Goal: Task Accomplishment & Management: Use online tool/utility

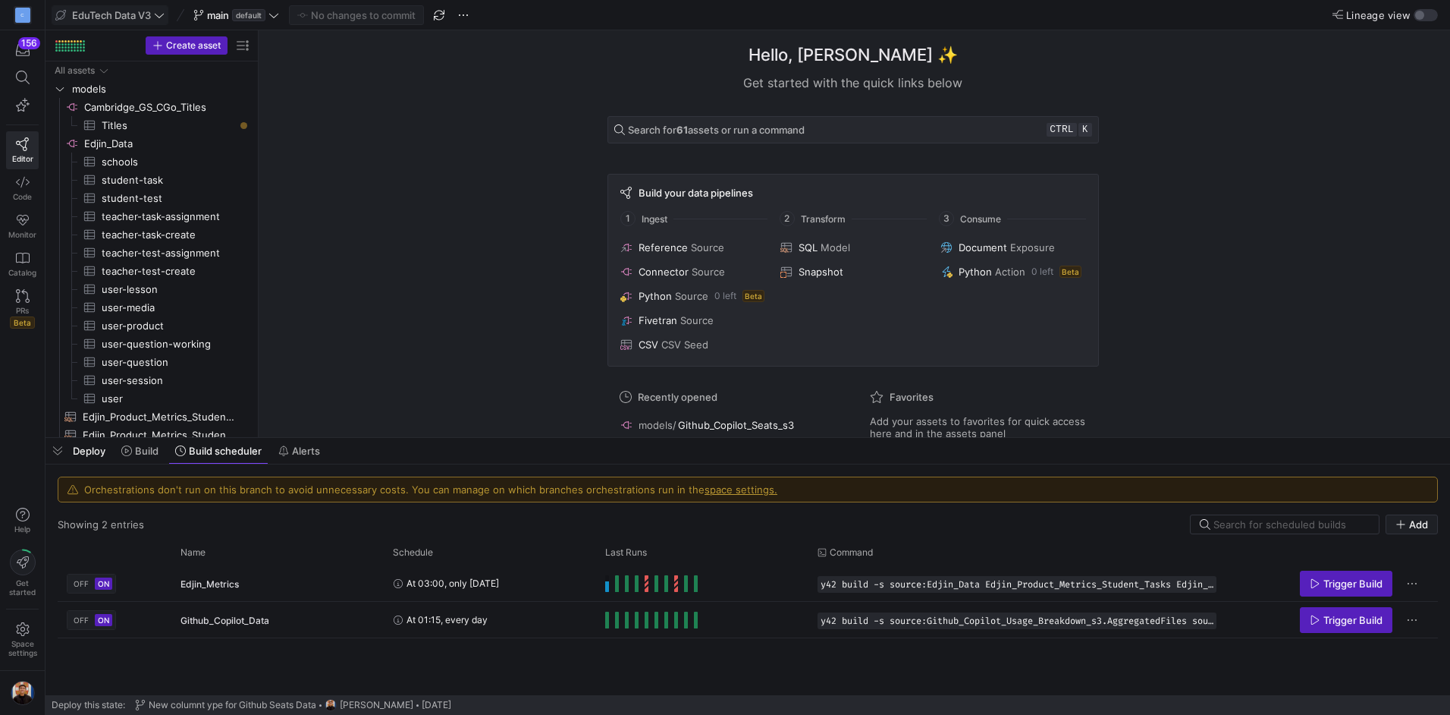
click at [152, 22] on span at bounding box center [109, 15] width 115 height 18
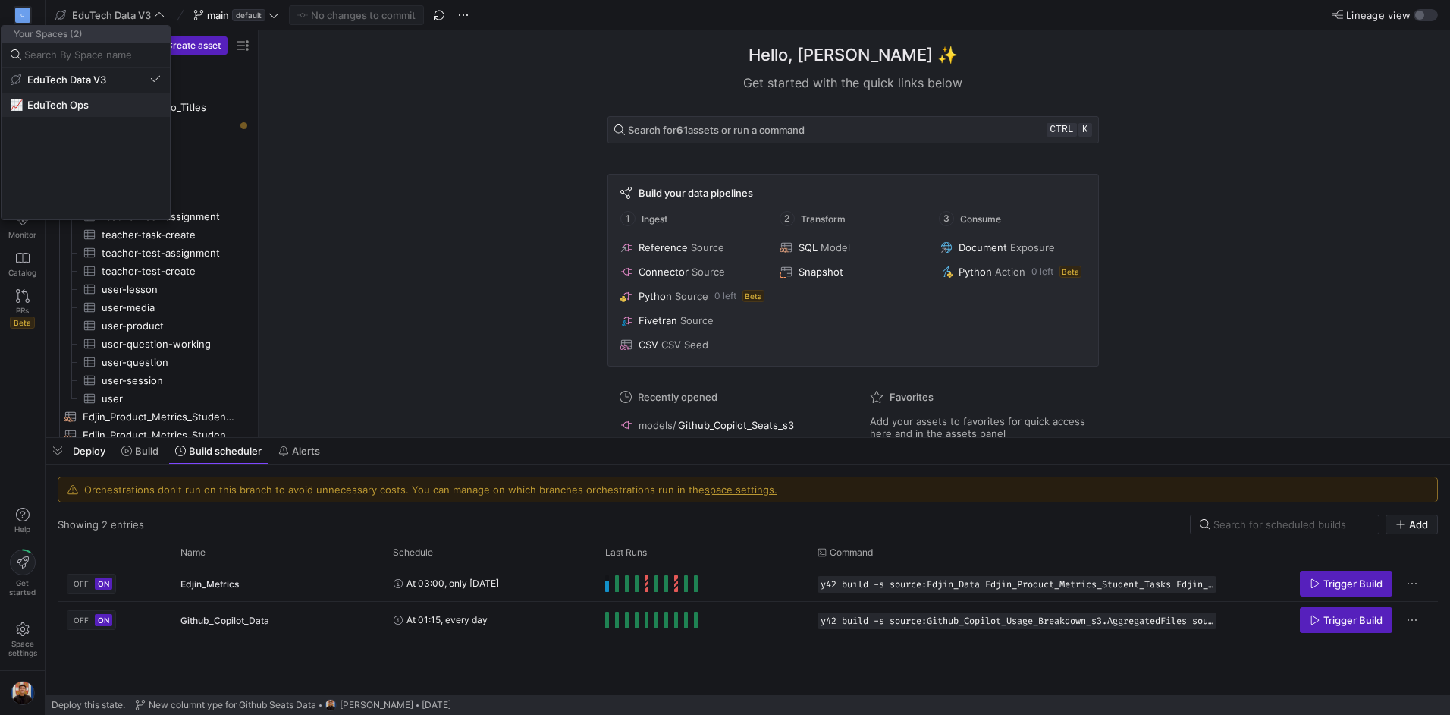
click at [105, 100] on span "📈 EduTech Ops" at bounding box center [86, 105] width 150 height 12
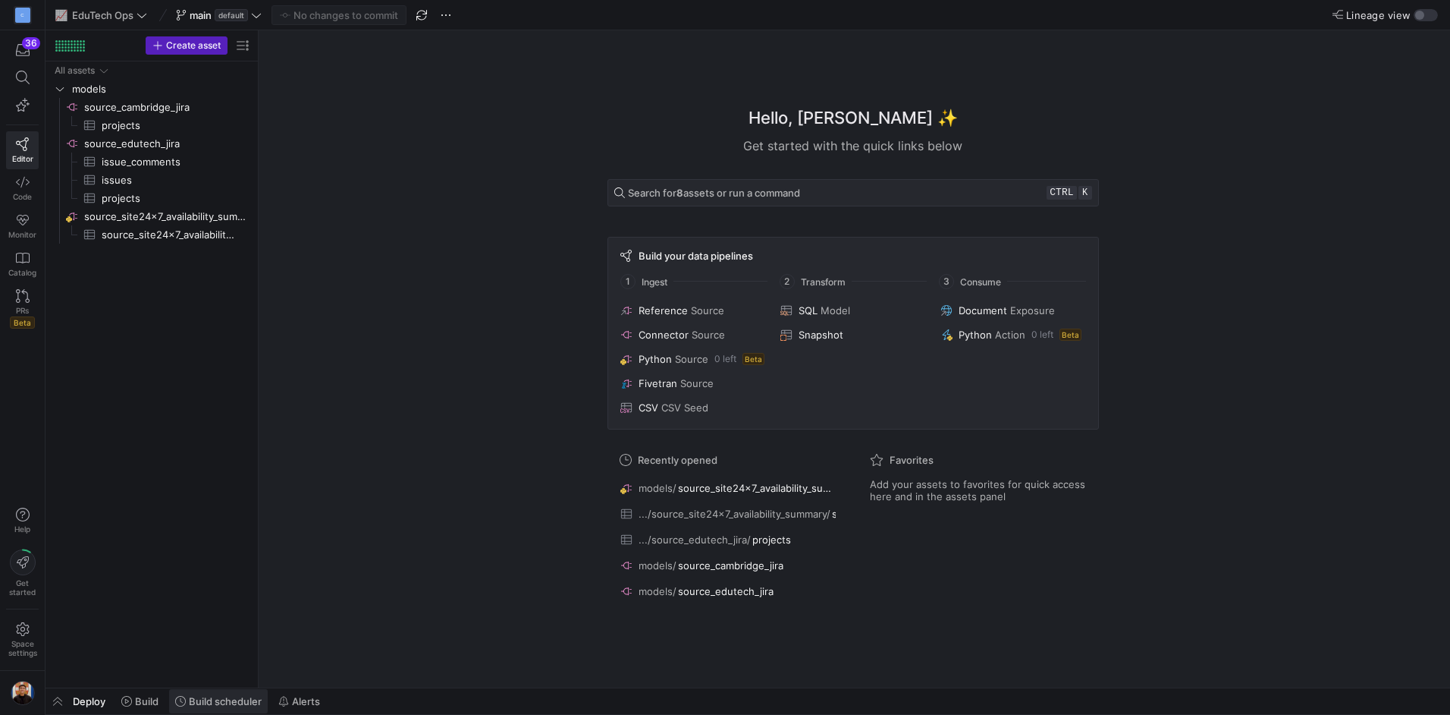
click at [225, 692] on span at bounding box center [218, 701] width 99 height 24
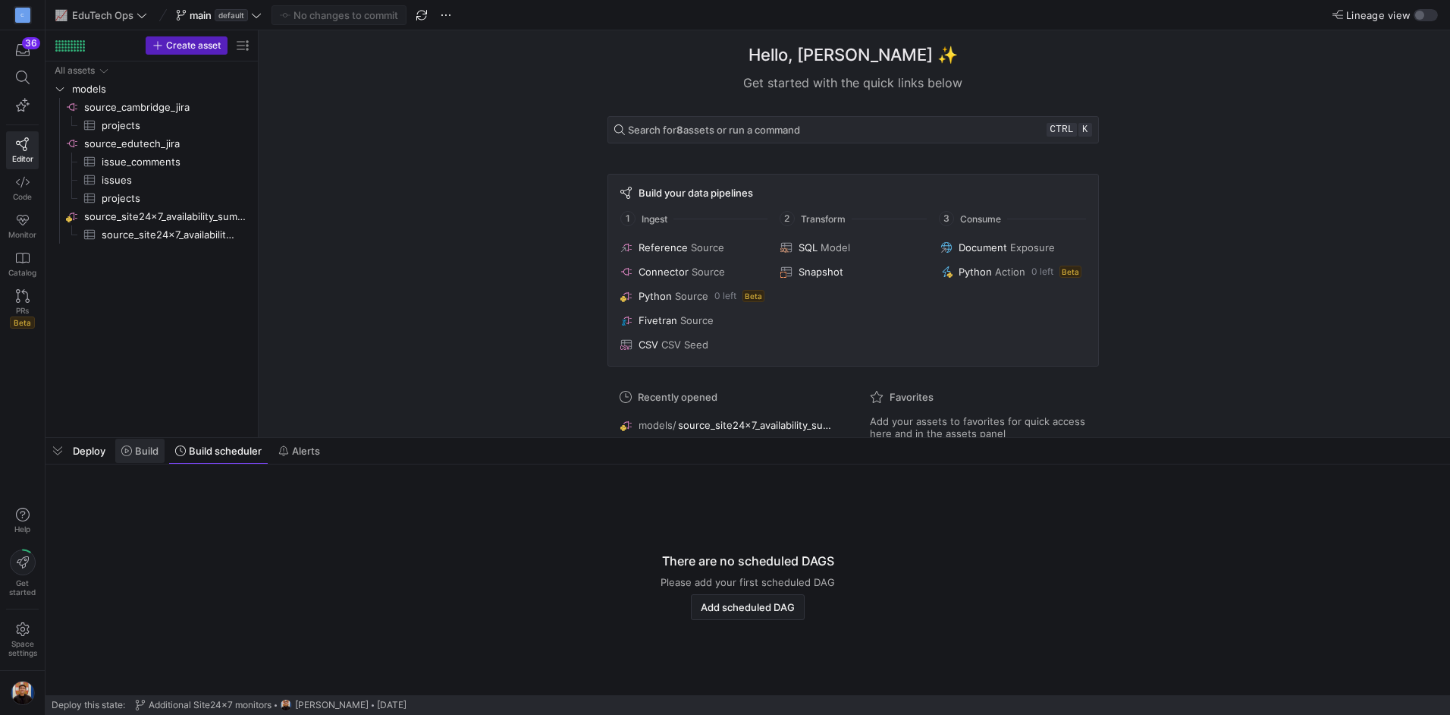
click at [149, 454] on span "Build" at bounding box center [147, 451] width 24 height 12
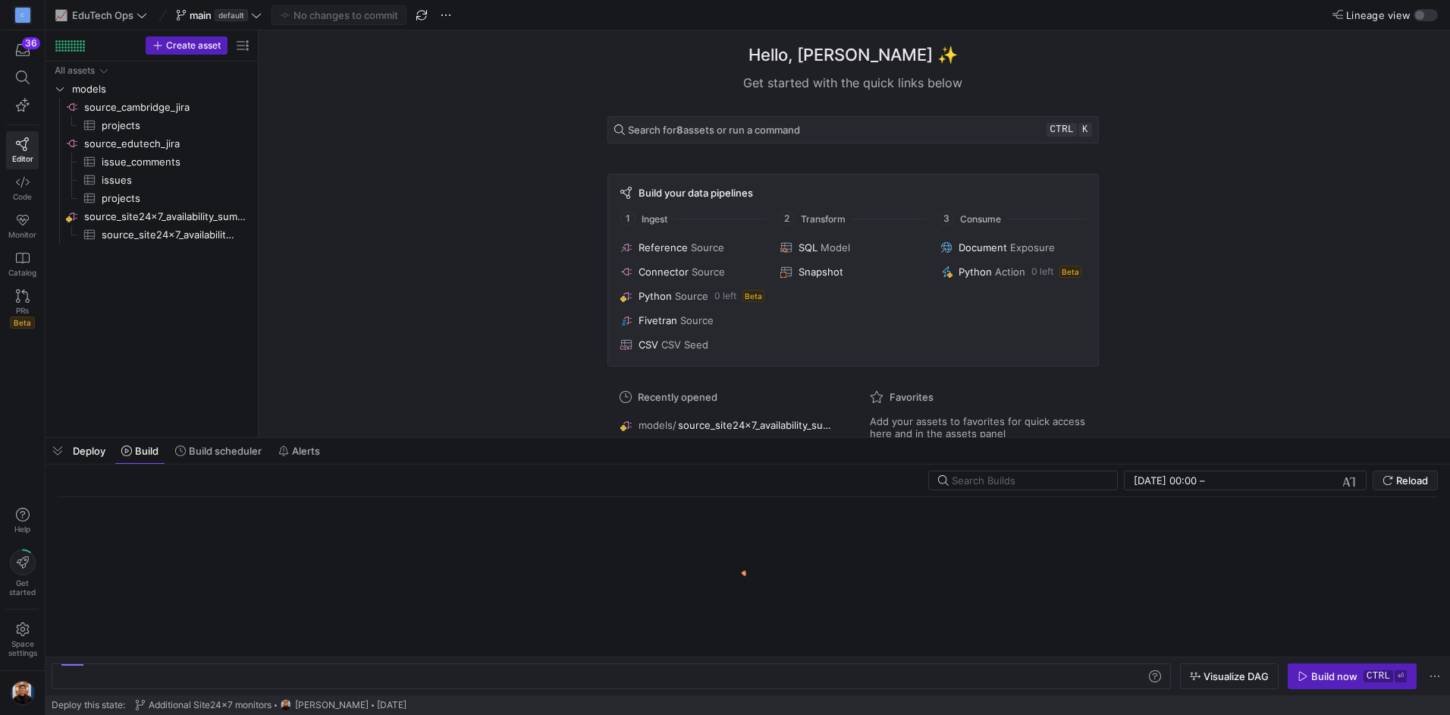
click at [431, 205] on div "Hello, [PERSON_NAME] ✨ Get started with the quick links below Search for 8 asse…" at bounding box center [853, 233] width 1177 height 407
click at [138, 212] on span "source_site24x7_availability_summary​​​​​​​​" at bounding box center [166, 216] width 165 height 17
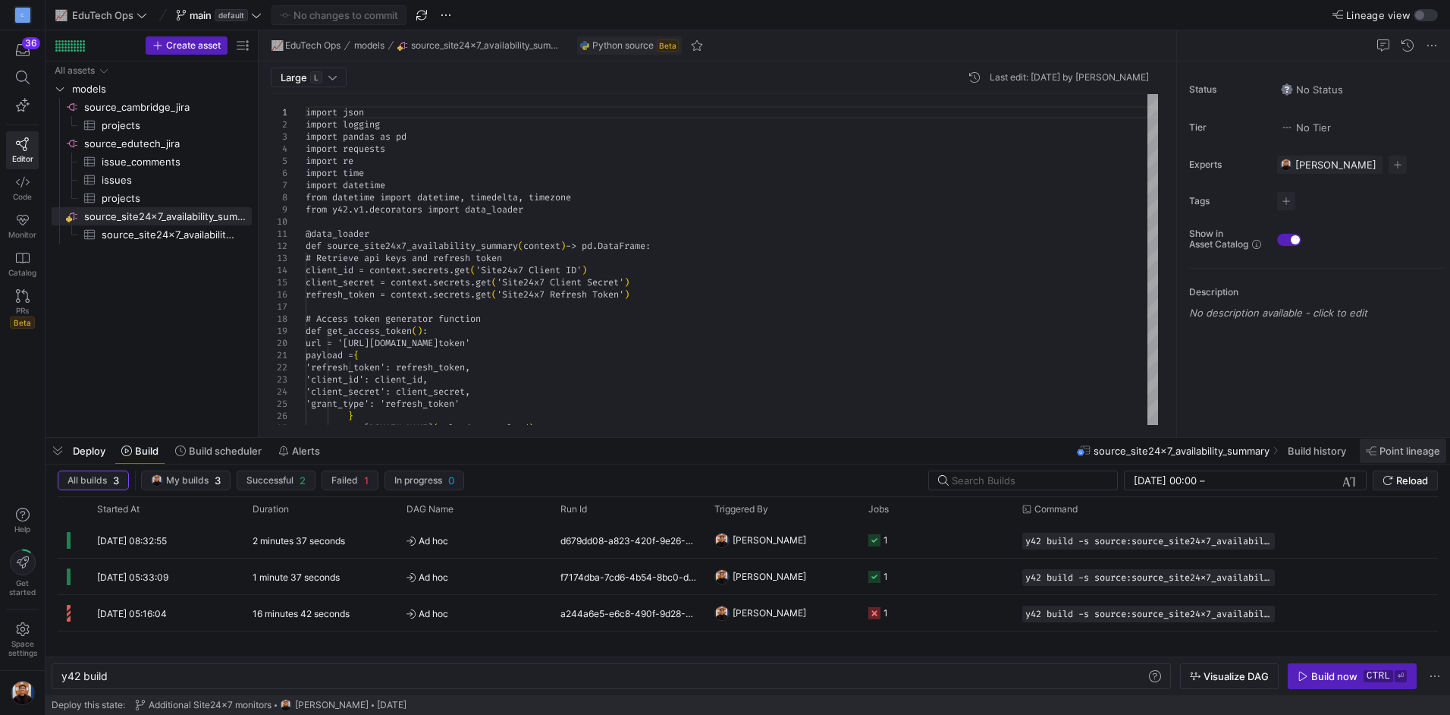
scroll to position [0, 46]
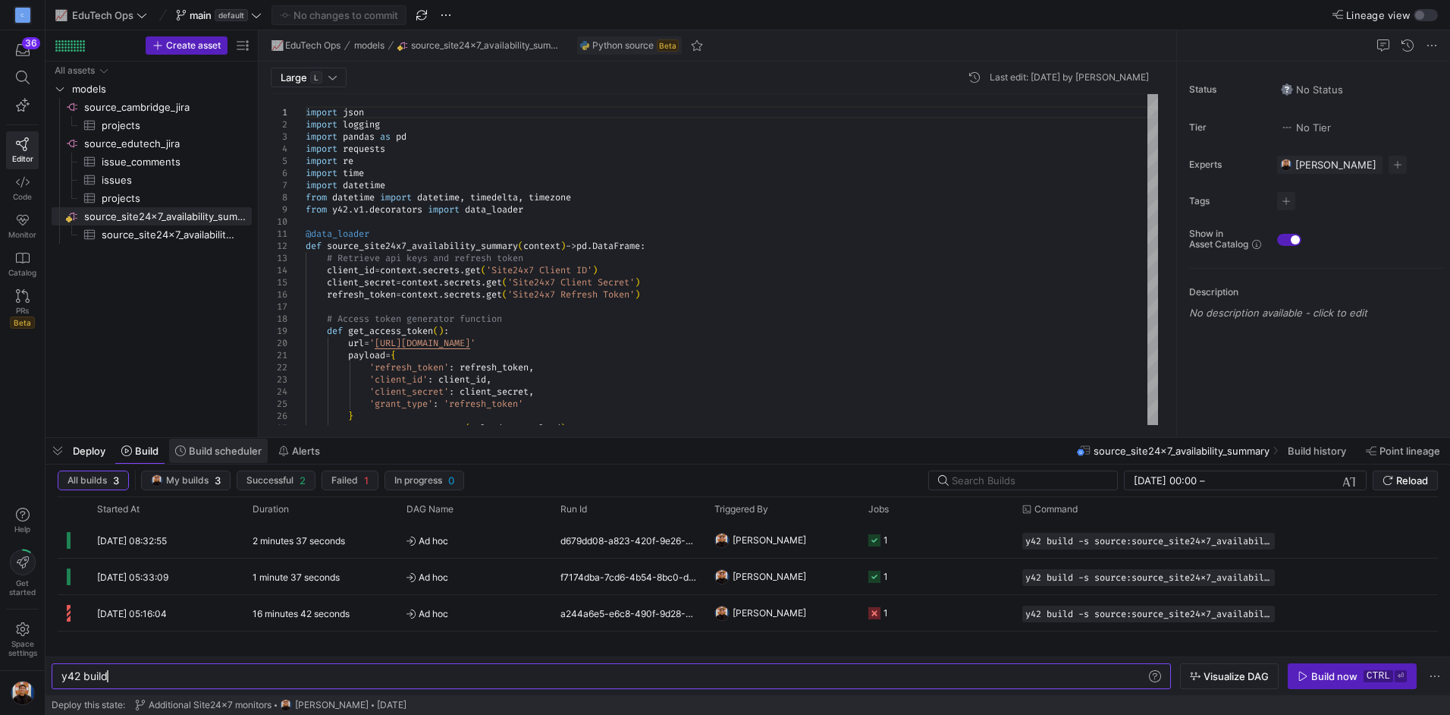
click at [229, 451] on span "Build scheduler" at bounding box center [225, 451] width 73 height 12
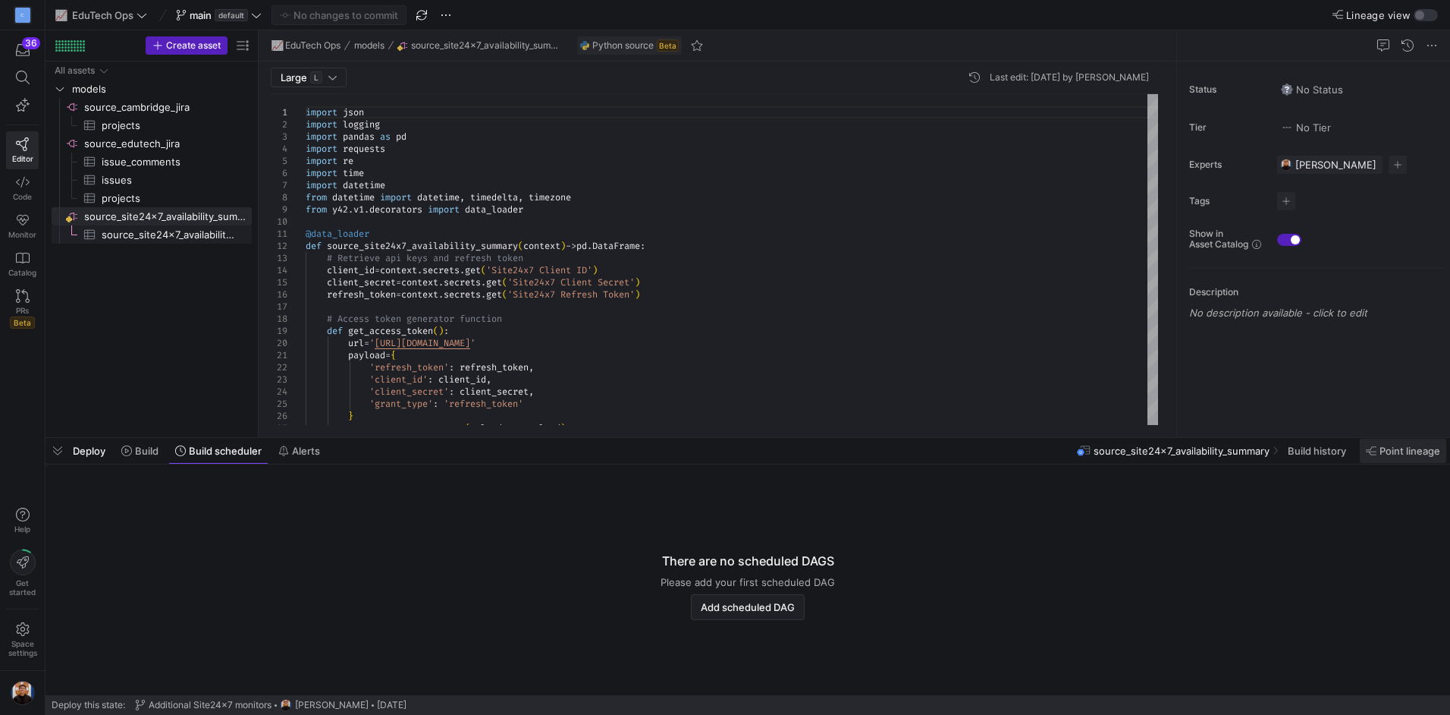
drag, startPoint x: 165, startPoint y: 235, endPoint x: 1387, endPoint y: 451, distance: 1240.1
click at [165, 235] on span "source_site24x7_availability_summary​​​​​​​​​" at bounding box center [168, 234] width 133 height 17
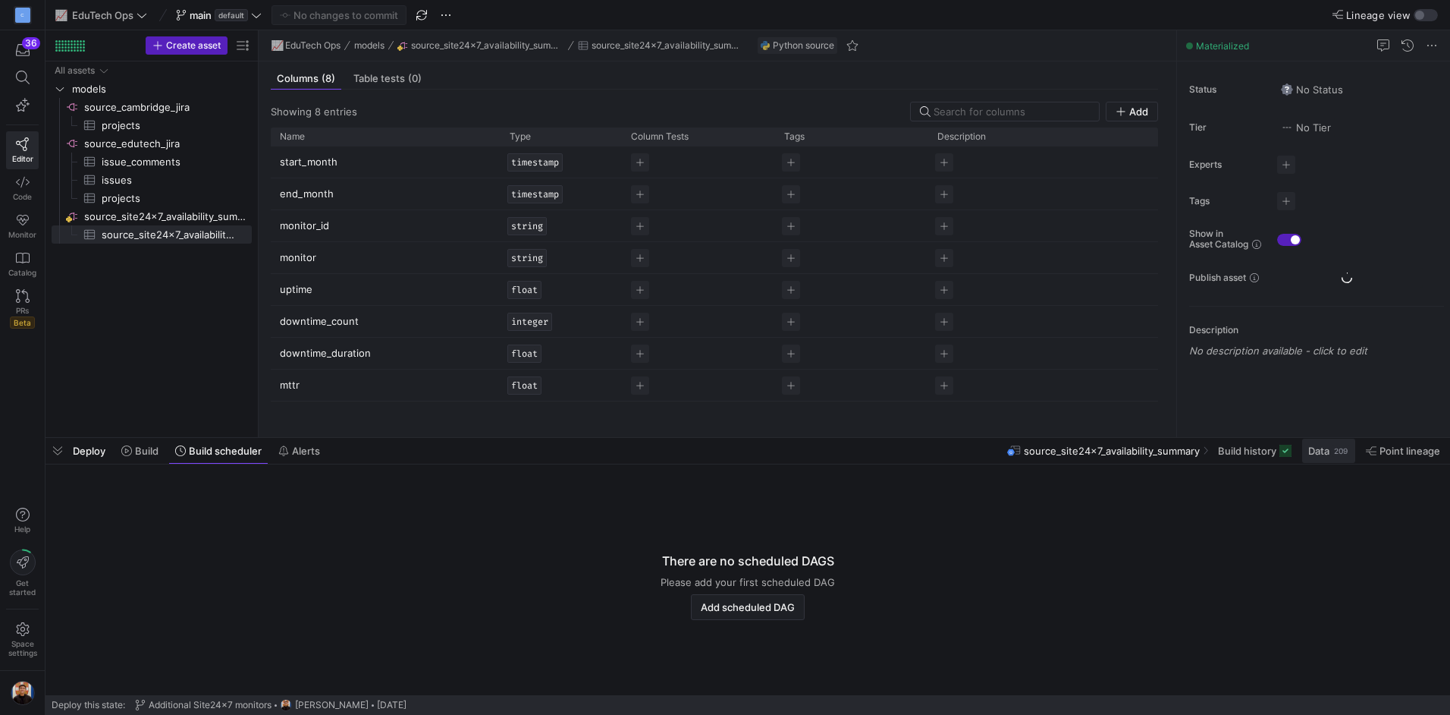
click at [1325, 449] on span "Data" at bounding box center [1319, 451] width 21 height 12
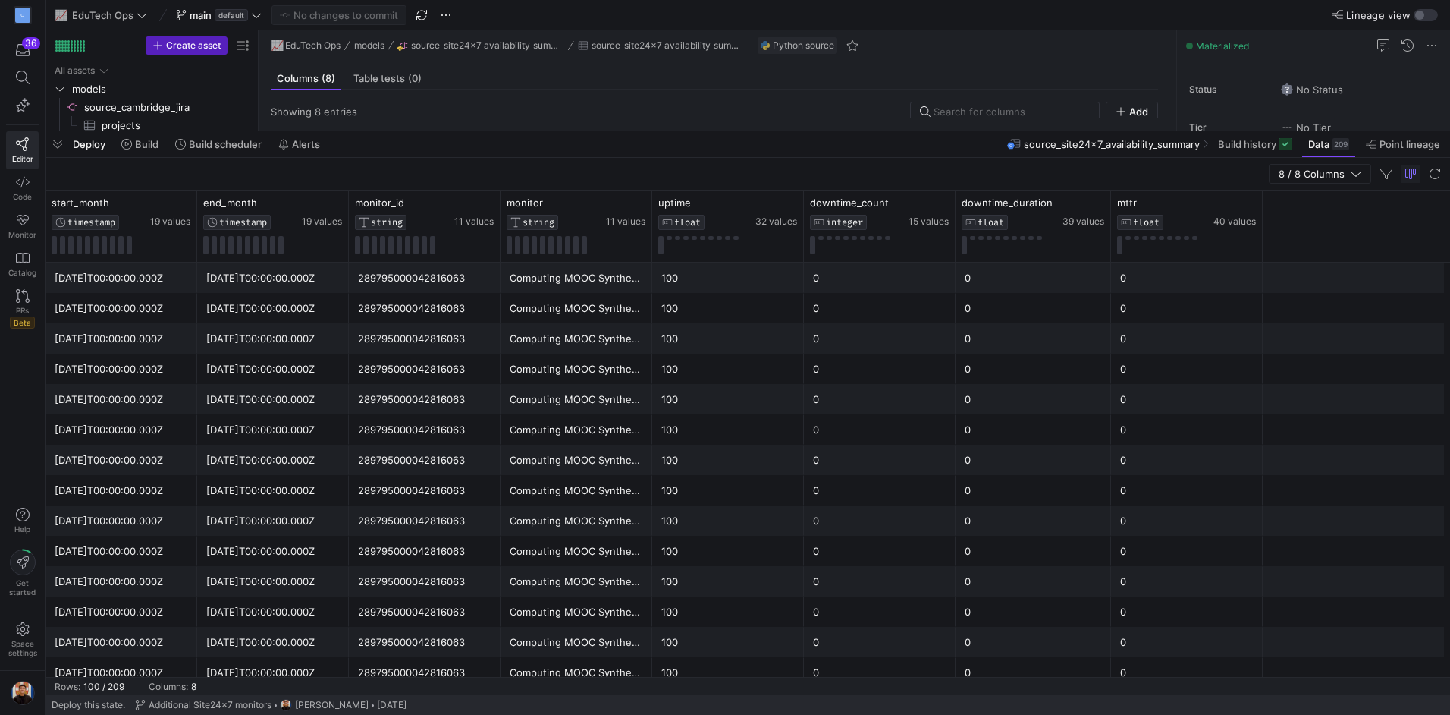
drag, startPoint x: 951, startPoint y: 436, endPoint x: 978, endPoint y: 130, distance: 307.6
click at [978, 130] on div at bounding box center [748, 131] width 1405 height 6
click at [187, 200] on icon at bounding box center [184, 202] width 12 height 12
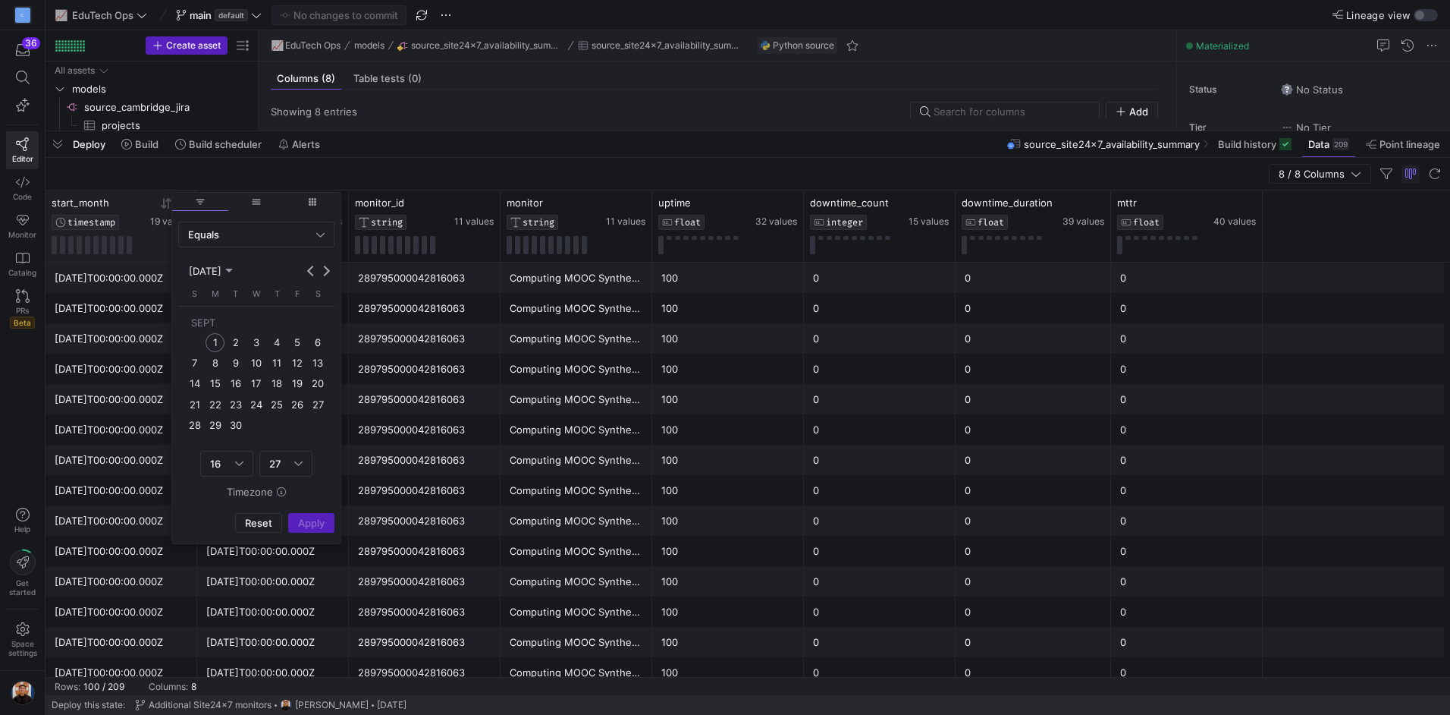
click at [187, 200] on span "filter" at bounding box center [200, 202] width 56 height 18
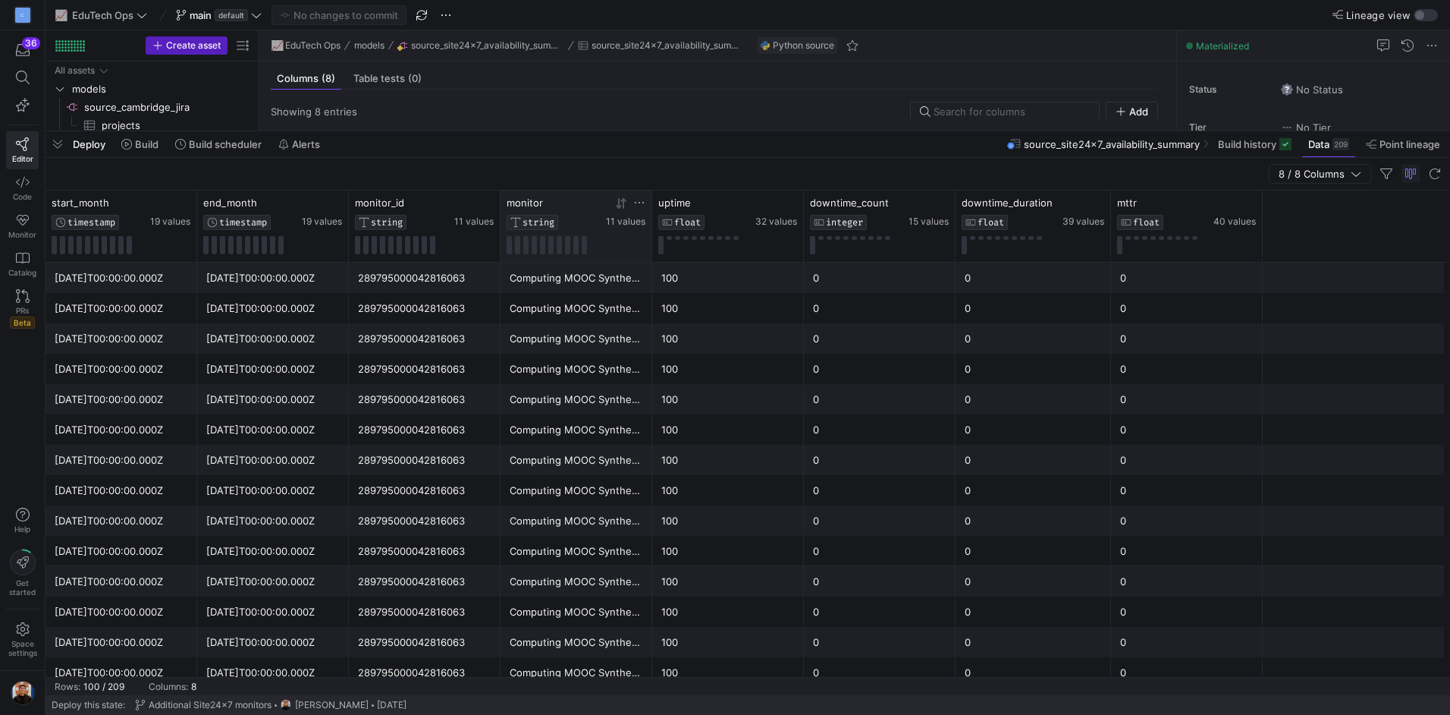
click at [636, 203] on icon at bounding box center [639, 203] width 9 height 2
click at [738, 224] on div "Contains" at bounding box center [705, 225] width 137 height 12
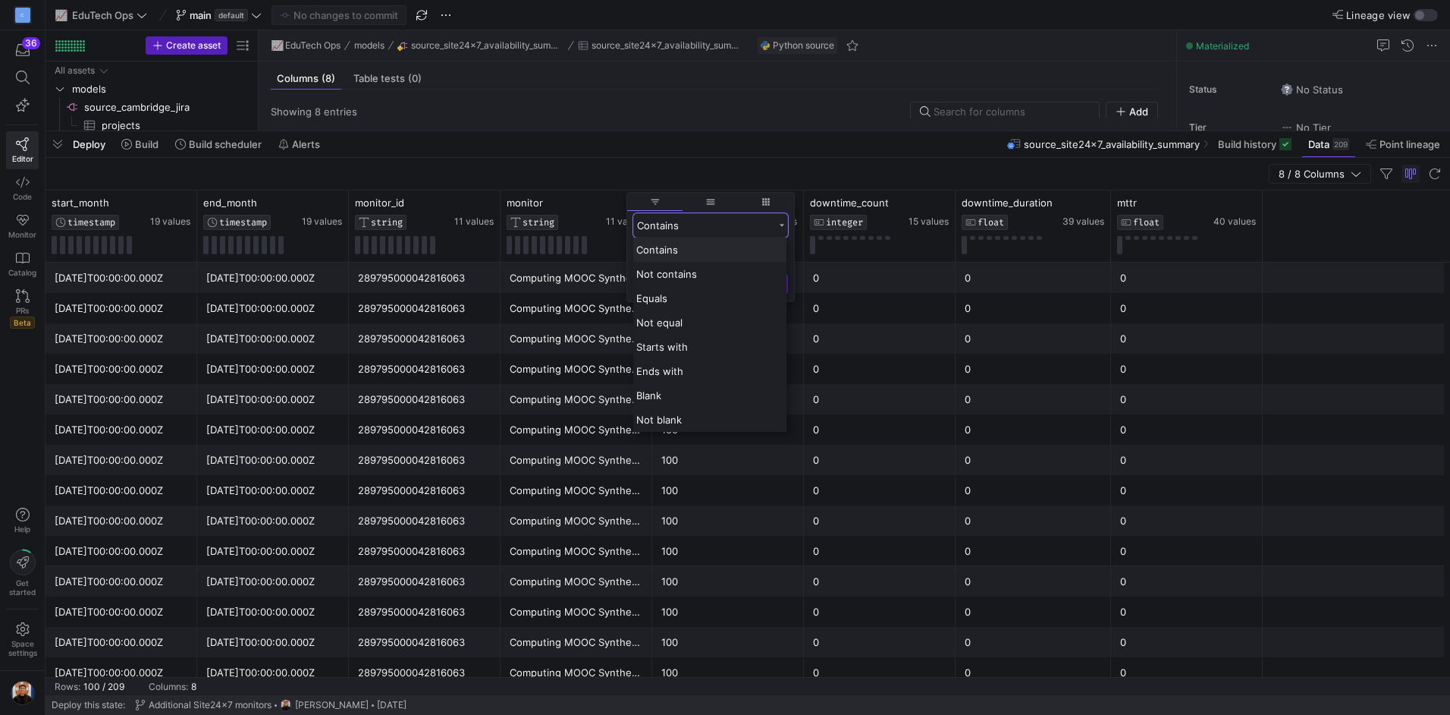
click at [738, 224] on div "Contains" at bounding box center [705, 225] width 137 height 12
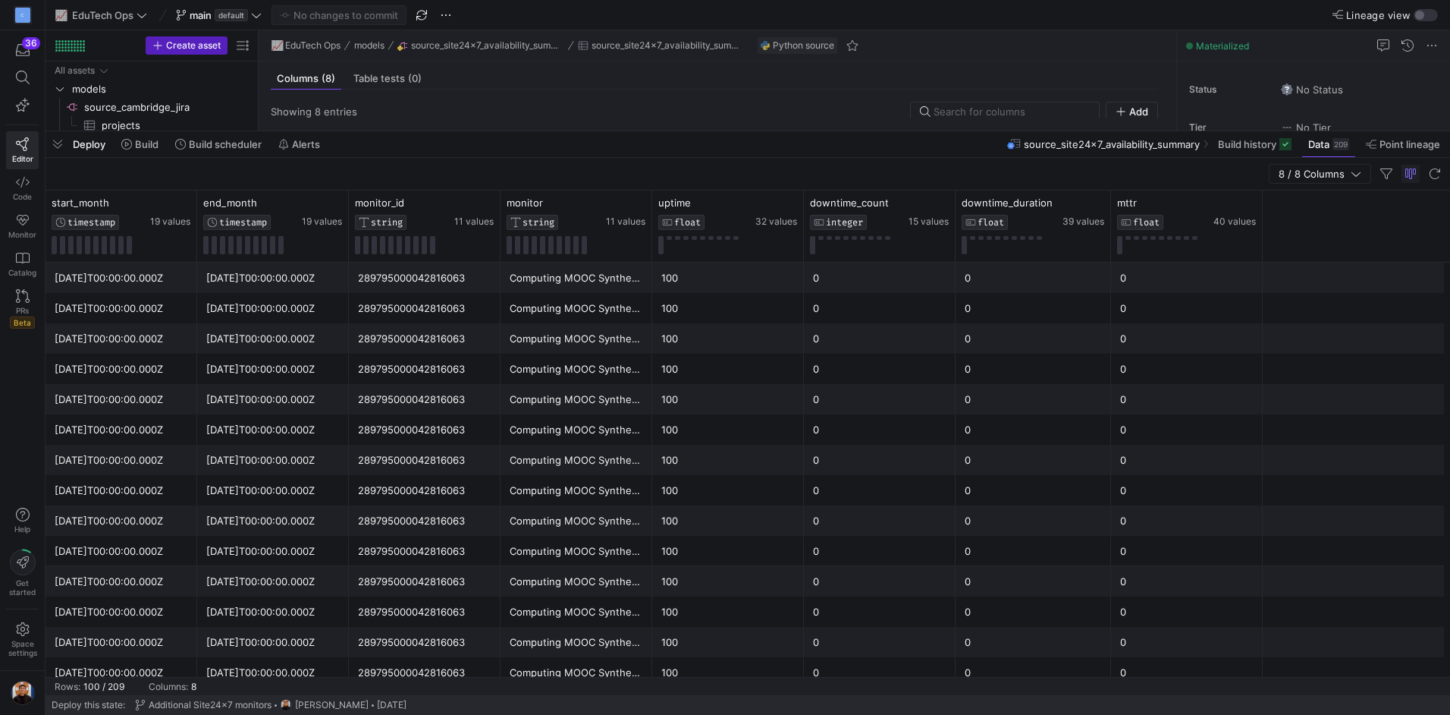
click at [799, 135] on div "Deploy Build Build scheduler Alerts source_site24x7_availability_summary Build …" at bounding box center [748, 144] width 1405 height 26
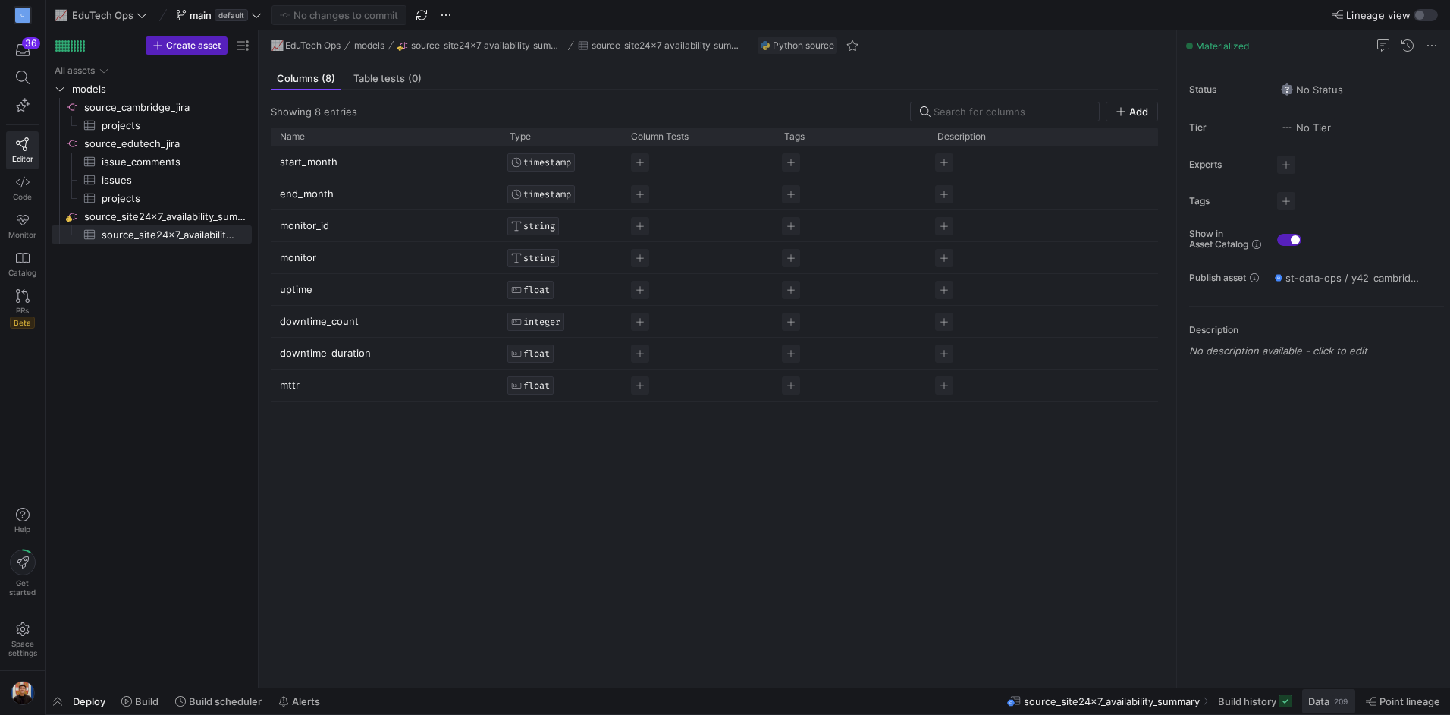
click at [1333, 700] on div "209" at bounding box center [1341, 701] width 17 height 12
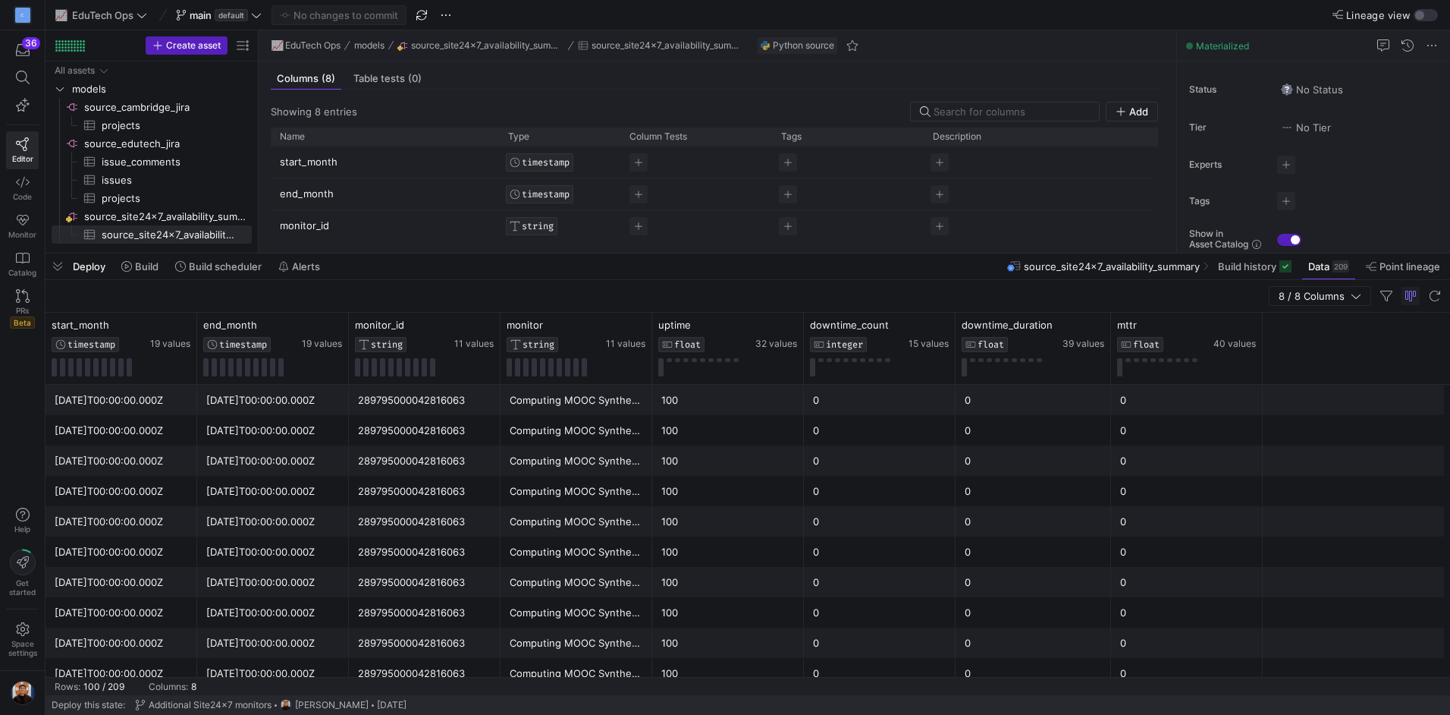
drag, startPoint x: 1071, startPoint y: 435, endPoint x: 1071, endPoint y: 251, distance: 184.3
click at [1071, 251] on div at bounding box center [748, 253] width 1405 height 6
click at [638, 323] on icon at bounding box center [639, 325] width 12 height 12
click at [690, 294] on div "8 / 8 Columns" at bounding box center [748, 296] width 1405 height 33
click at [61, 260] on span "button" at bounding box center [58, 266] width 24 height 26
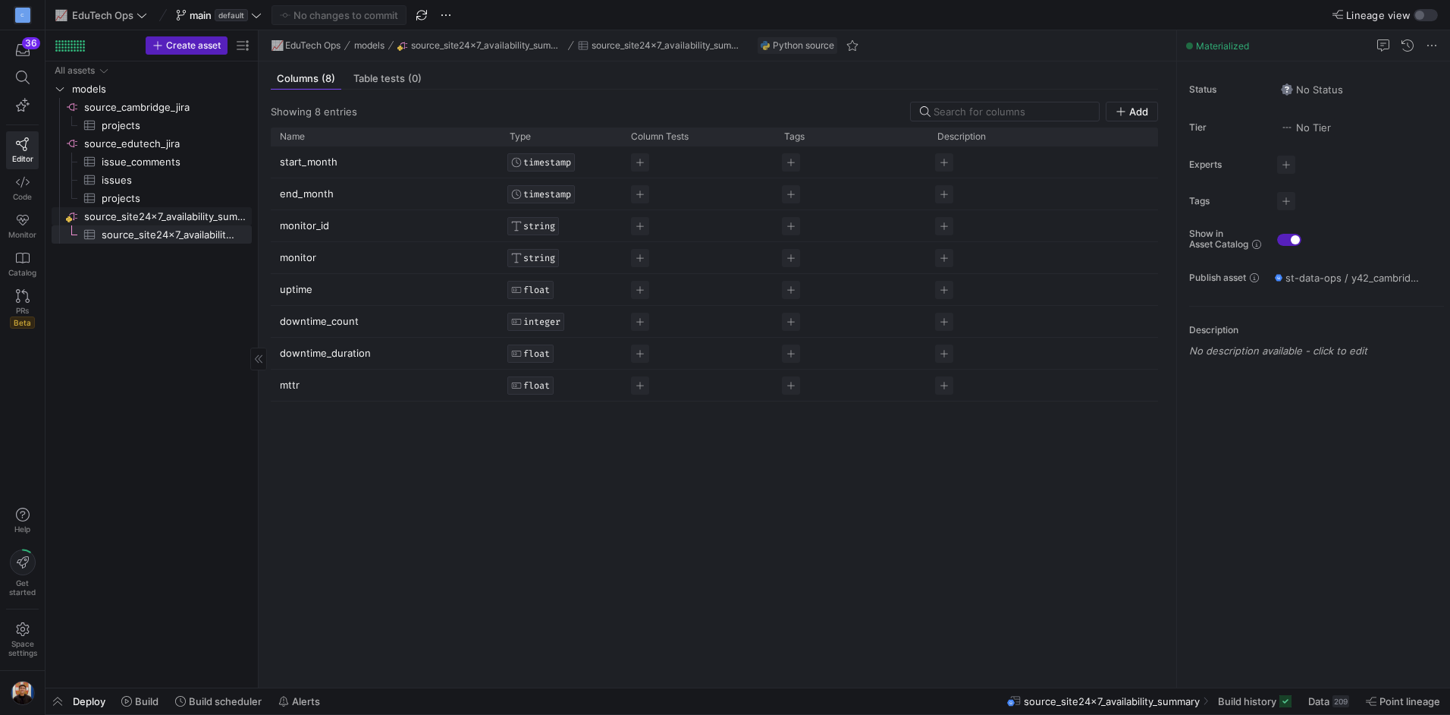
click at [167, 218] on span "source_site24x7_availability_summary​​​​​​​​" at bounding box center [166, 216] width 165 height 17
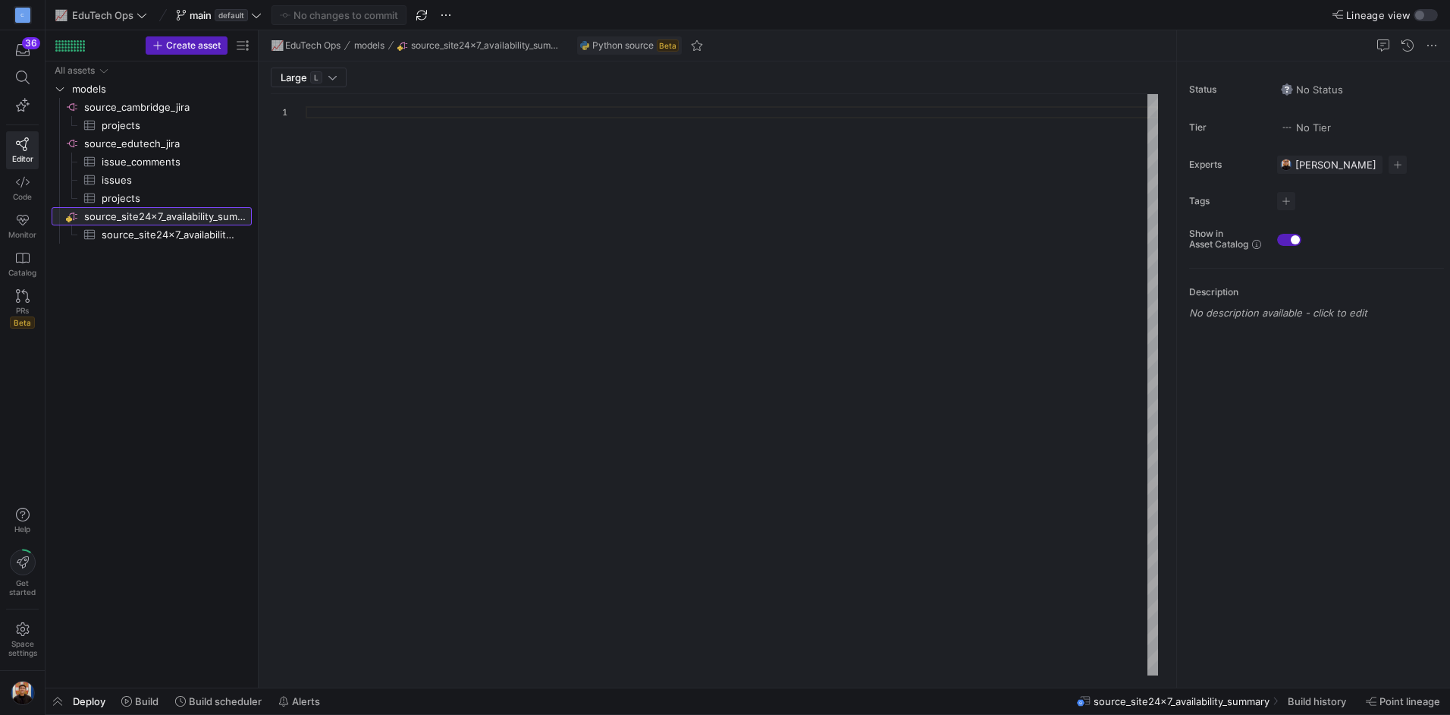
type textarea "import json import logging import pandas as pd import requests import re import…"
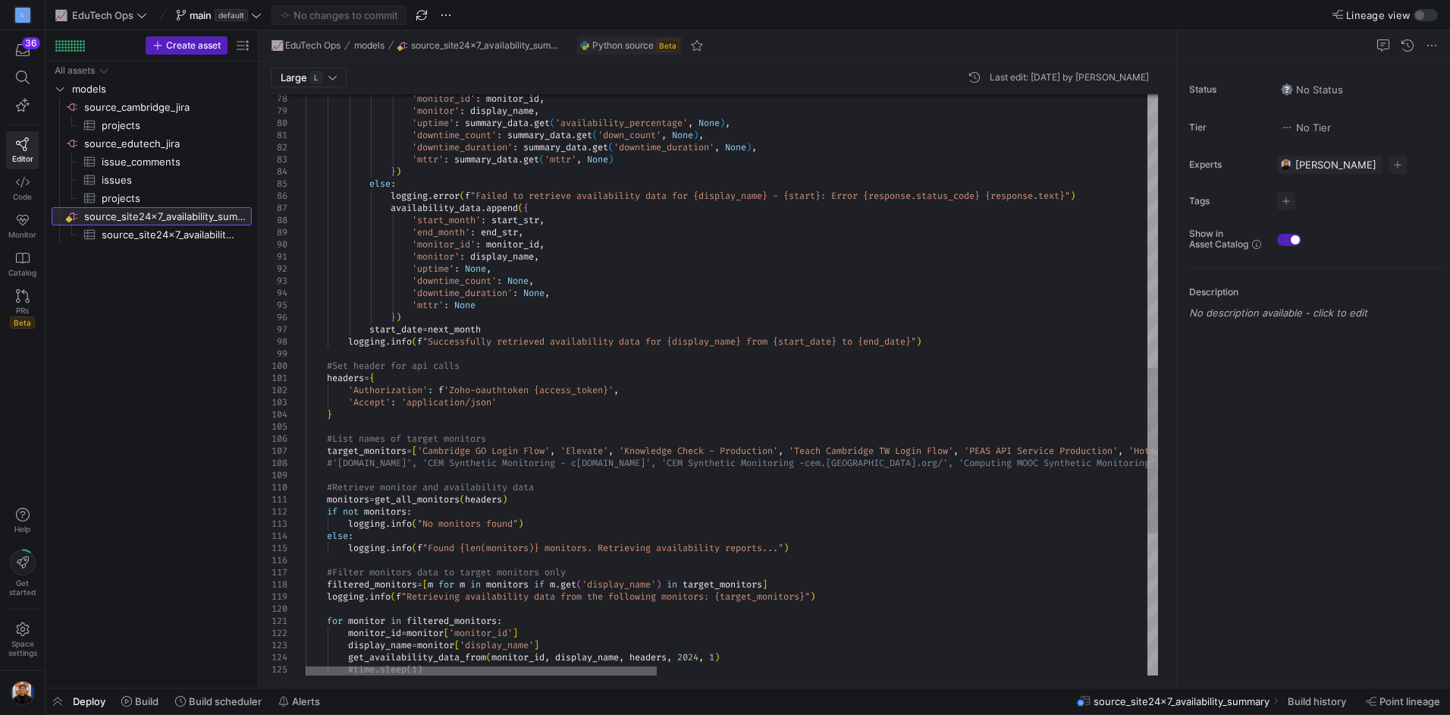
click at [306, 666] on div at bounding box center [481, 670] width 351 height 9
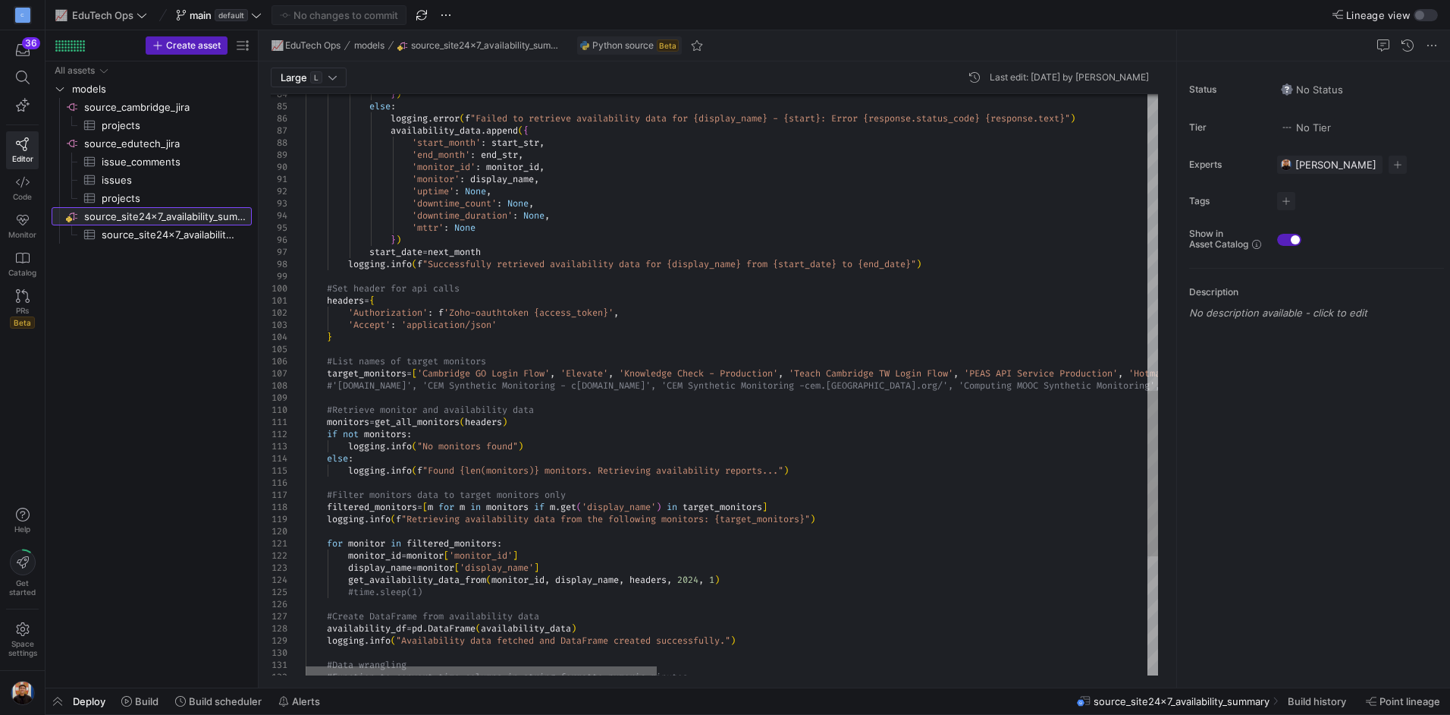
click at [306, 668] on div at bounding box center [481, 670] width 351 height 9
click at [169, 231] on span "source_site24x7_availability_summary​​​​​​​​​" at bounding box center [168, 234] width 133 height 17
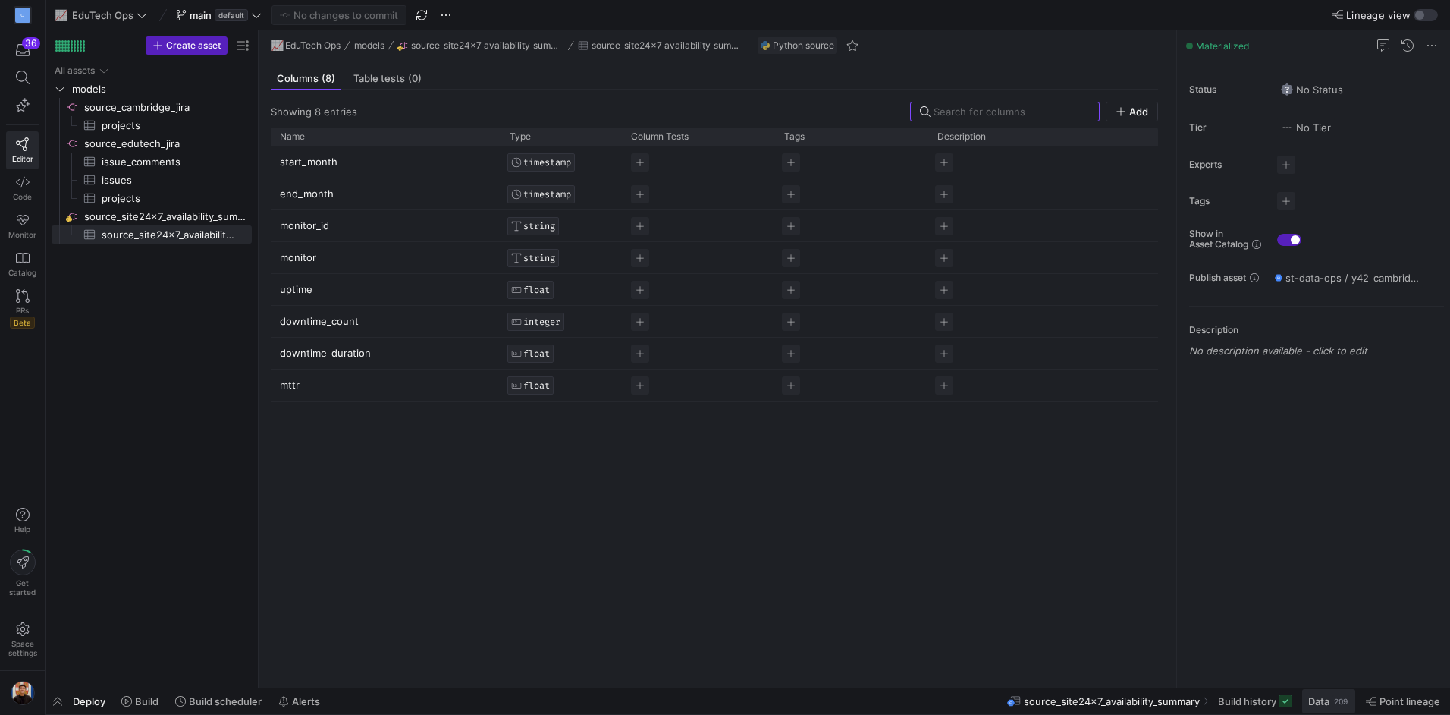
click at [1323, 699] on span "Data" at bounding box center [1319, 701] width 21 height 12
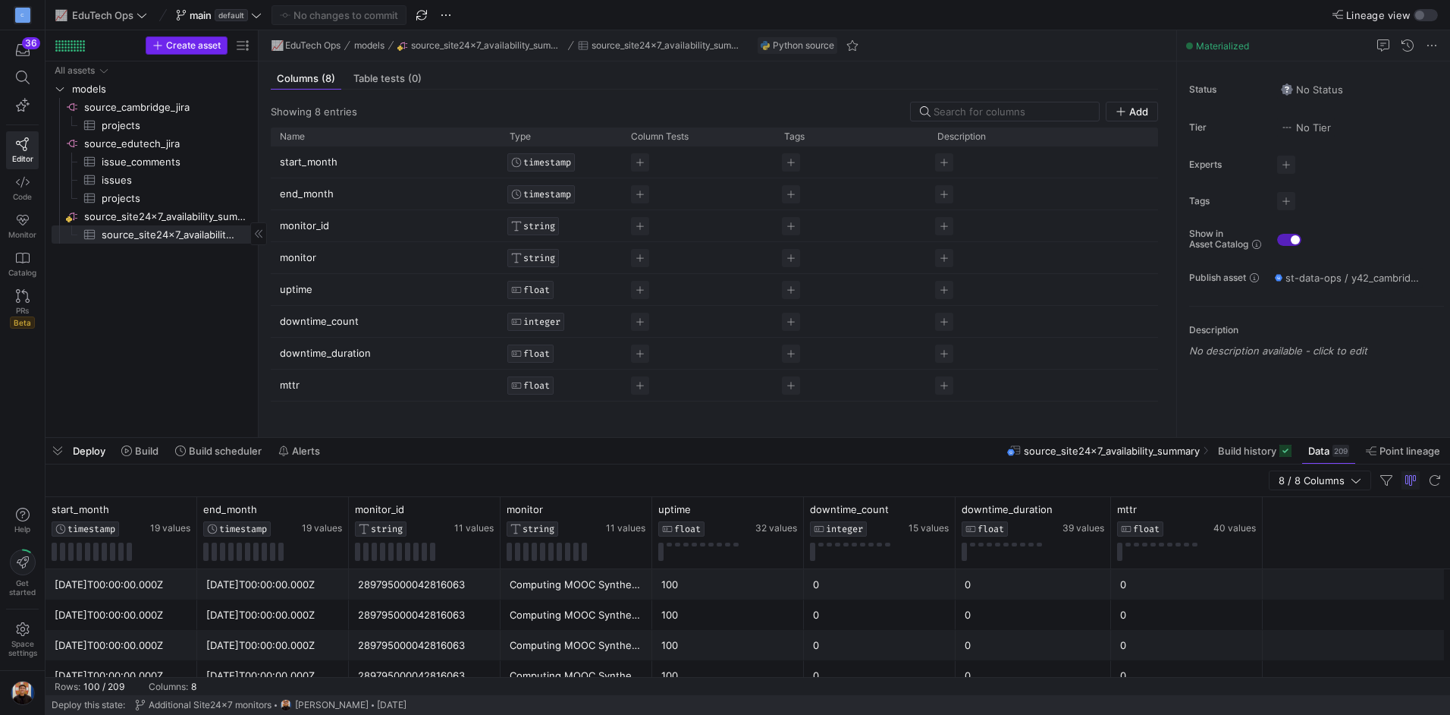
click at [182, 54] on button "Create asset" at bounding box center [187, 45] width 82 height 18
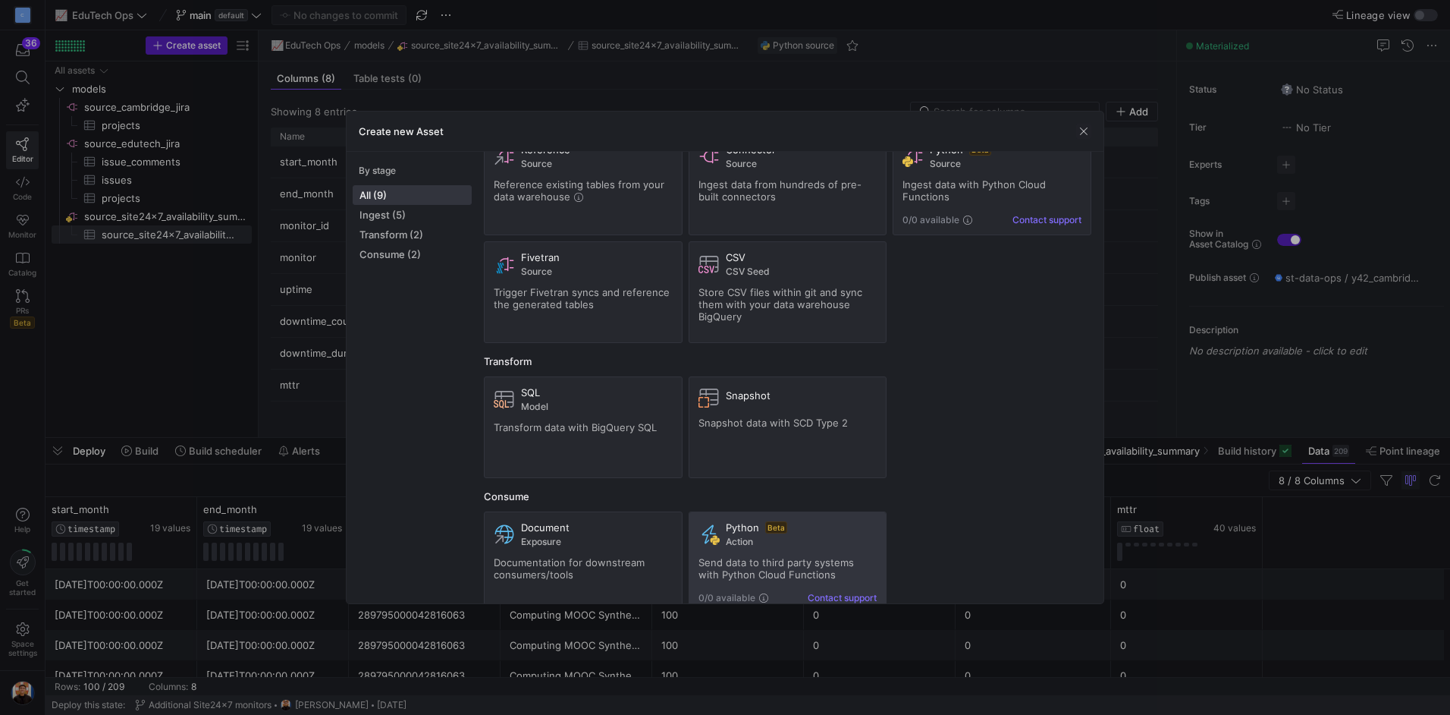
scroll to position [74, 0]
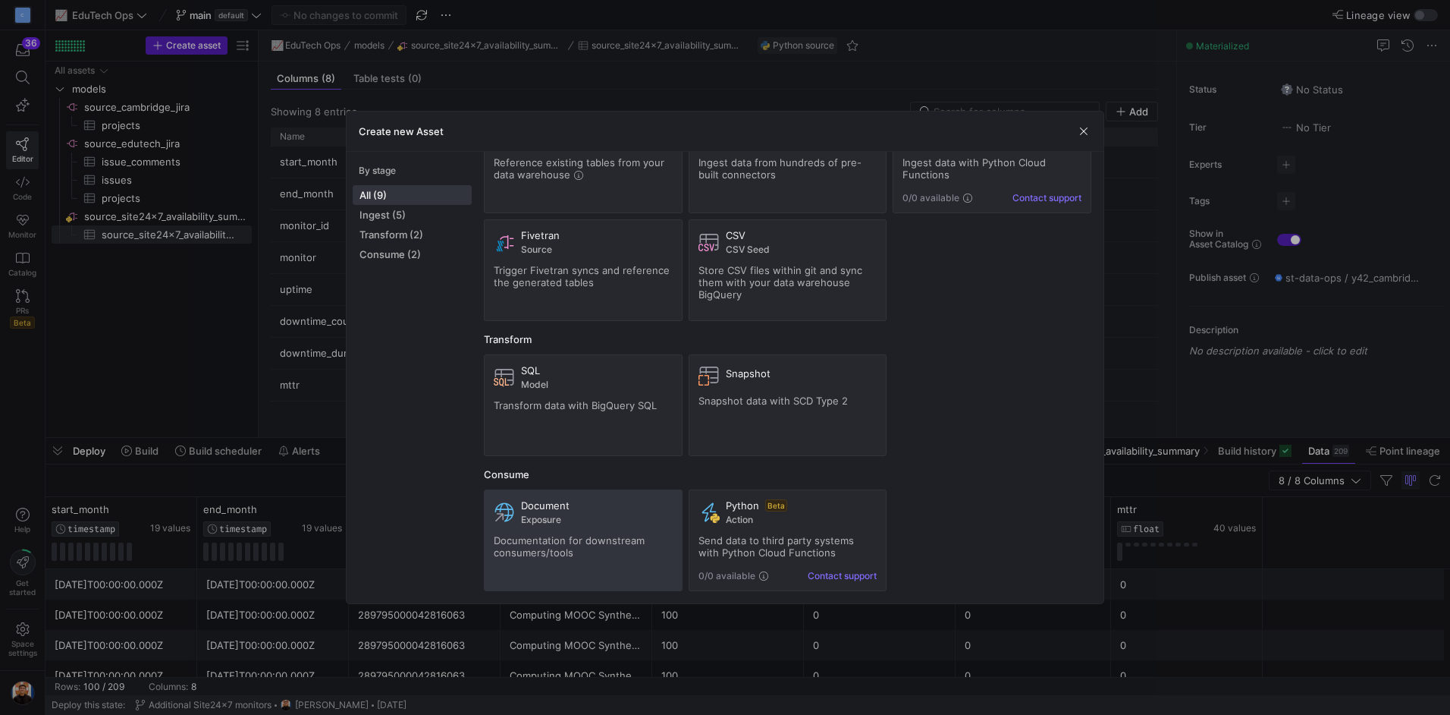
click at [609, 522] on span "Exposure" at bounding box center [597, 519] width 152 height 11
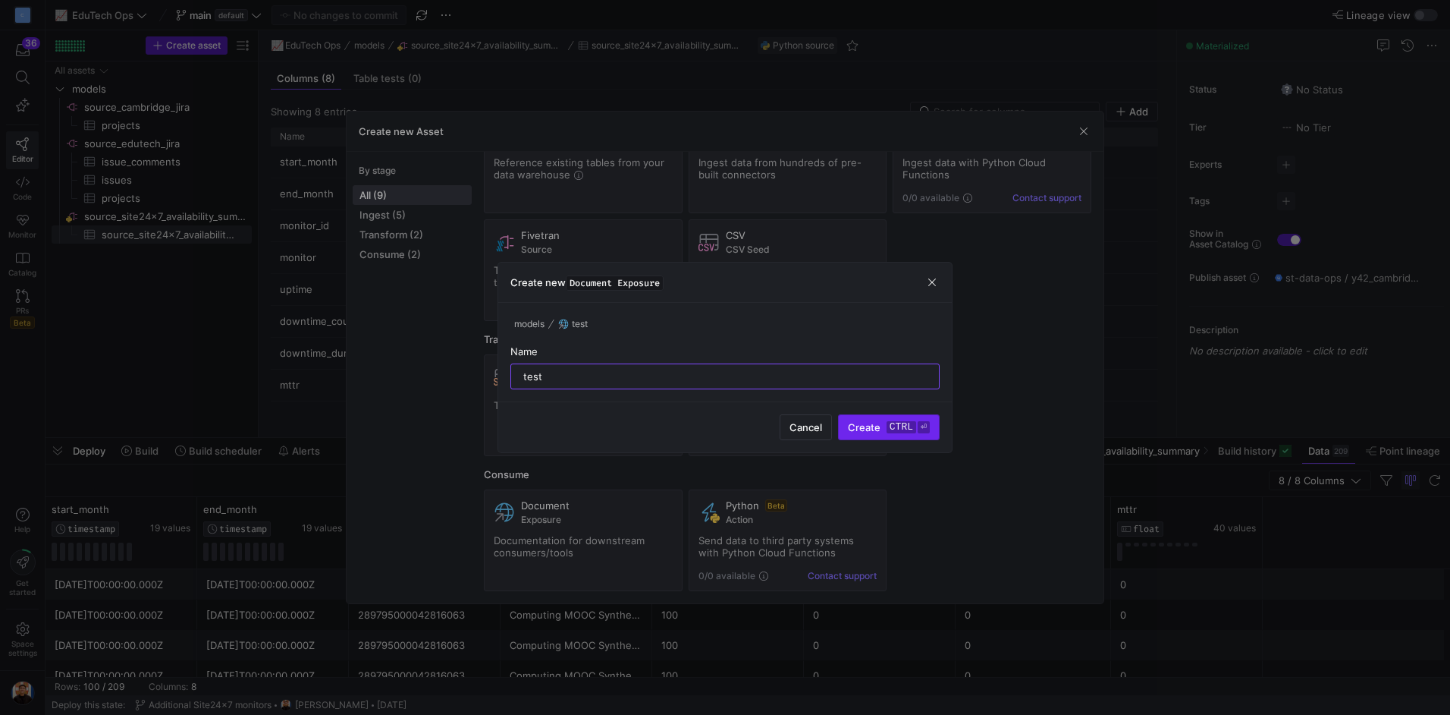
type input "test"
click at [882, 429] on span "Create ctrl ⏎" at bounding box center [889, 427] width 82 height 12
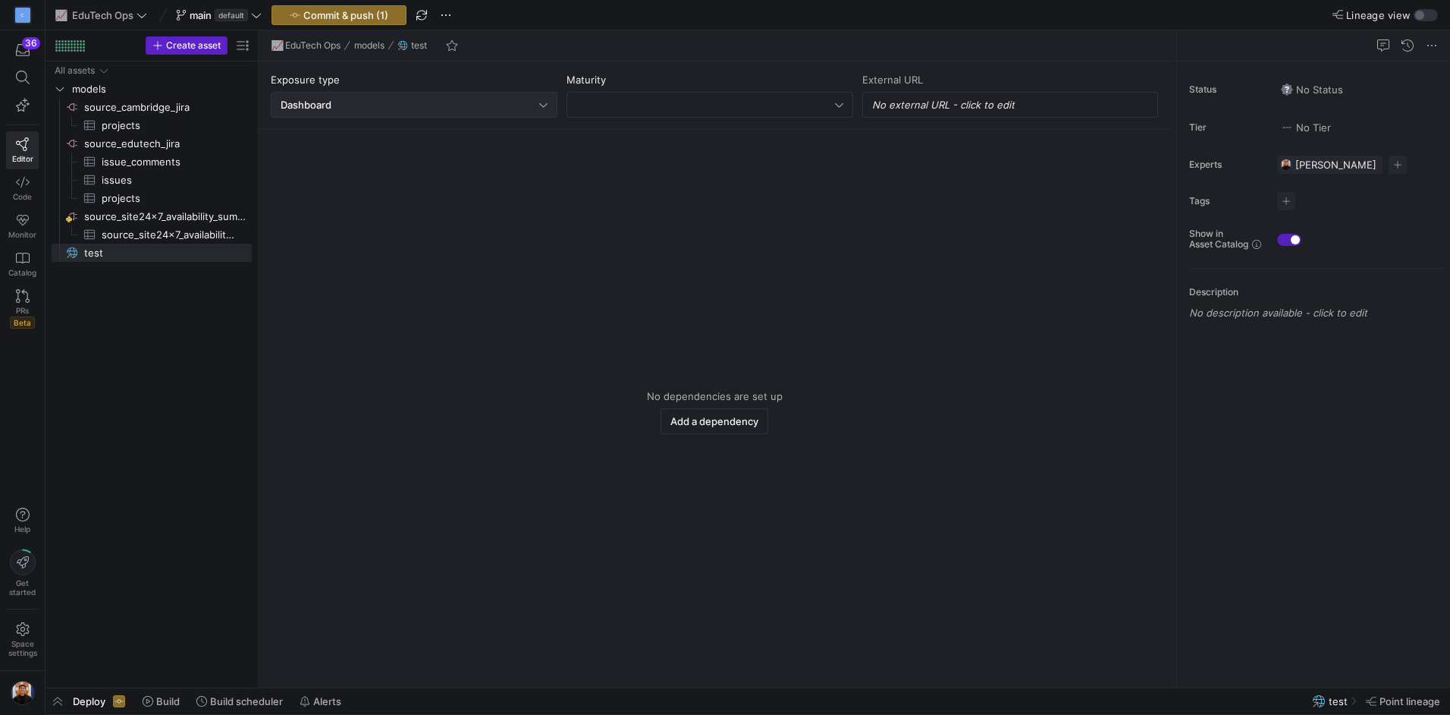
click at [507, 105] on div "Dashboard" at bounding box center [410, 105] width 259 height 12
click at [348, 162] on span "Notebook" at bounding box center [414, 157] width 273 height 12
click at [373, 99] on div "Notebook" at bounding box center [410, 105] width 259 height 12
click at [379, 124] on mat-option "Dashboard" at bounding box center [414, 133] width 285 height 24
click at [734, 102] on div at bounding box center [706, 105] width 259 height 12
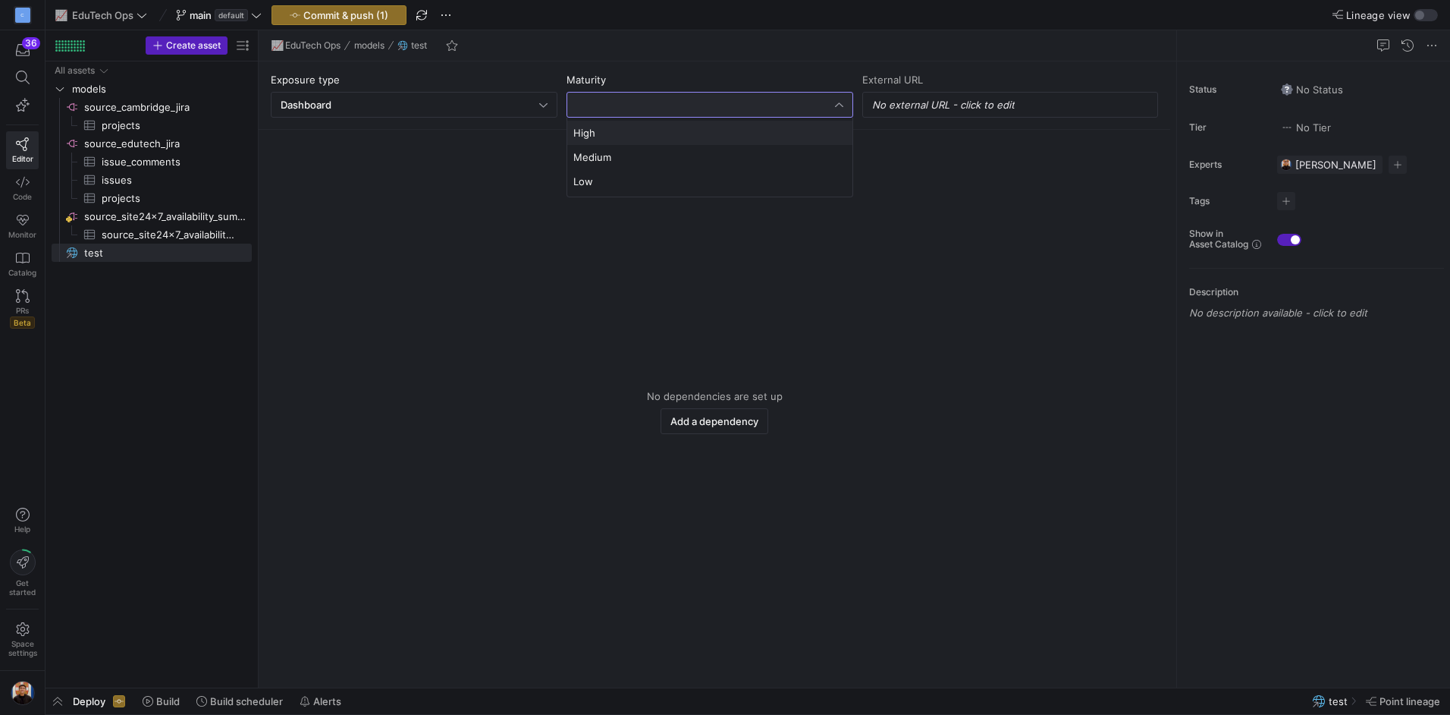
click at [728, 112] on div at bounding box center [725, 357] width 1450 height 715
click at [415, 98] on div "Dashboard" at bounding box center [414, 105] width 267 height 24
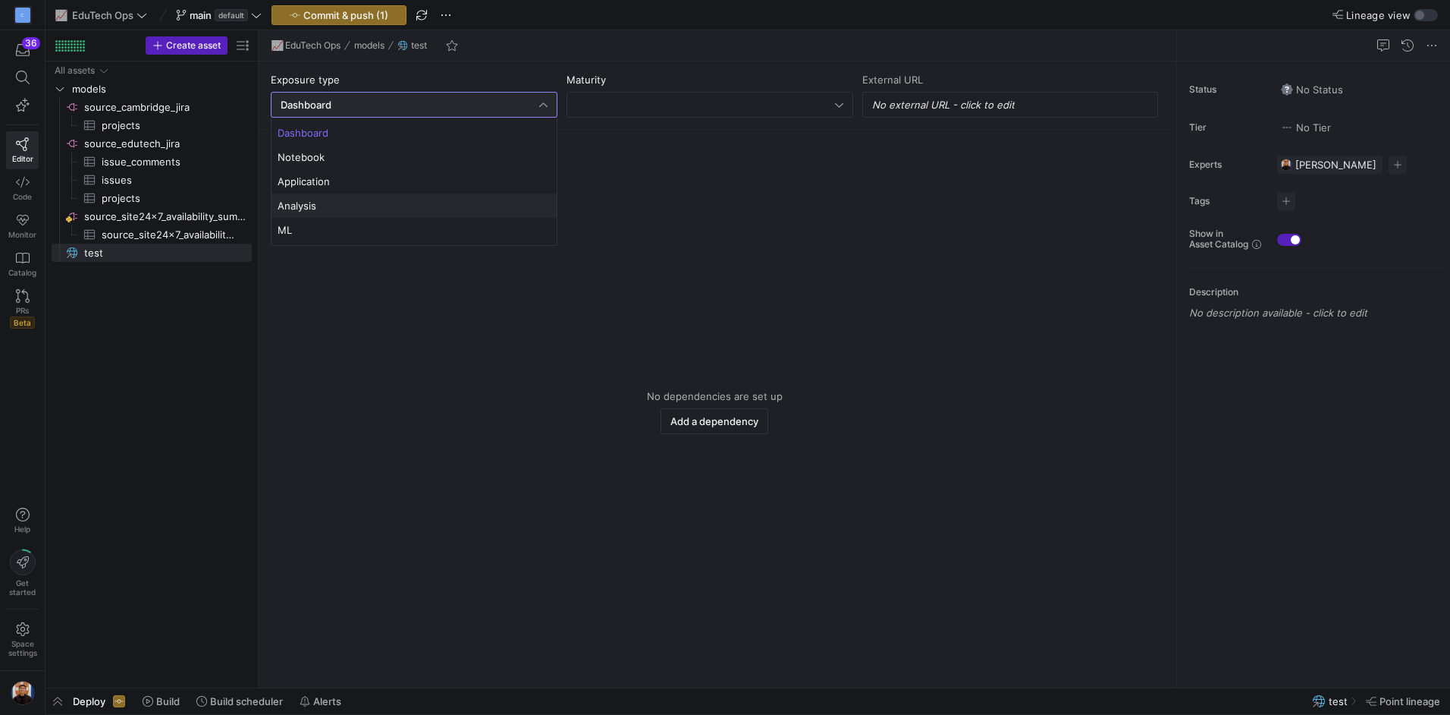
click at [367, 209] on span "Analysis" at bounding box center [414, 206] width 273 height 12
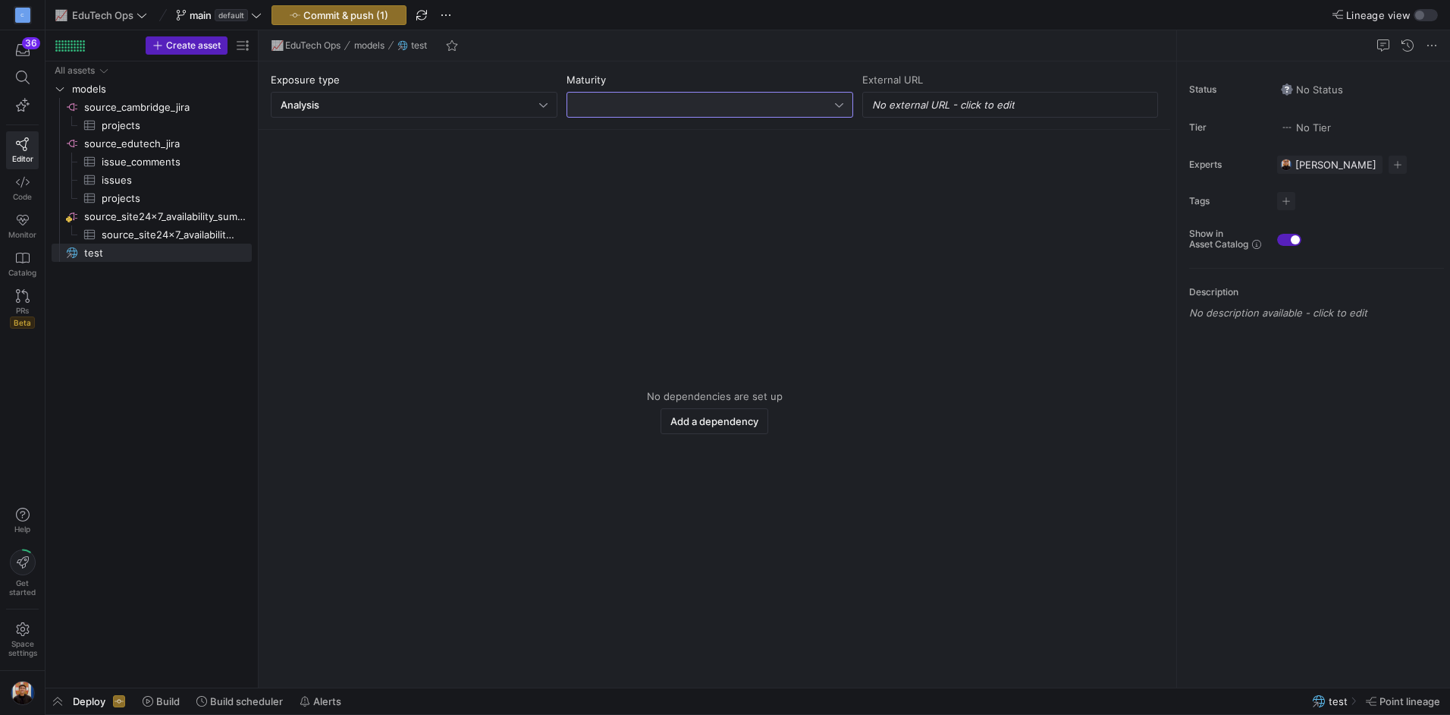
click at [651, 106] on div at bounding box center [706, 105] width 259 height 12
click at [596, 184] on span "Low" at bounding box center [709, 181] width 273 height 12
click at [937, 95] on div "No external URL - click to edit" at bounding box center [1010, 105] width 296 height 26
click at [960, 103] on span "No external URL - click to edit" at bounding box center [943, 105] width 143 height 12
click at [815, 241] on y42-empty-state "No dependencies are set up Add a dependency" at bounding box center [715, 411] width 888 height 527
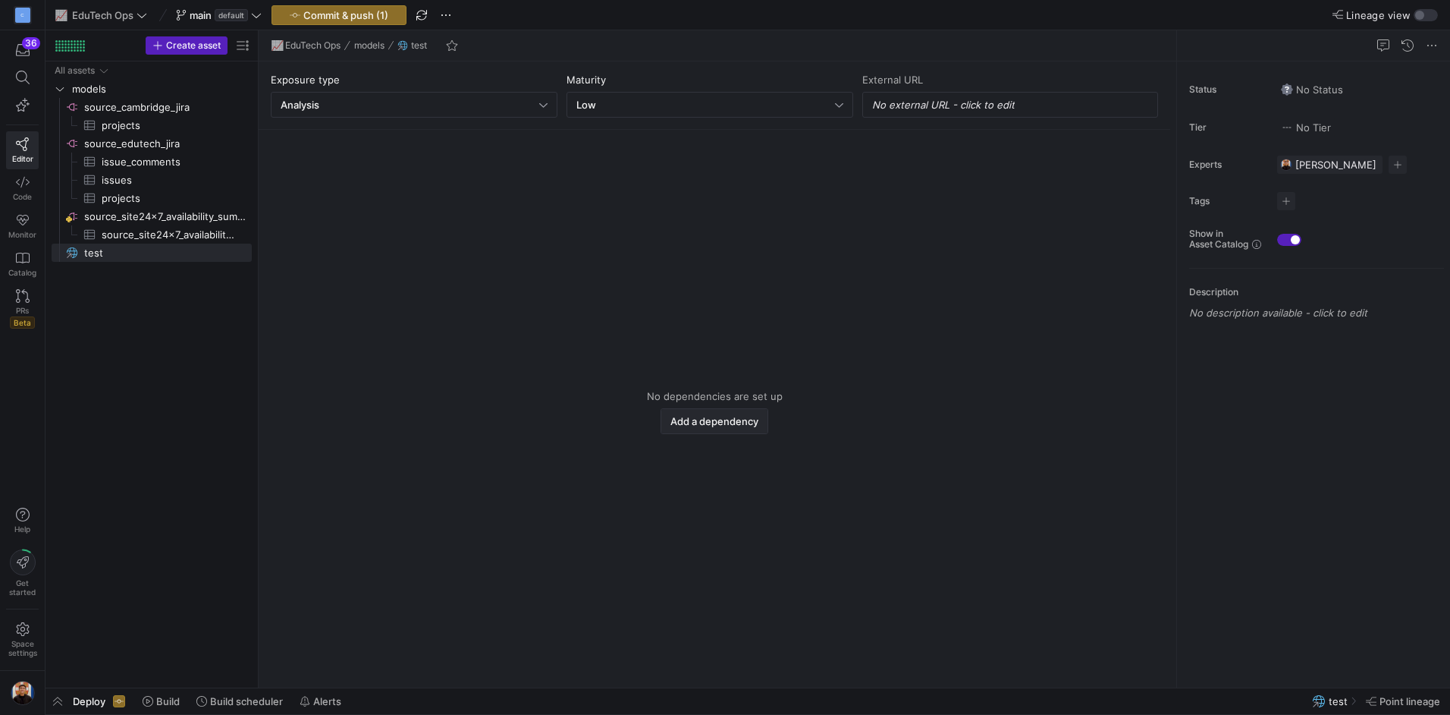
click at [711, 410] on span "button" at bounding box center [714, 421] width 106 height 24
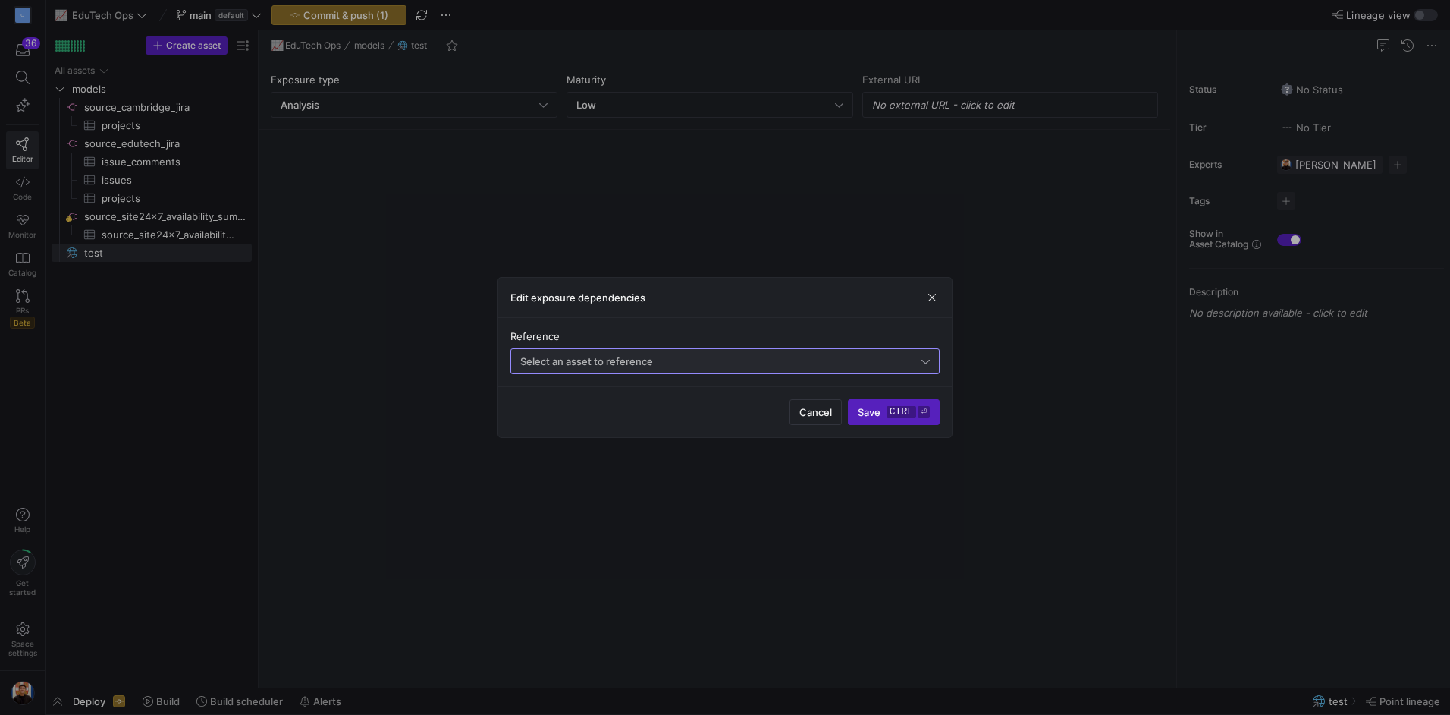
click at [702, 357] on div "Select an asset to reference" at bounding box center [720, 361] width 401 height 12
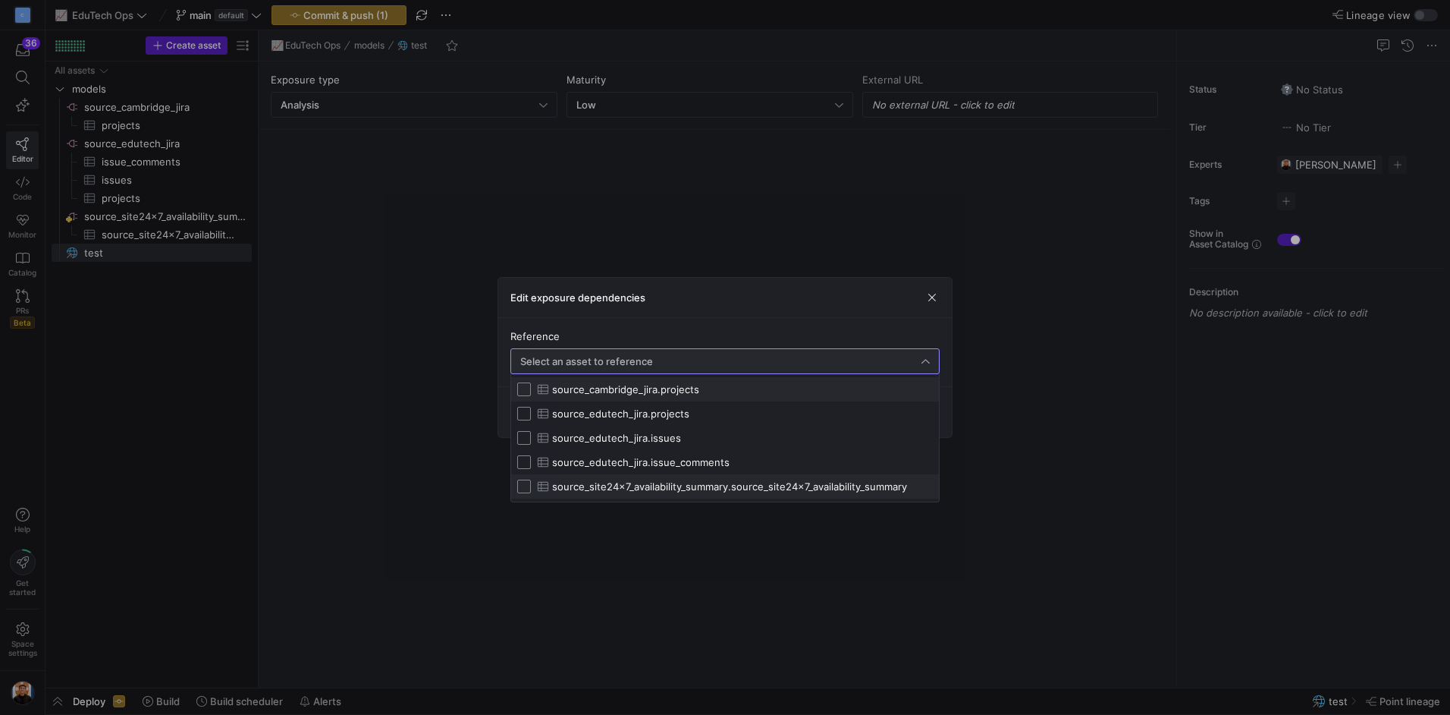
click at [671, 495] on mat-option "source_site24x7_availability_summary. source_site24x7_availability_summary" at bounding box center [725, 486] width 428 height 24
click at [1054, 394] on div at bounding box center [725, 357] width 1450 height 715
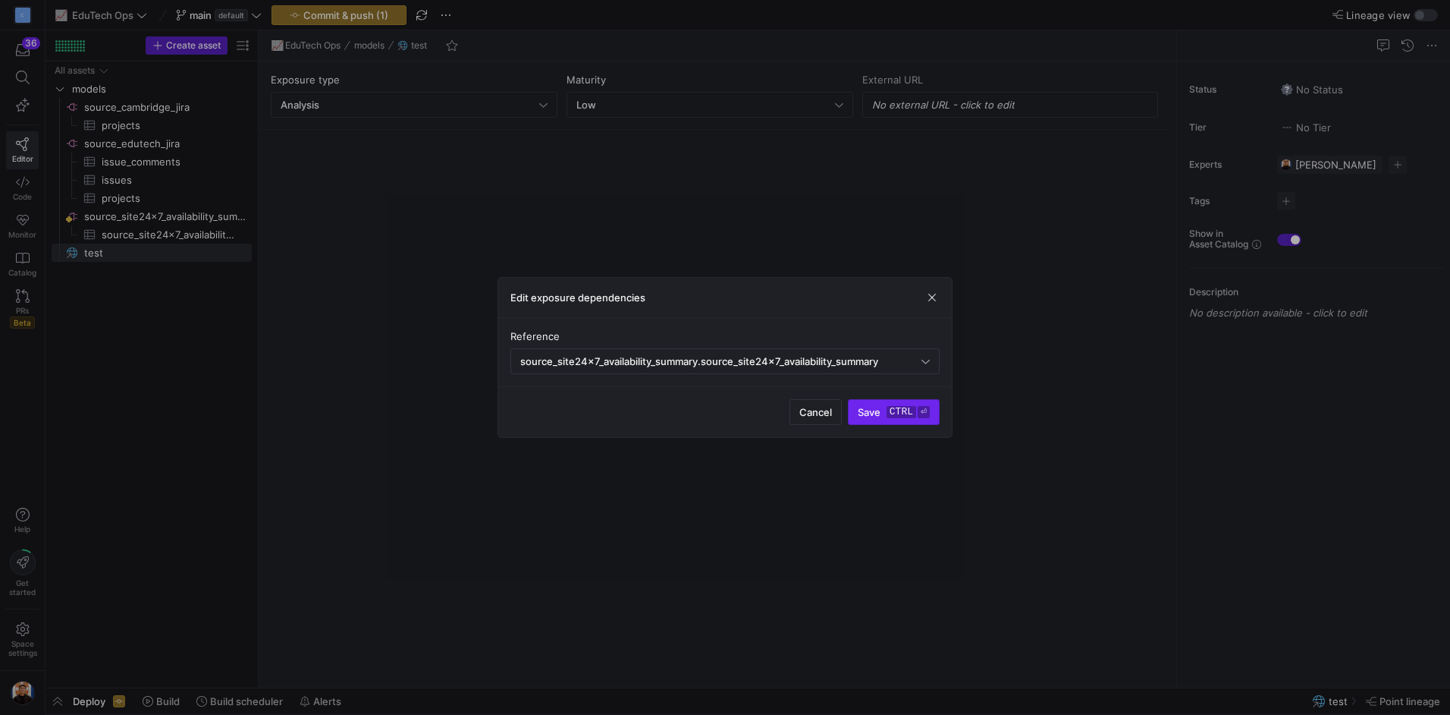
click at [884, 419] on span "submit" at bounding box center [894, 412] width 90 height 24
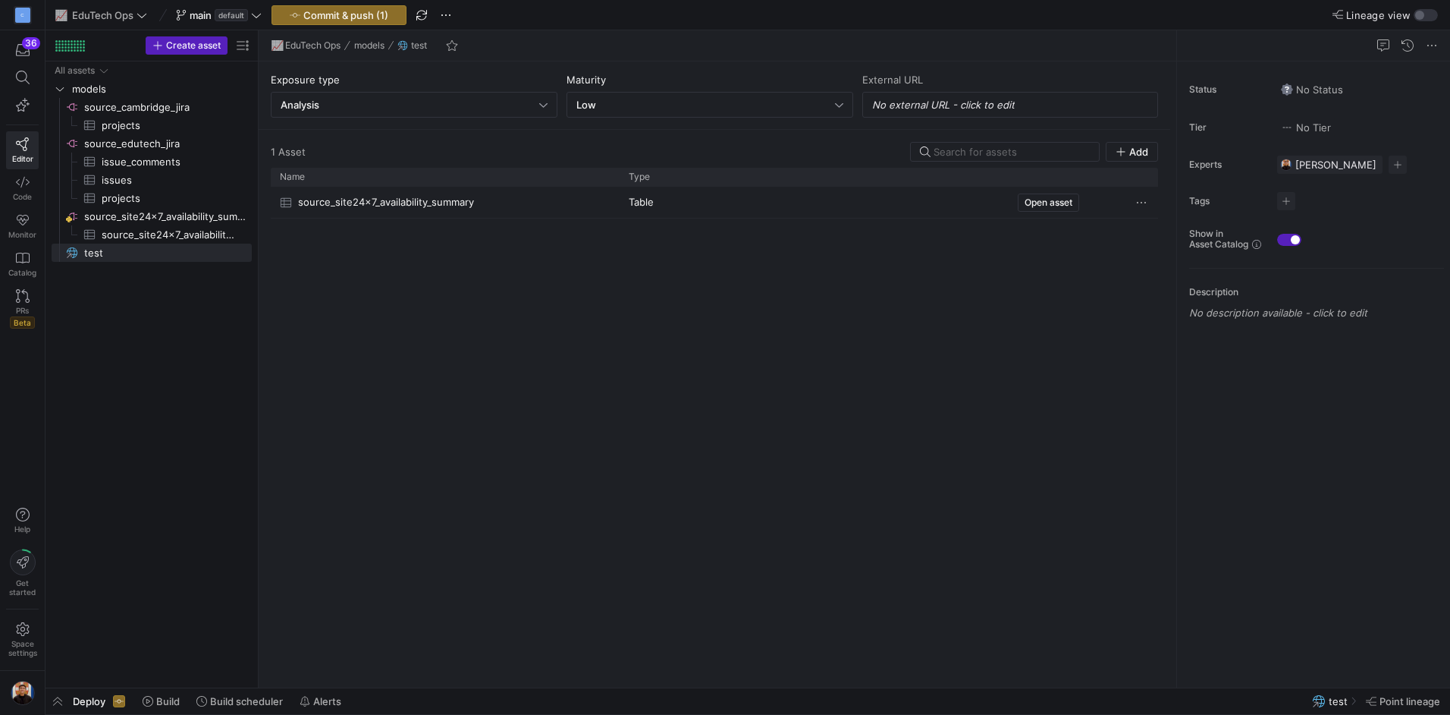
click at [416, 197] on span "source_site24x7_availability_summary" at bounding box center [386, 202] width 176 height 30
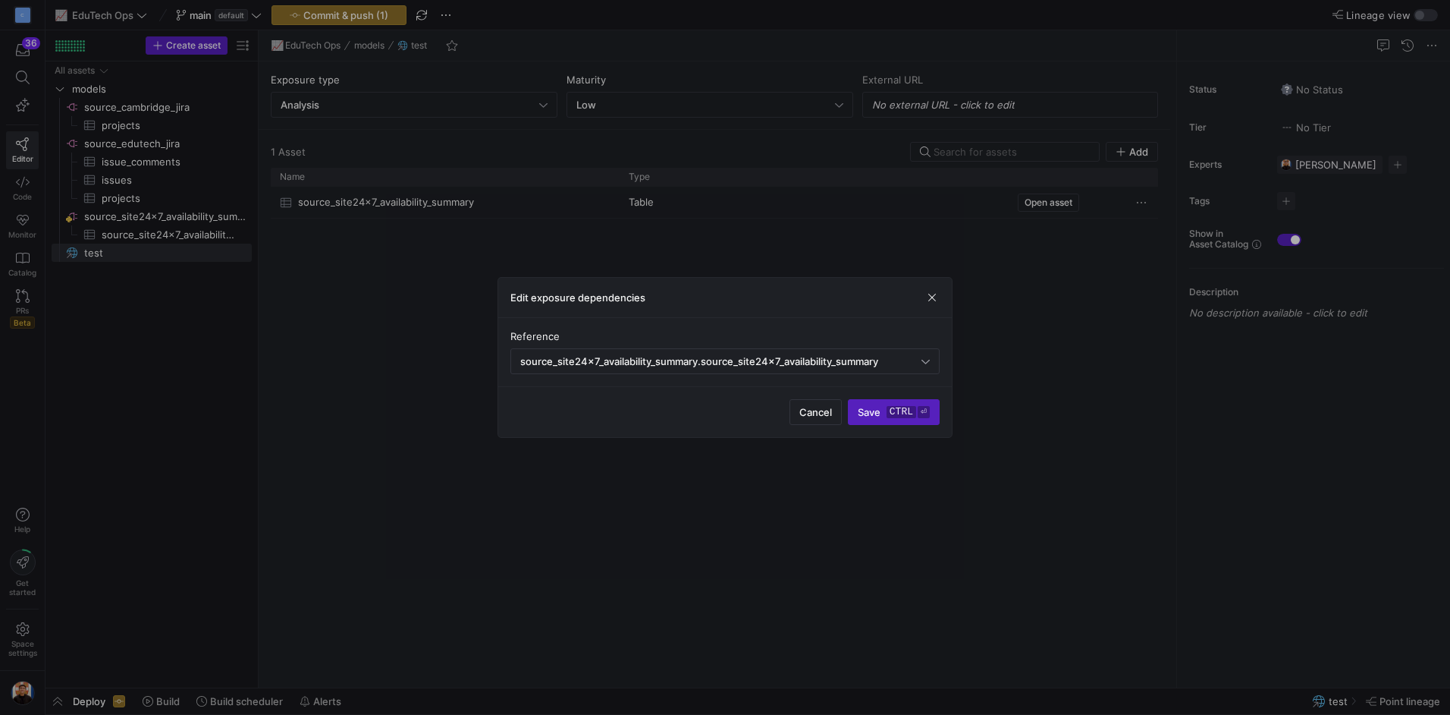
click at [1094, 314] on div at bounding box center [725, 357] width 1450 height 715
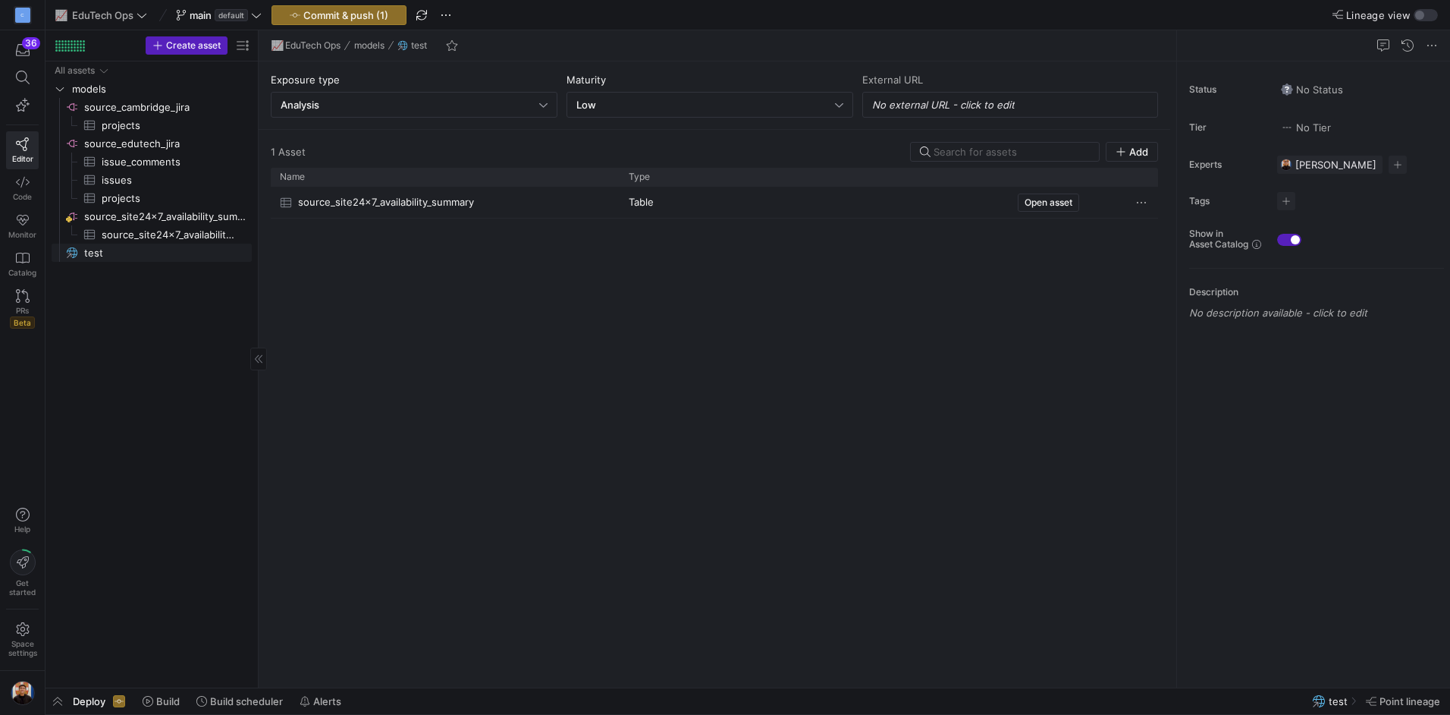
click at [132, 259] on span "test​​​​​" at bounding box center [159, 252] width 150 height 17
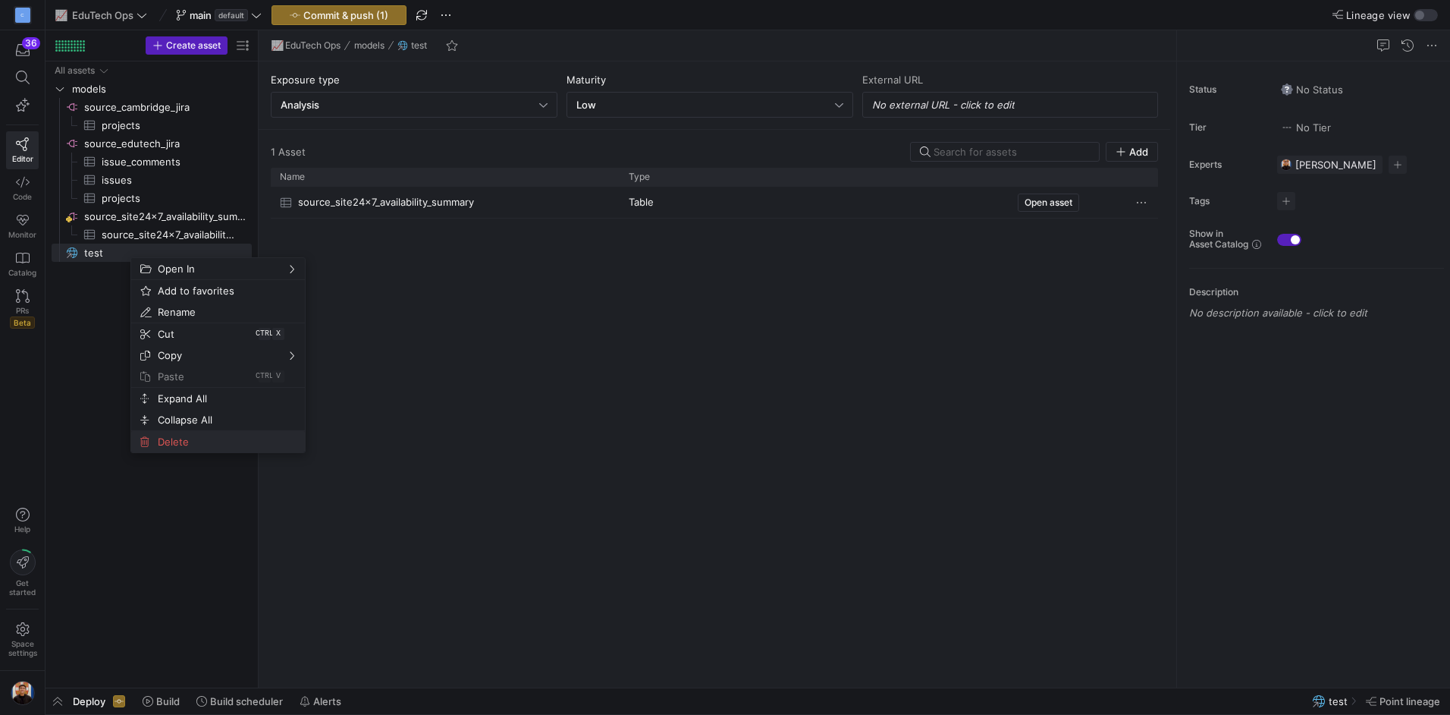
click at [173, 447] on span "Delete" at bounding box center [205, 441] width 107 height 21
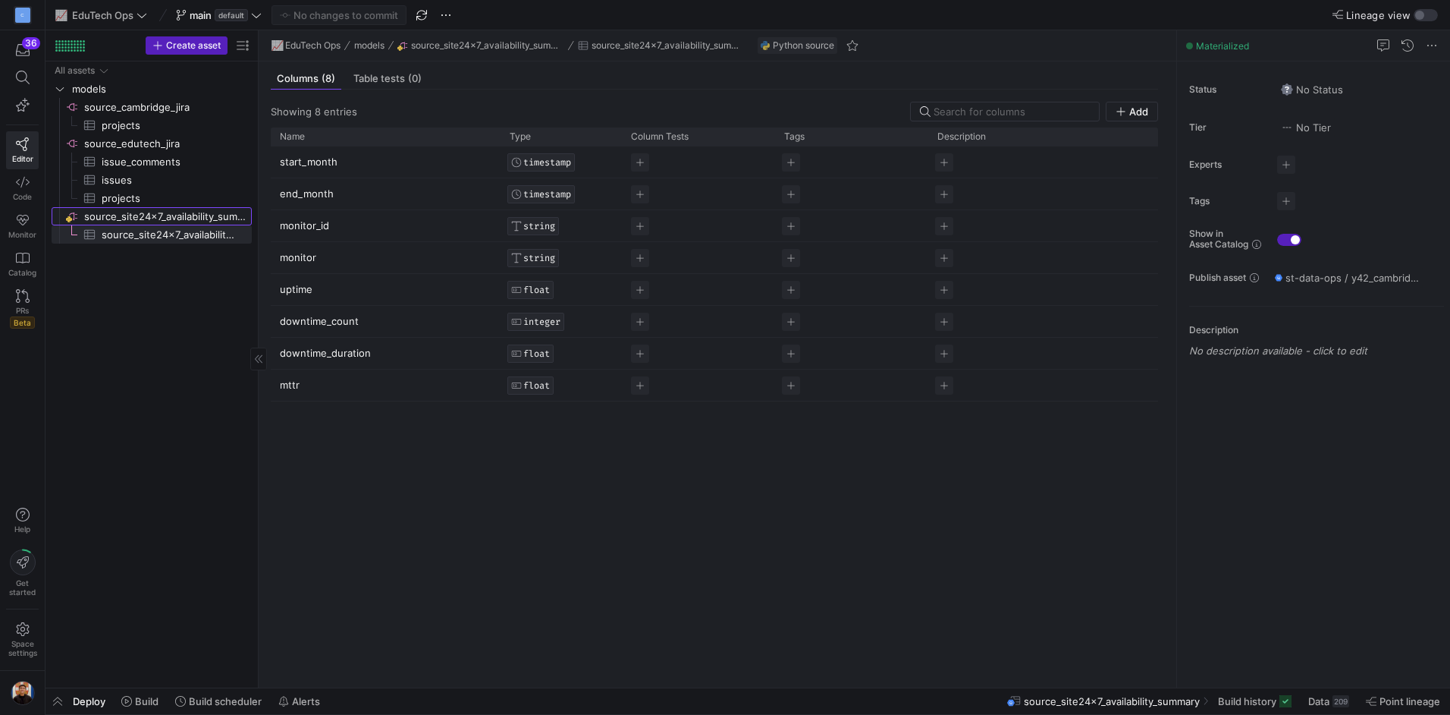
click at [175, 217] on span "source_site24x7_availability_summary​​​​​​​​" at bounding box center [166, 216] width 165 height 17
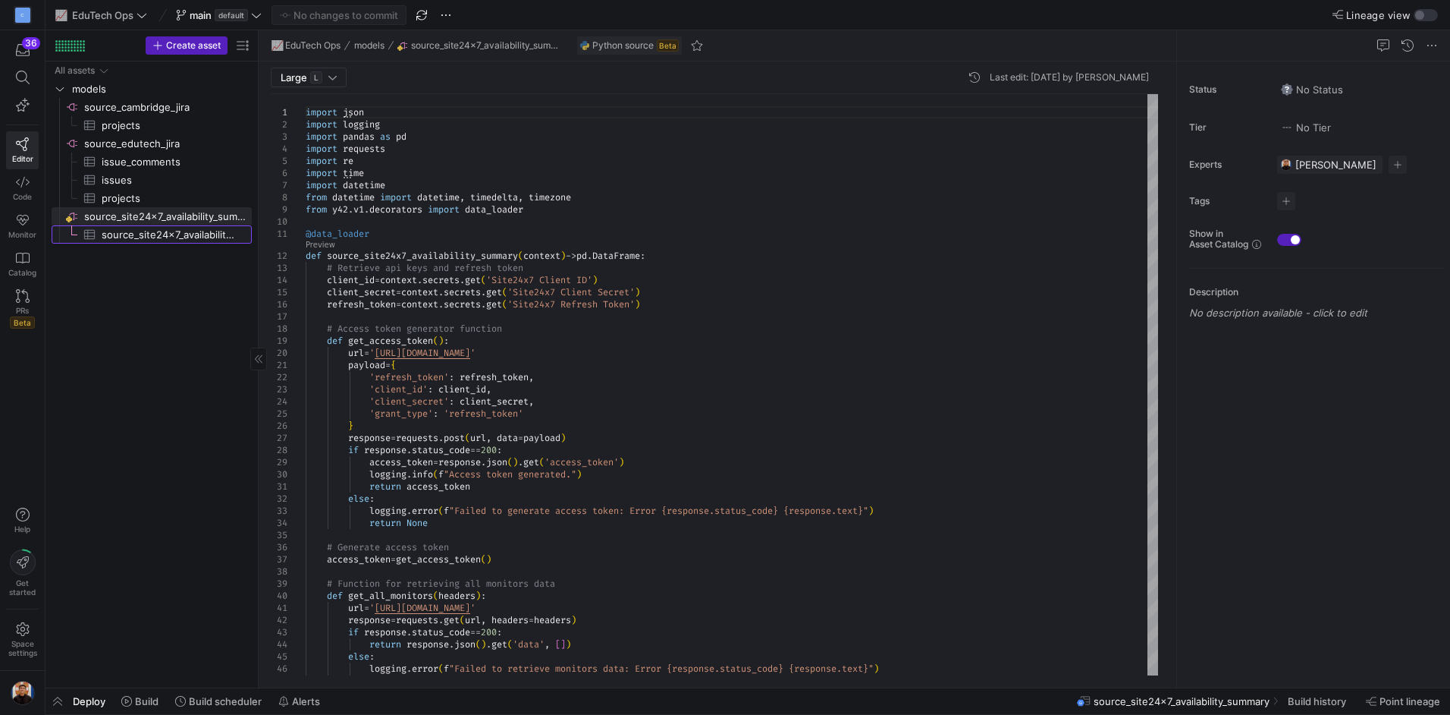
click at [214, 230] on span "source_site24x7_availability_summary​​​​​​​​​" at bounding box center [168, 234] width 133 height 17
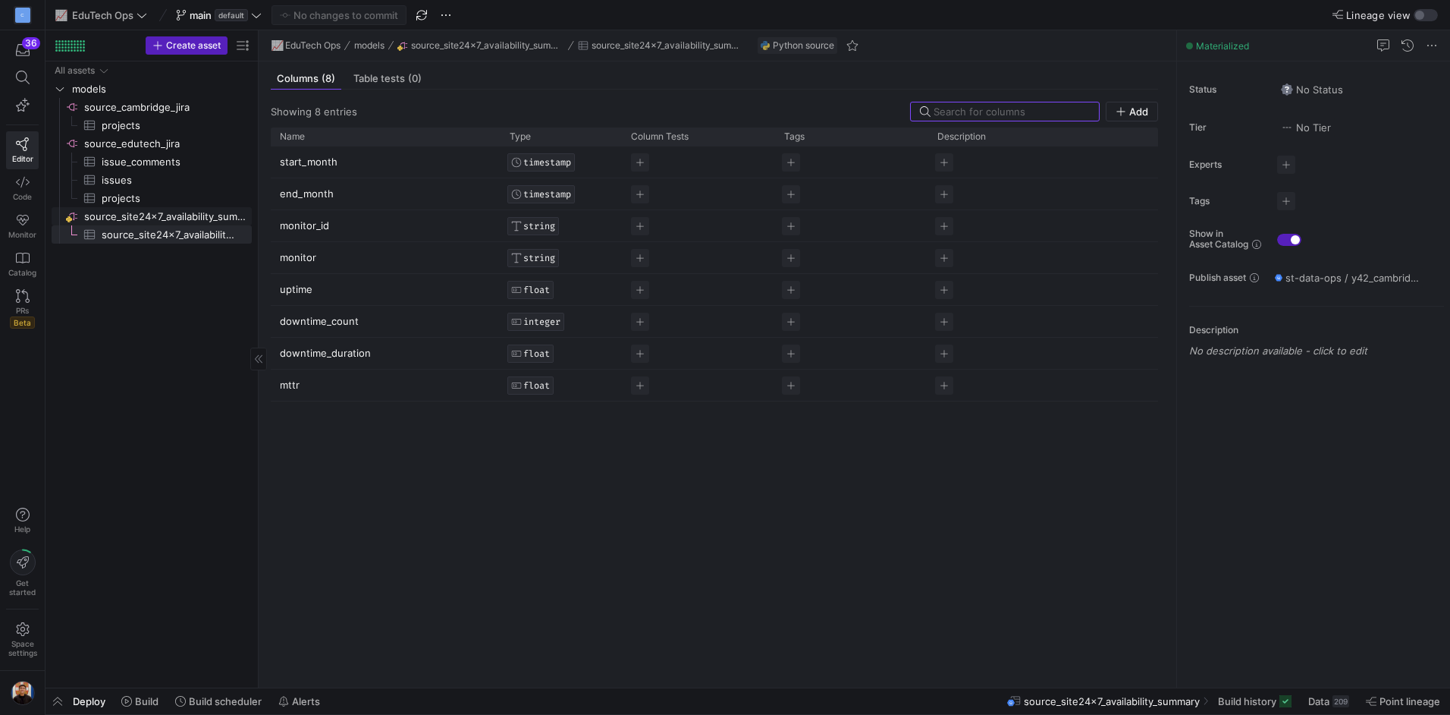
click at [234, 213] on span "source_site24x7_availability_summary​​​​​​​​" at bounding box center [166, 216] width 165 height 17
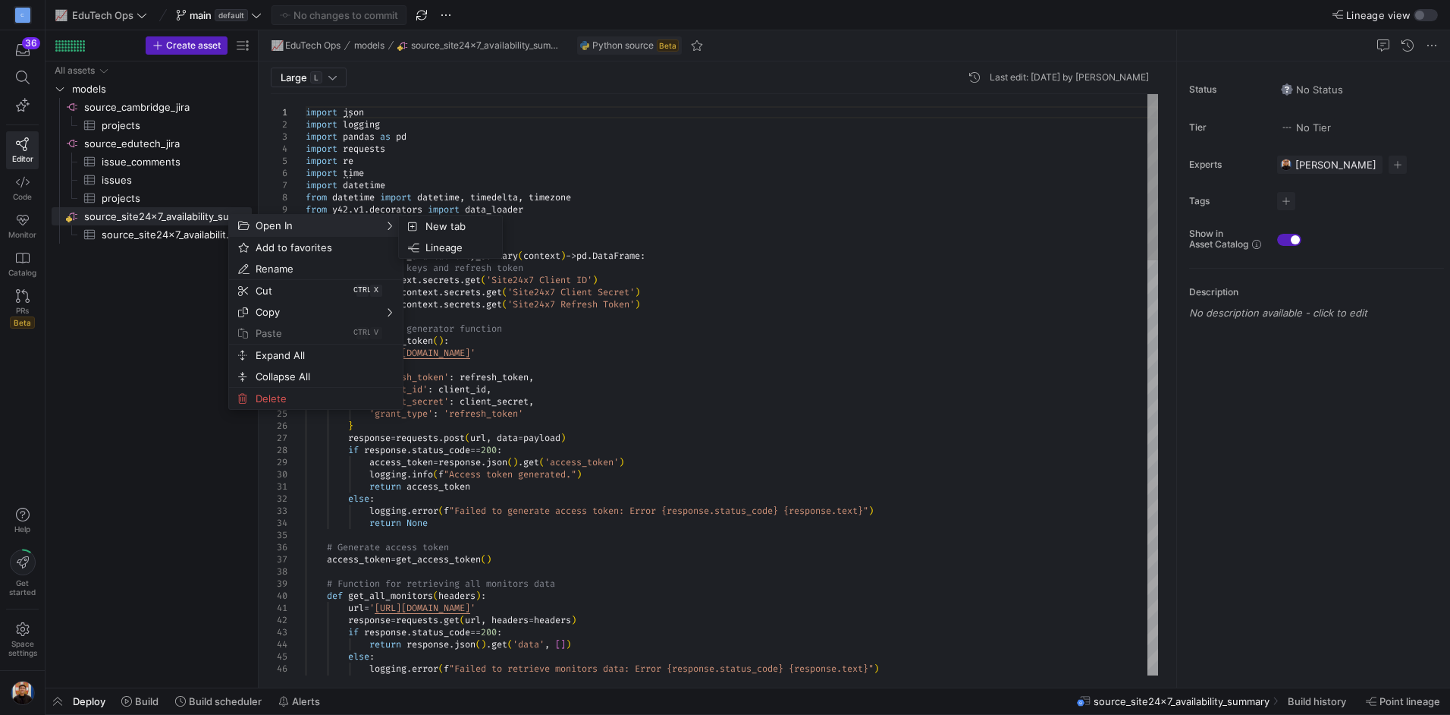
type textarea "@data_loader def source_site24x7_availability_summary(context) -> pd.DataFrame:…"
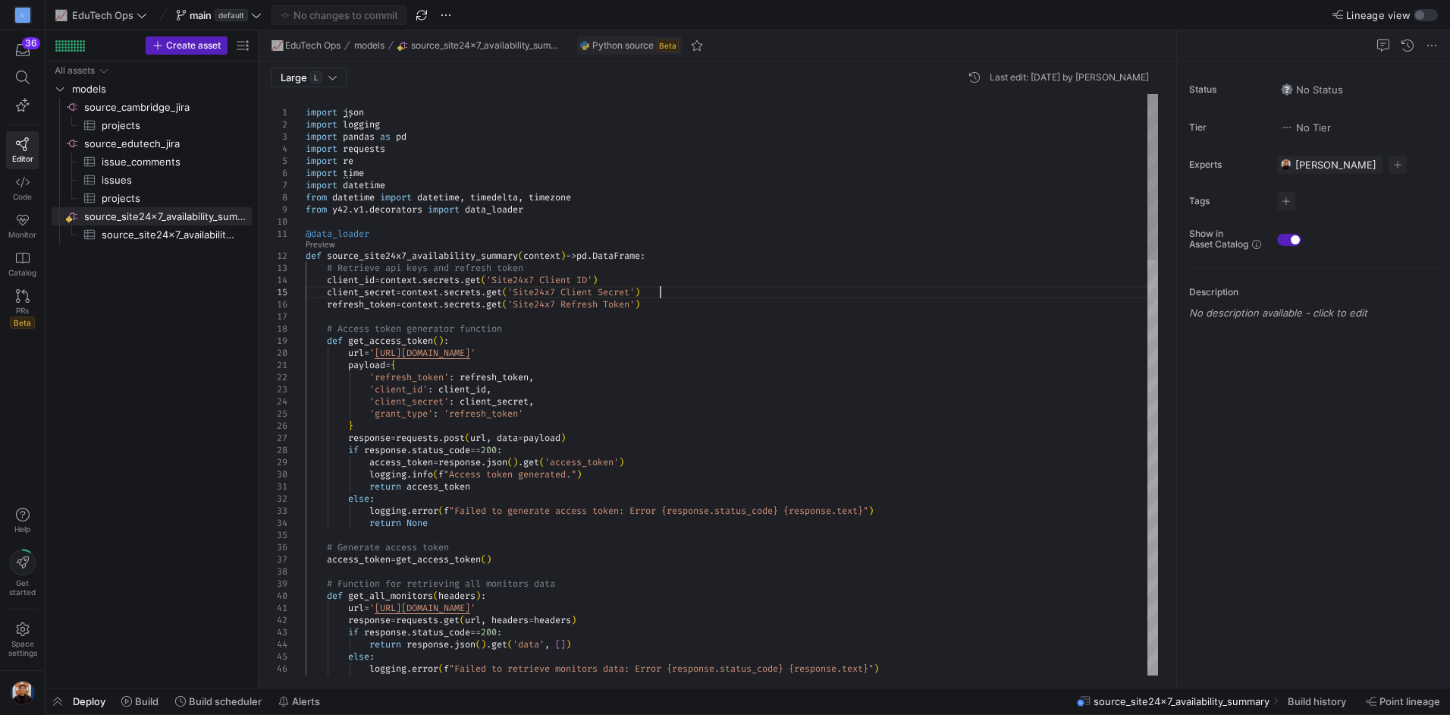
click at [1434, 42] on span at bounding box center [1432, 45] width 18 height 18
click at [1377, 265] on div at bounding box center [725, 357] width 1450 height 715
click at [171, 237] on span "source_site24x7_availability_summary​​​​​​​​​" at bounding box center [168, 234] width 133 height 17
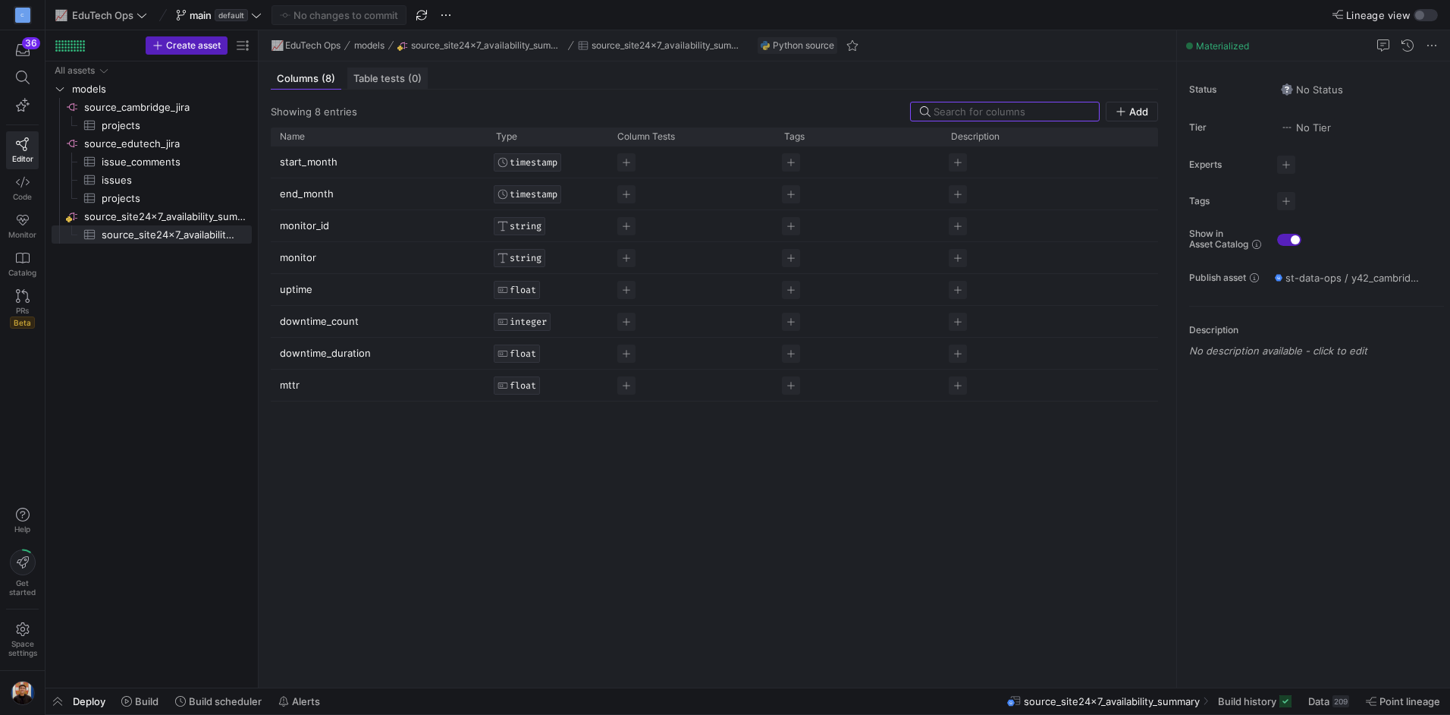
click at [379, 77] on span "Table tests (0)" at bounding box center [387, 79] width 68 height 10
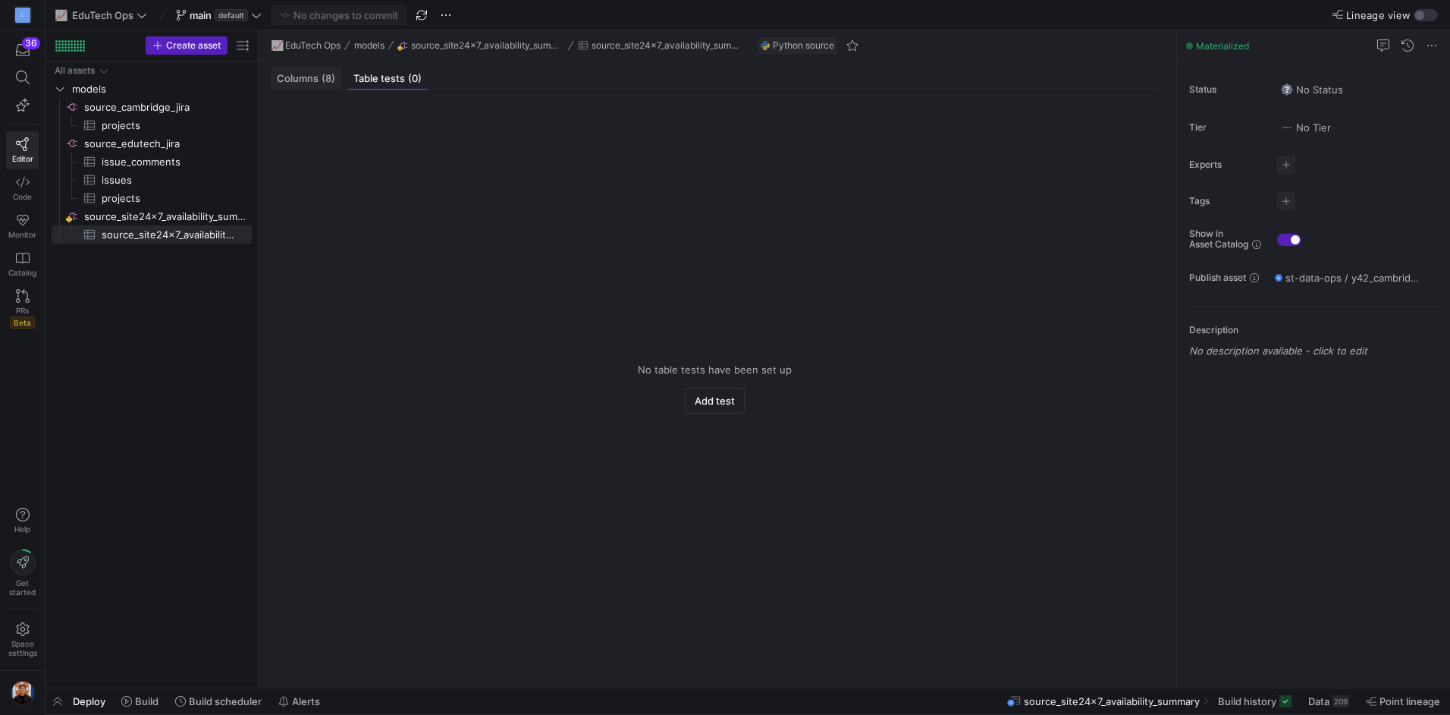
click at [287, 80] on span "Columns (8)" at bounding box center [306, 79] width 58 height 10
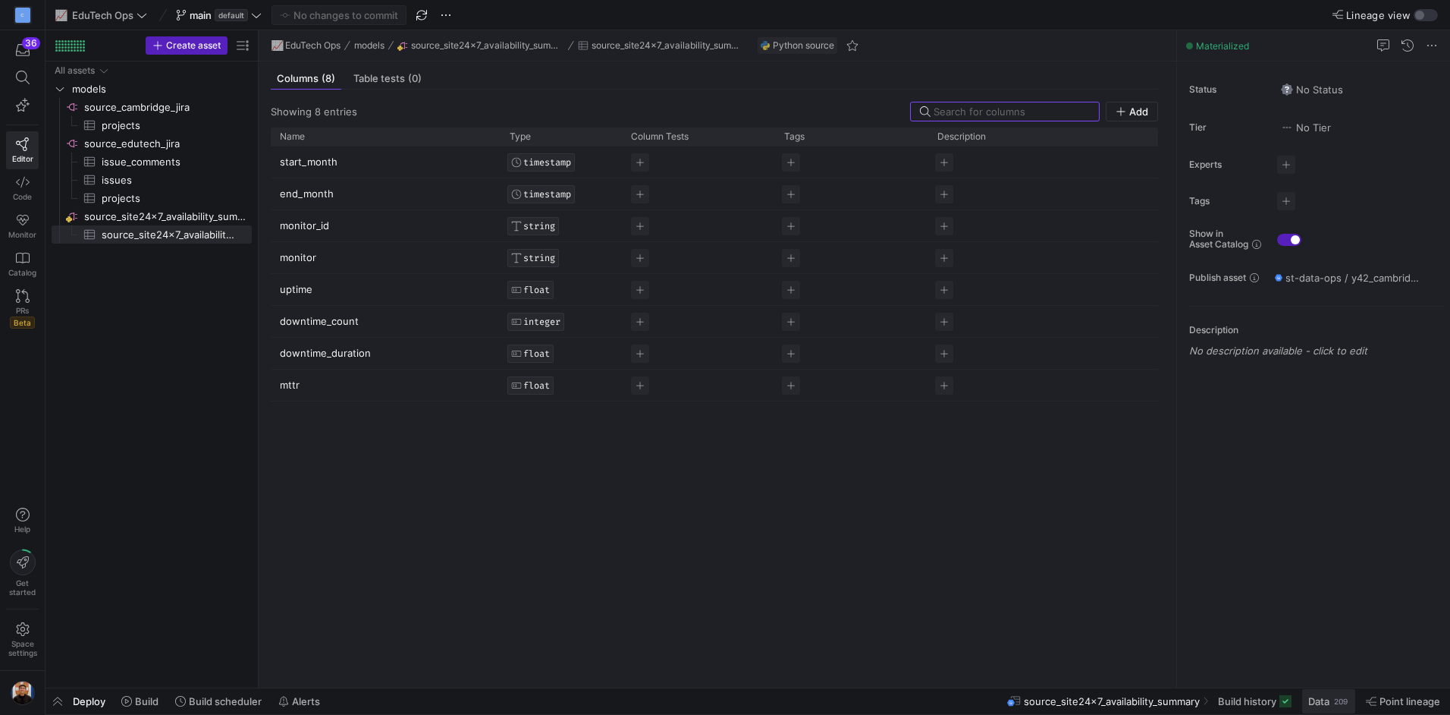
click at [1353, 708] on span at bounding box center [1328, 701] width 53 height 24
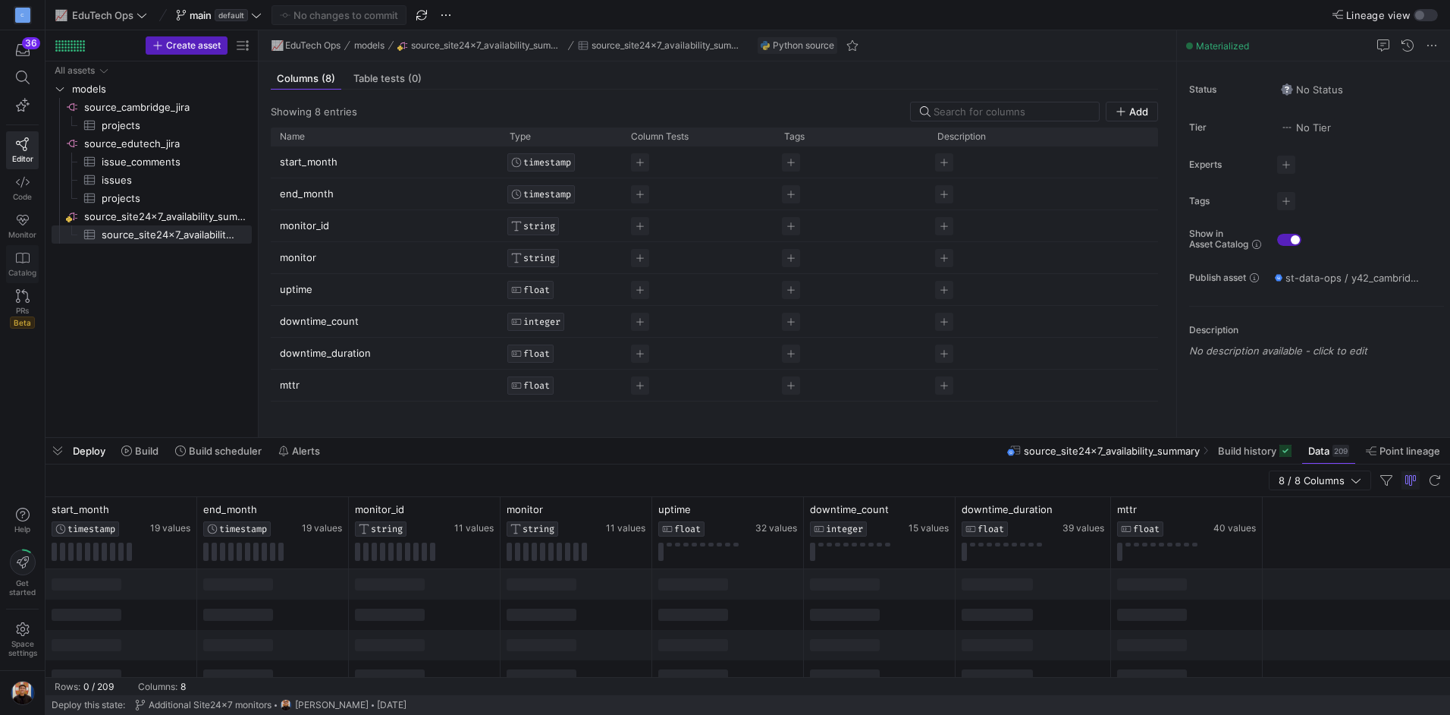
click at [17, 272] on span "Catalog" at bounding box center [22, 272] width 28 height 9
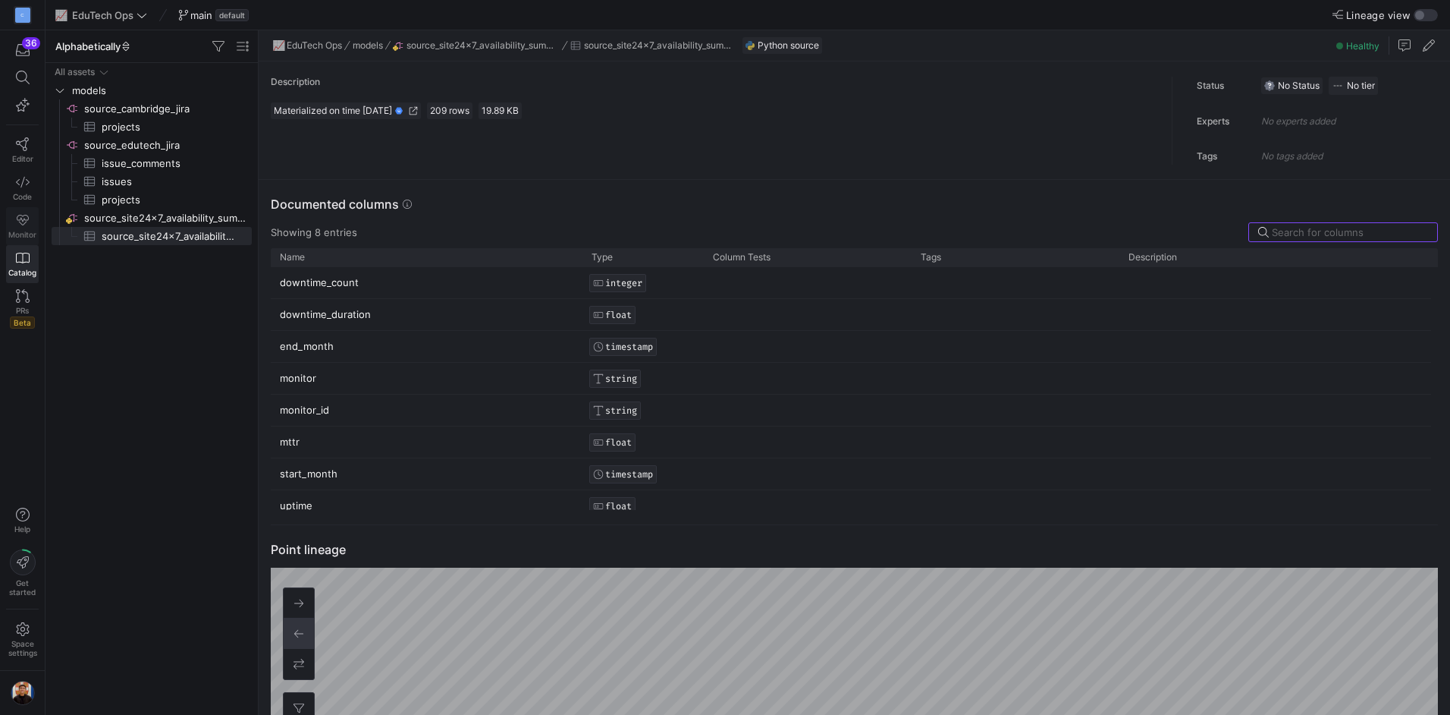
click at [23, 231] on span "Monitor" at bounding box center [22, 234] width 28 height 9
click at [16, 149] on icon at bounding box center [23, 144] width 14 height 14
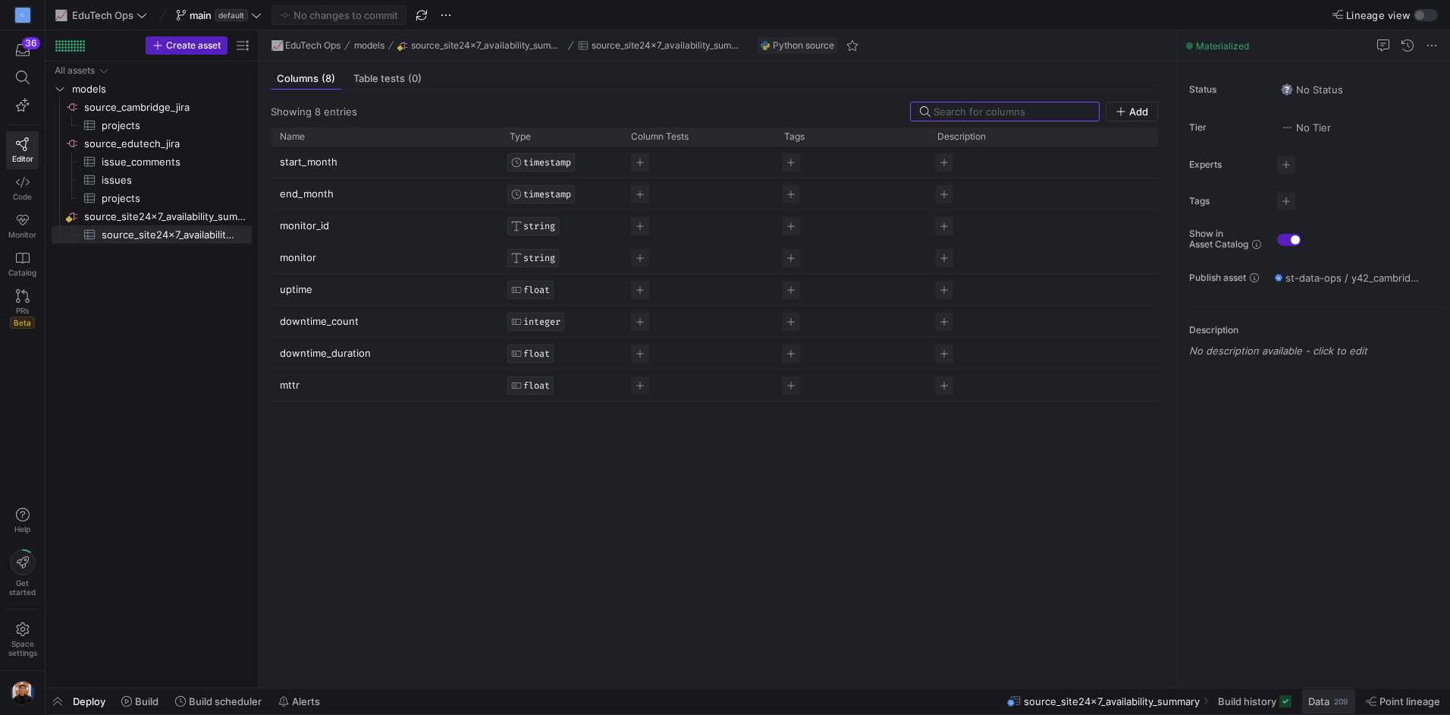
click at [1337, 703] on div "209" at bounding box center [1341, 701] width 17 height 12
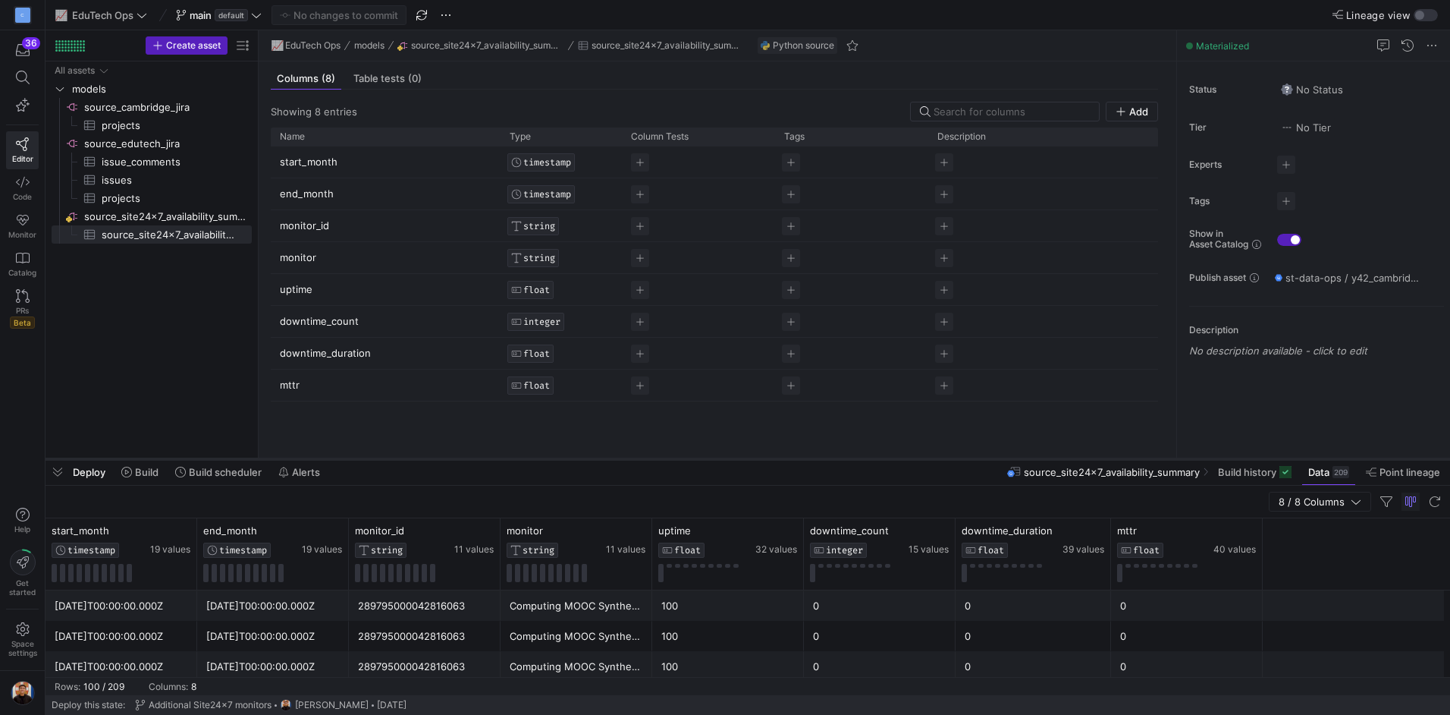
drag, startPoint x: 756, startPoint y: 439, endPoint x: 748, endPoint y: 460, distance: 22.8
click at [748, 460] on div at bounding box center [748, 459] width 1405 height 6
click at [1431, 46] on span at bounding box center [1432, 45] width 18 height 18
click at [1270, 463] on div at bounding box center [725, 357] width 1450 height 715
click at [1270, 474] on span "Build history" at bounding box center [1247, 472] width 58 height 12
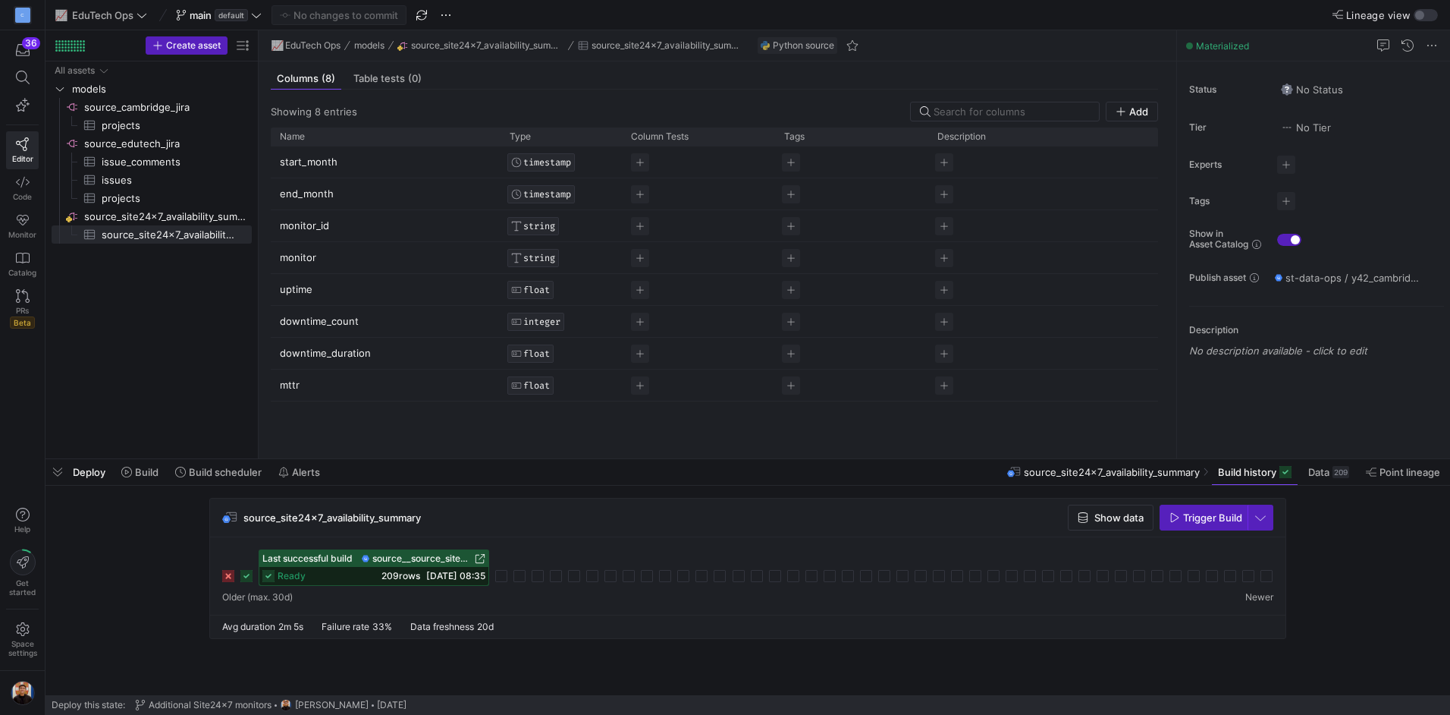
drag, startPoint x: 439, startPoint y: 566, endPoint x: 545, endPoint y: 611, distance: 114.8
click at [545, 611] on div "Last successful build source__source_site24x7_availability_summary__source_site…" at bounding box center [748, 575] width 1076 height 77
click at [468, 559] on span "source__source_site24x7_availability_summary__source_site24x7_availability_summ…" at bounding box center [421, 558] width 99 height 11
click at [1143, 523] on span "button" at bounding box center [1111, 517] width 84 height 24
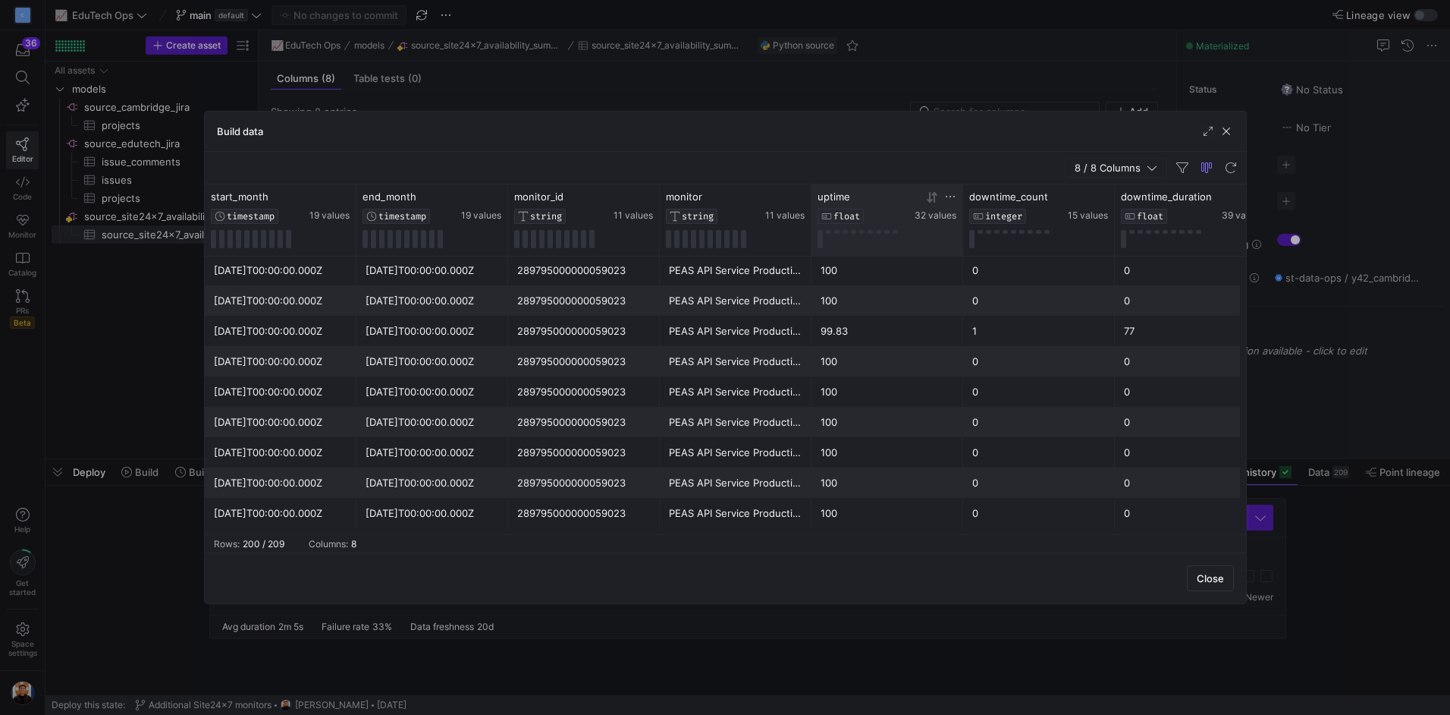
scroll to position [3627, 0]
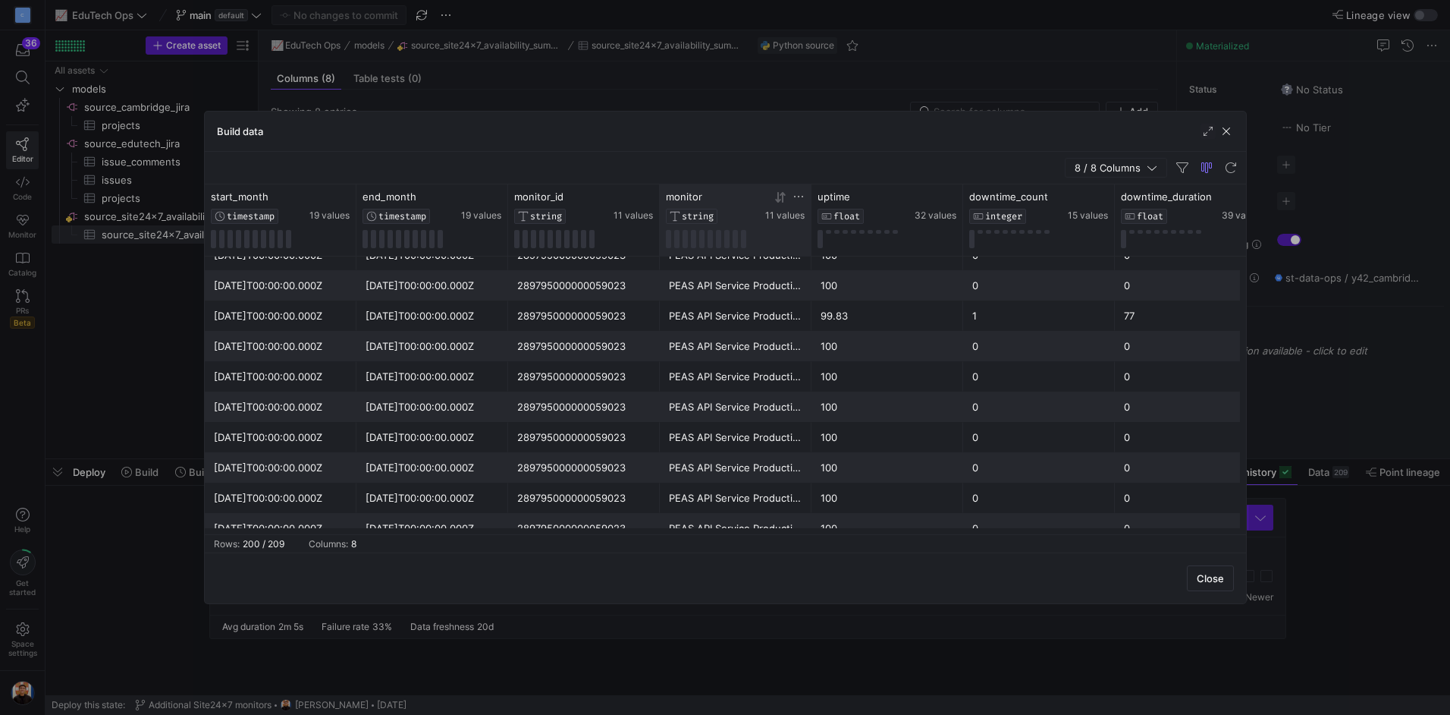
click at [800, 198] on icon at bounding box center [799, 196] width 12 height 12
click at [873, 196] on span "general" at bounding box center [869, 195] width 11 height 11
click at [922, 200] on span "columns" at bounding box center [931, 196] width 58 height 18
click at [771, 153] on div "8 / 8 Columns" at bounding box center [726, 168] width 1042 height 33
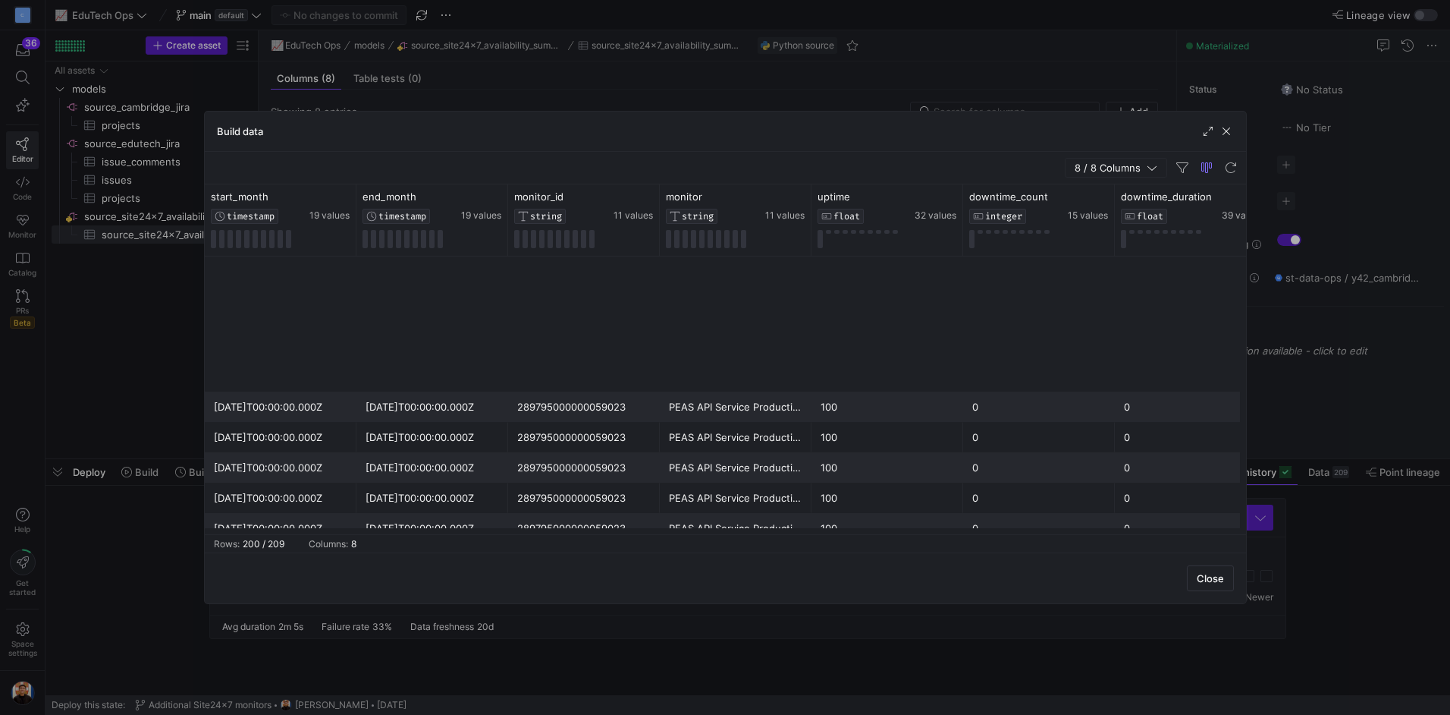
scroll to position [0, 0]
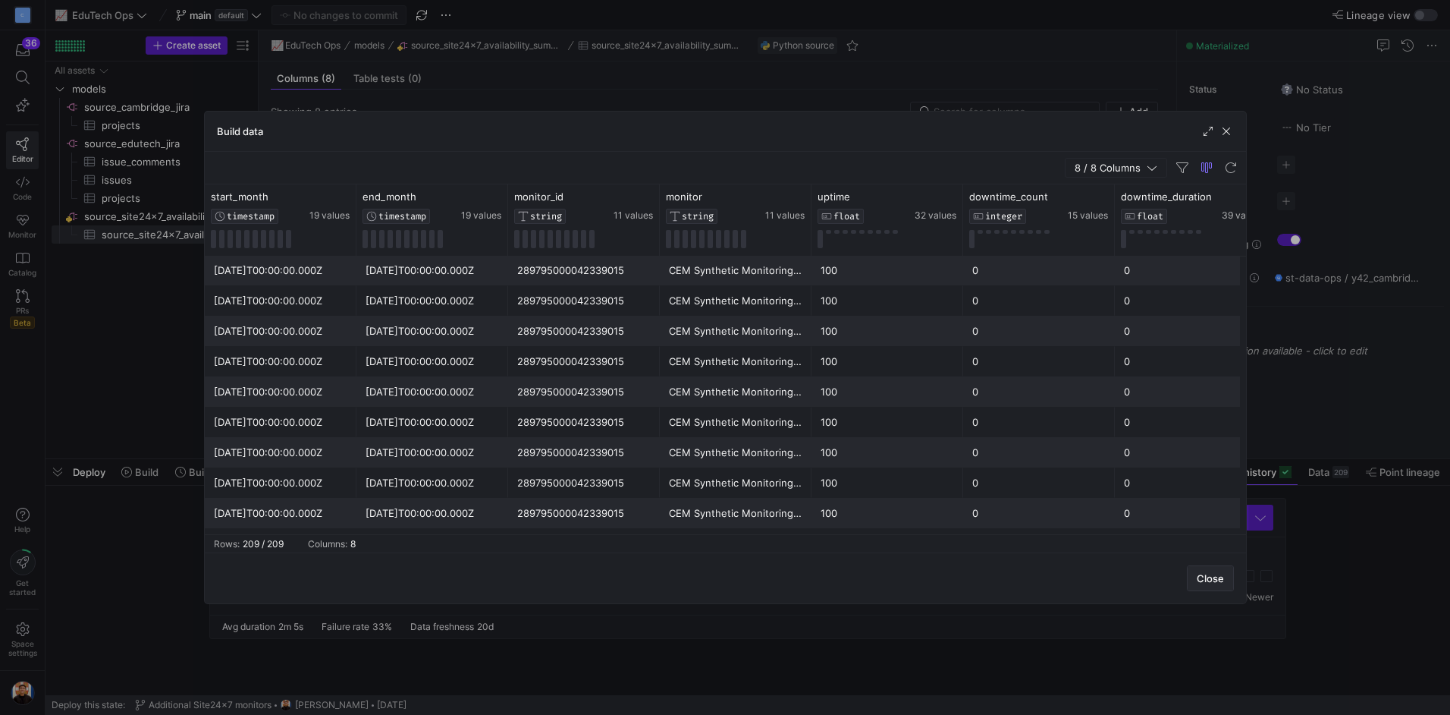
click at [1226, 578] on span "button" at bounding box center [1211, 578] width 46 height 24
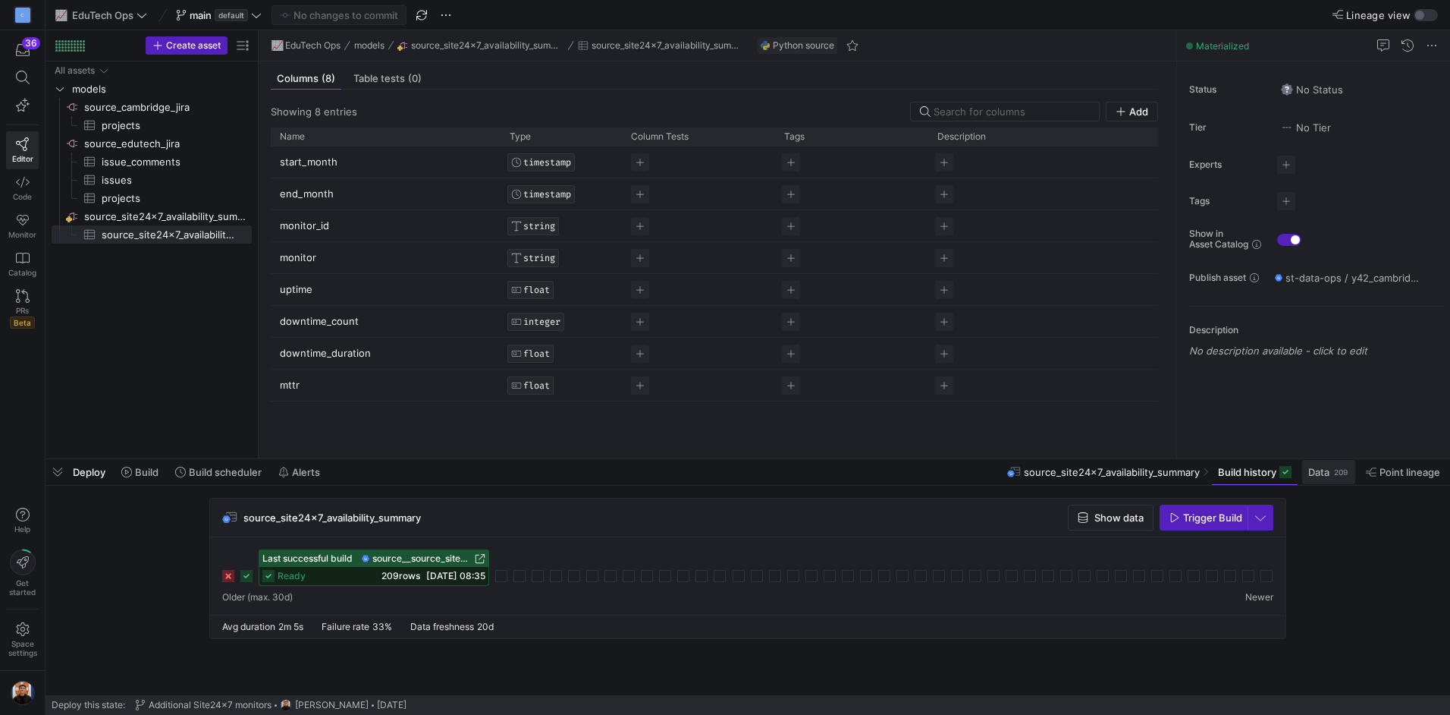
click at [1334, 469] on div "209" at bounding box center [1341, 472] width 17 height 12
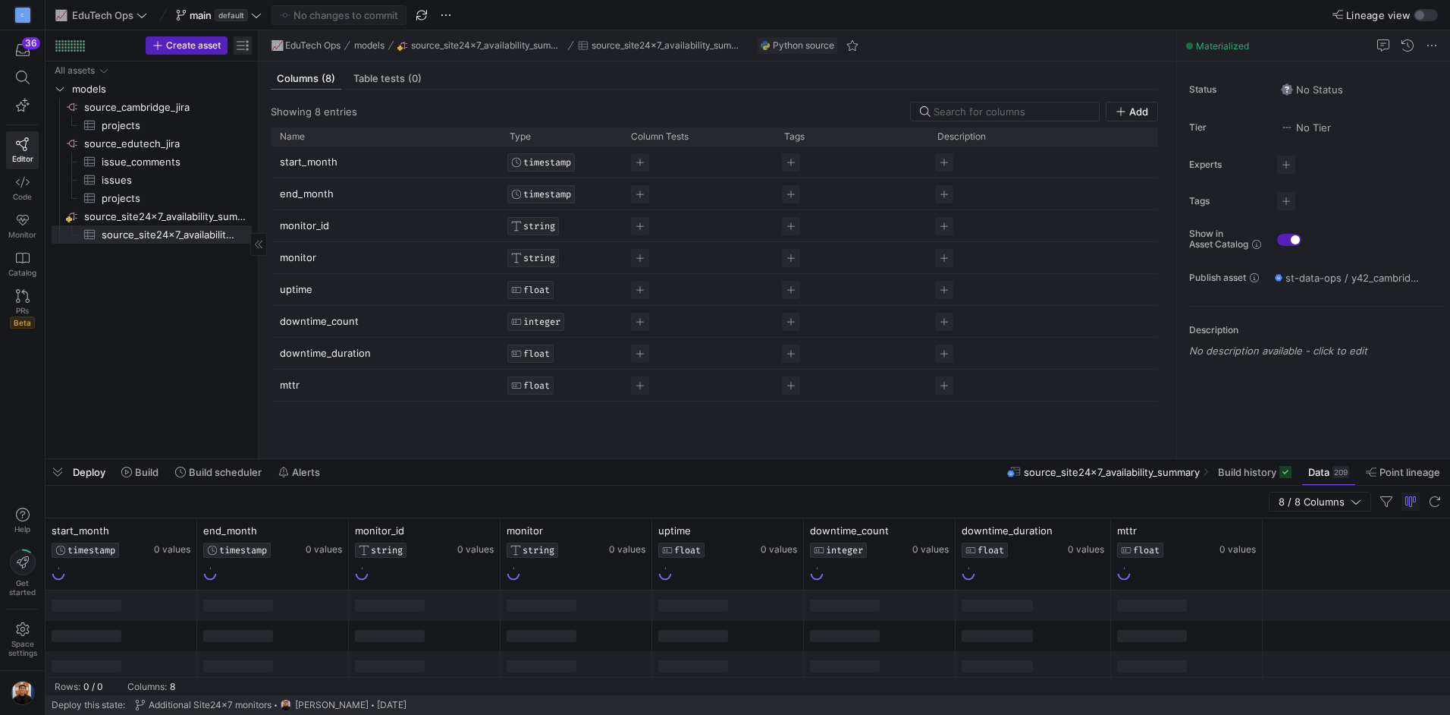
click at [242, 45] on span "button" at bounding box center [243, 45] width 18 height 18
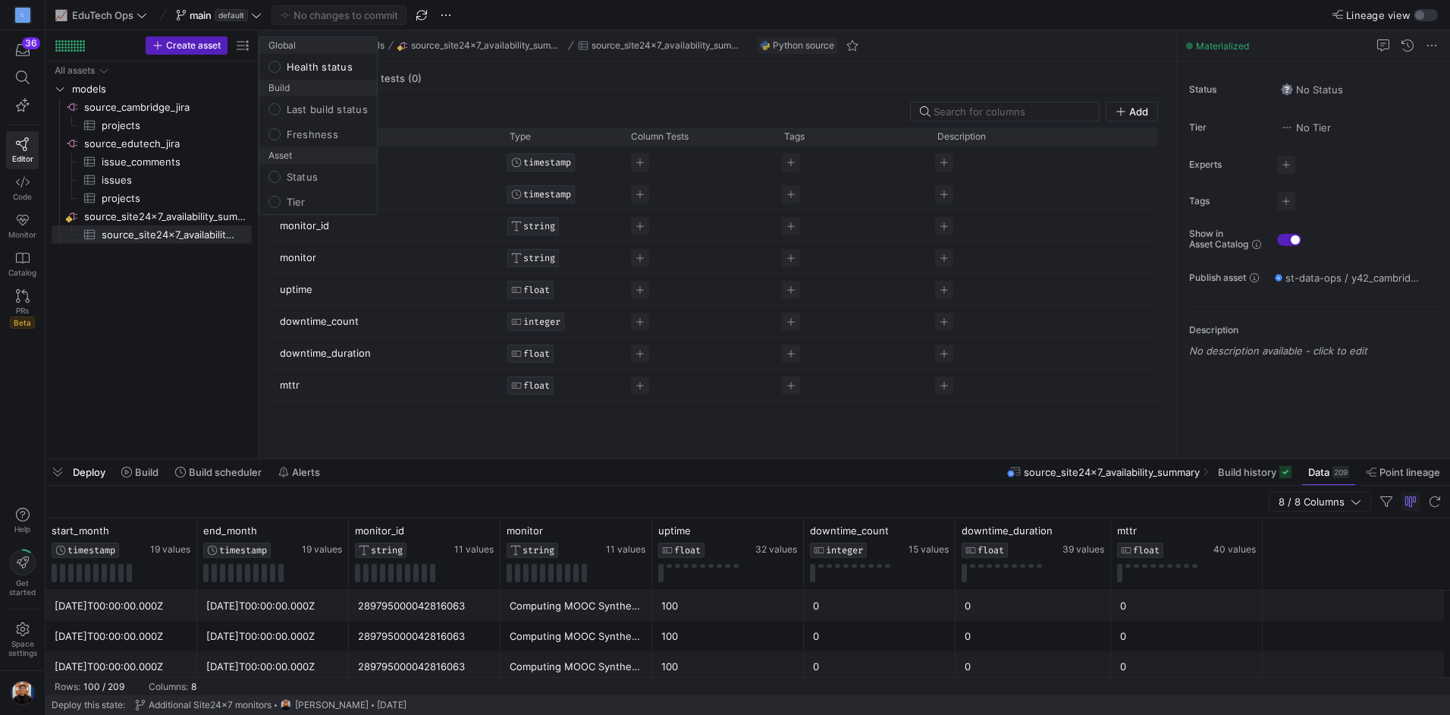
click at [212, 42] on div at bounding box center [725, 357] width 1450 height 715
click at [212, 42] on span "Create asset" at bounding box center [193, 45] width 55 height 11
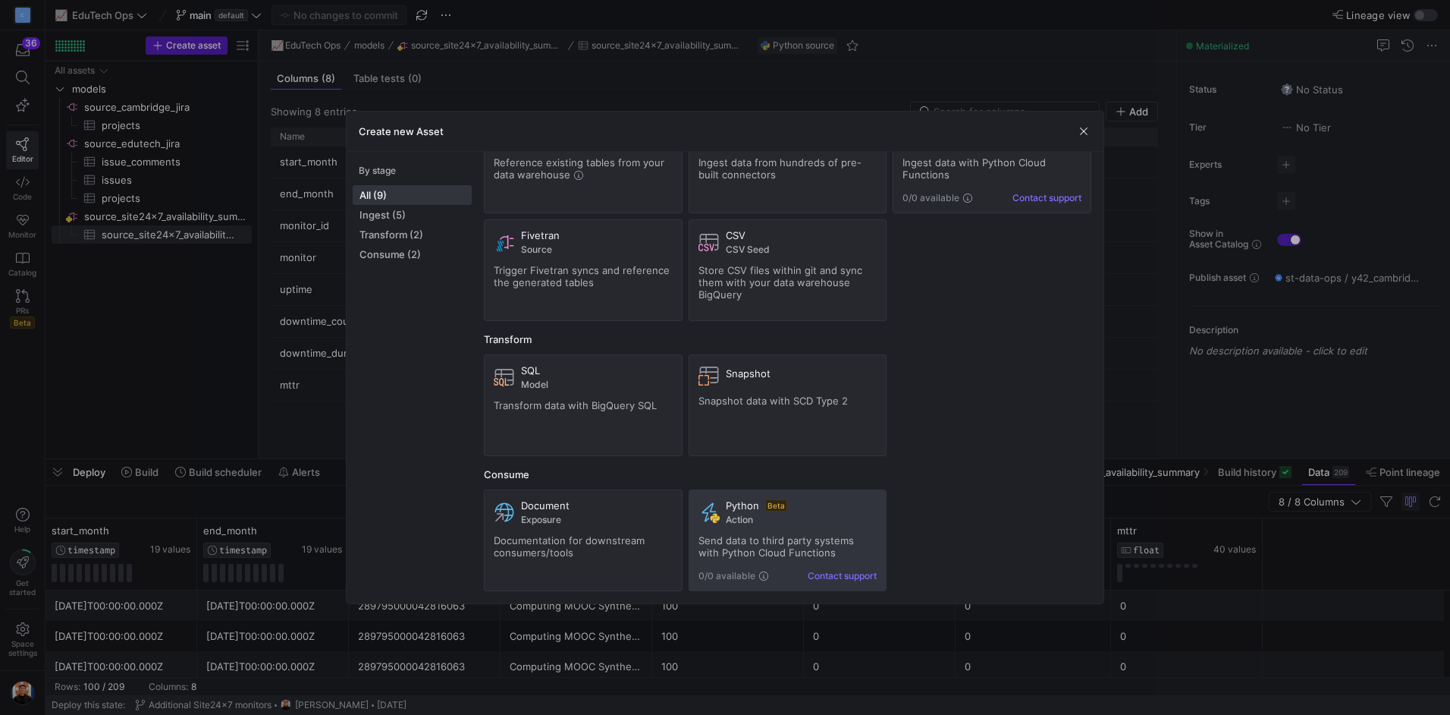
click at [836, 526] on div "Python Beta Action Send data to third party systems with Python Cloud Functions…" at bounding box center [788, 540] width 179 height 82
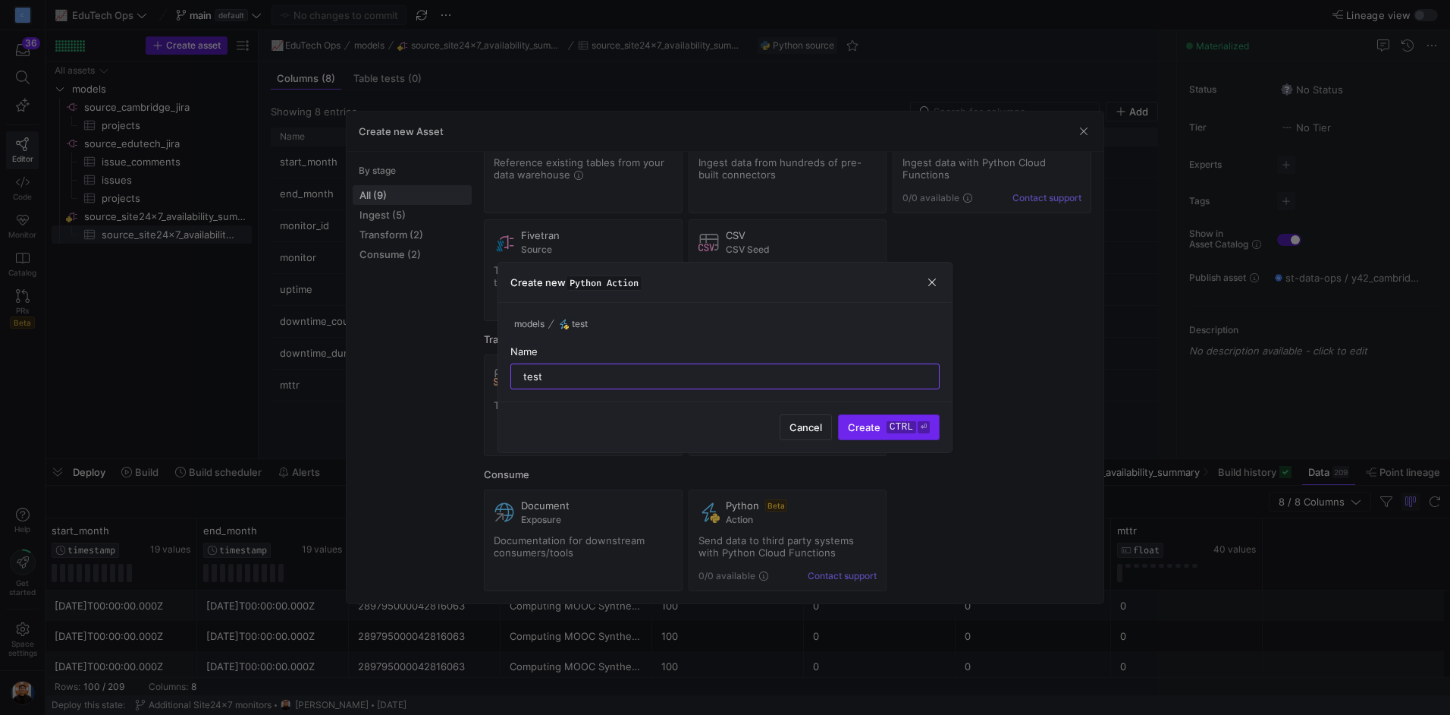
type input "test"
click at [894, 431] on kbd "ctrl" at bounding box center [902, 427] width 30 height 12
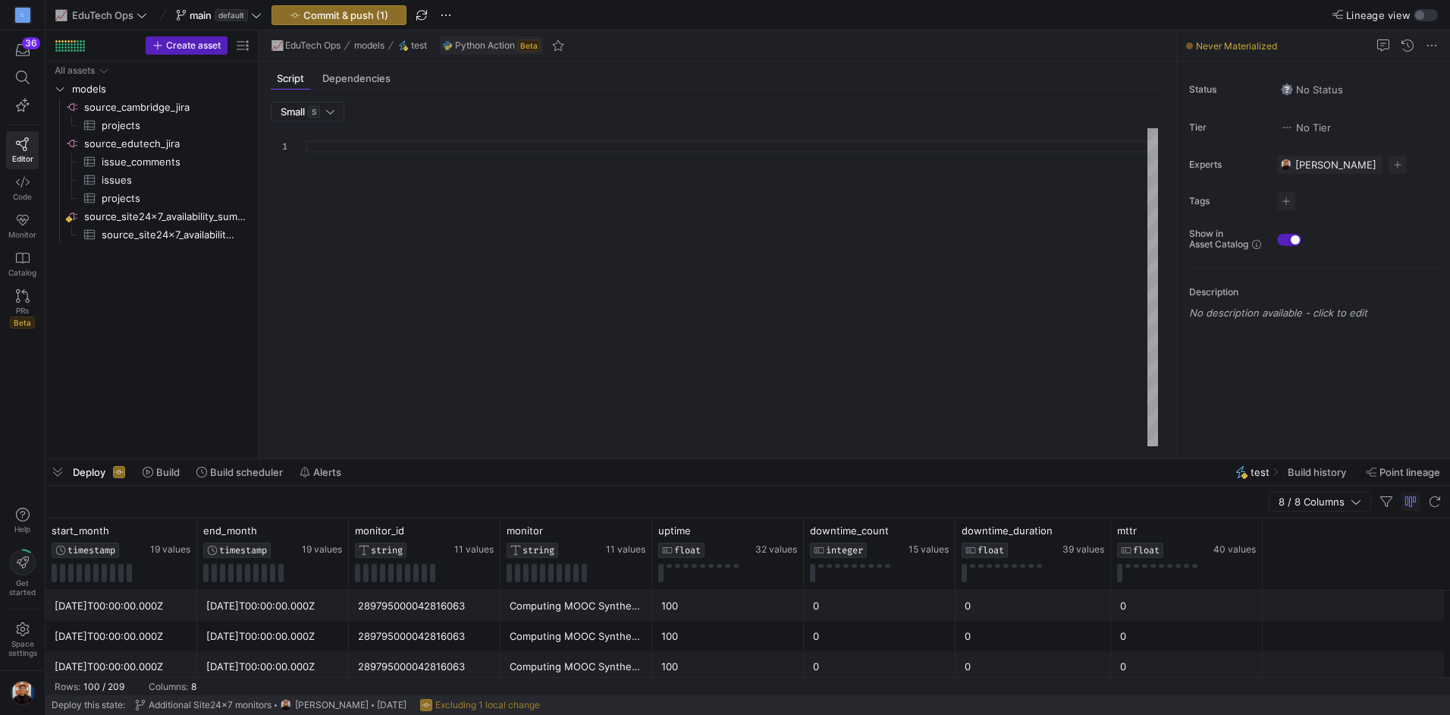
type textarea "import json import logging import pandas as pd import requests from y42.v1.deco…"
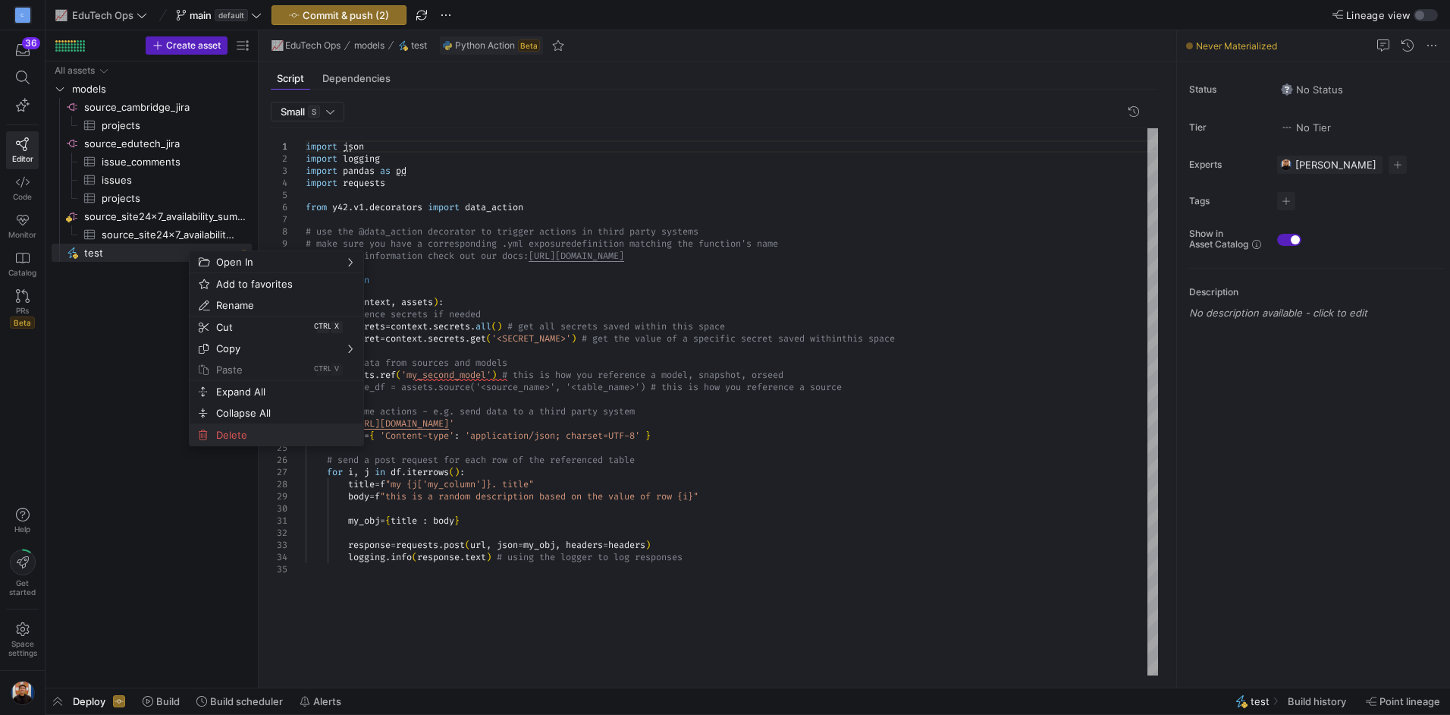
click at [244, 442] on span "Delete" at bounding box center [263, 434] width 107 height 21
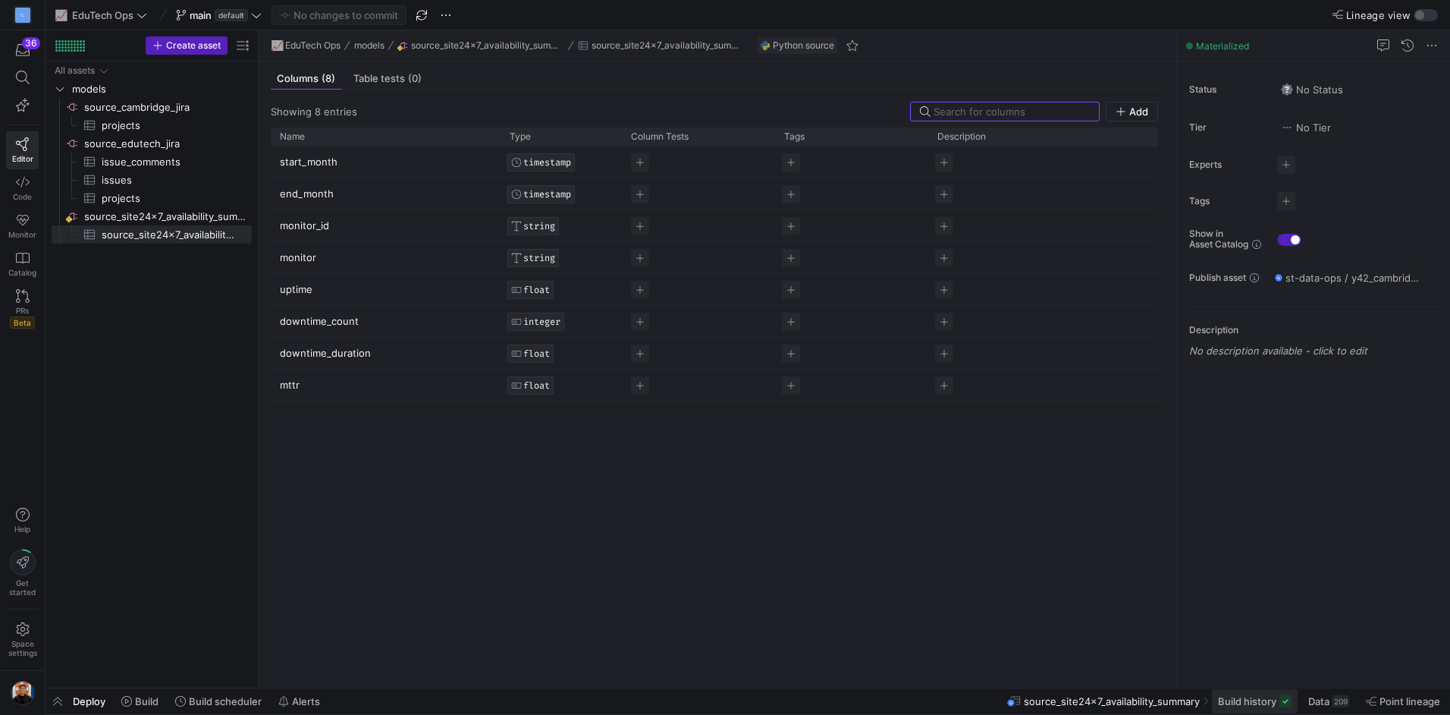
click at [1268, 707] on span at bounding box center [1255, 701] width 86 height 24
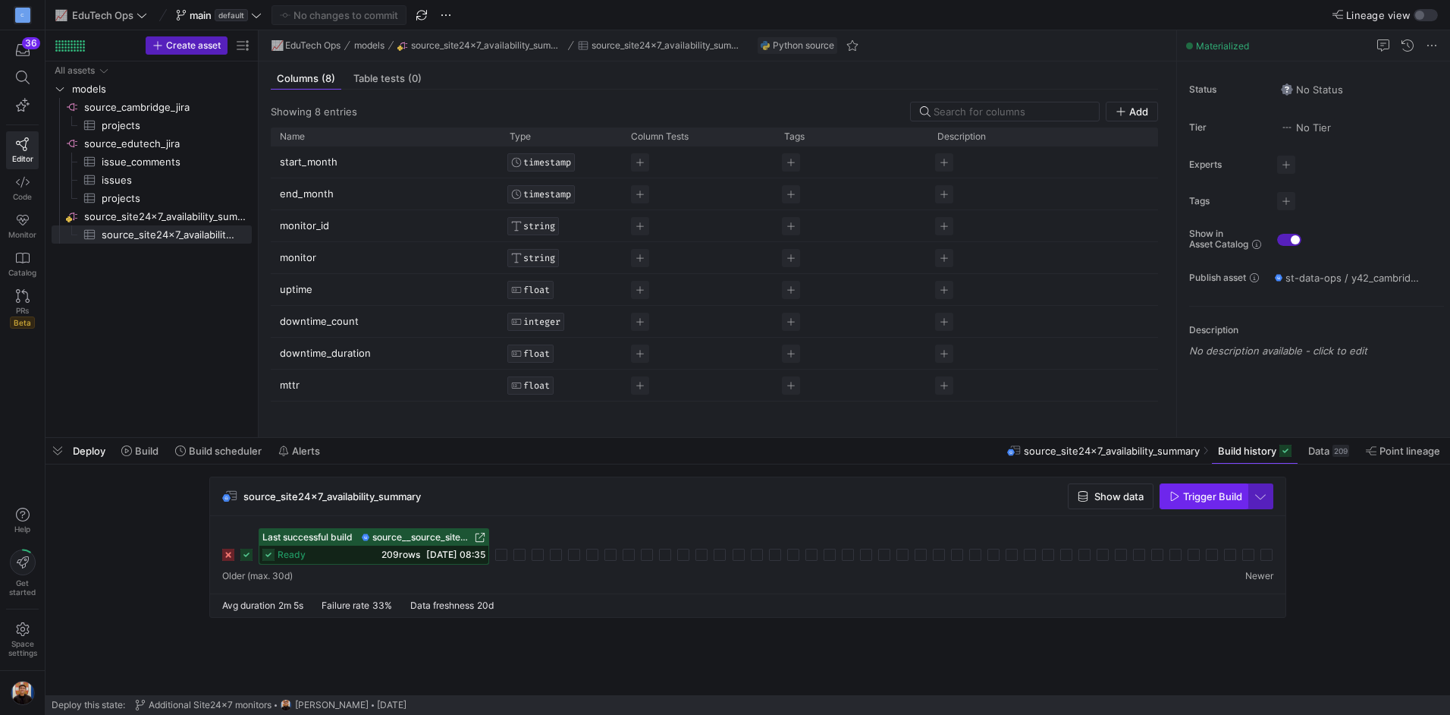
click at [1214, 497] on span "Trigger Build" at bounding box center [1212, 496] width 59 height 12
click at [1100, 496] on span "Show data" at bounding box center [1119, 496] width 49 height 12
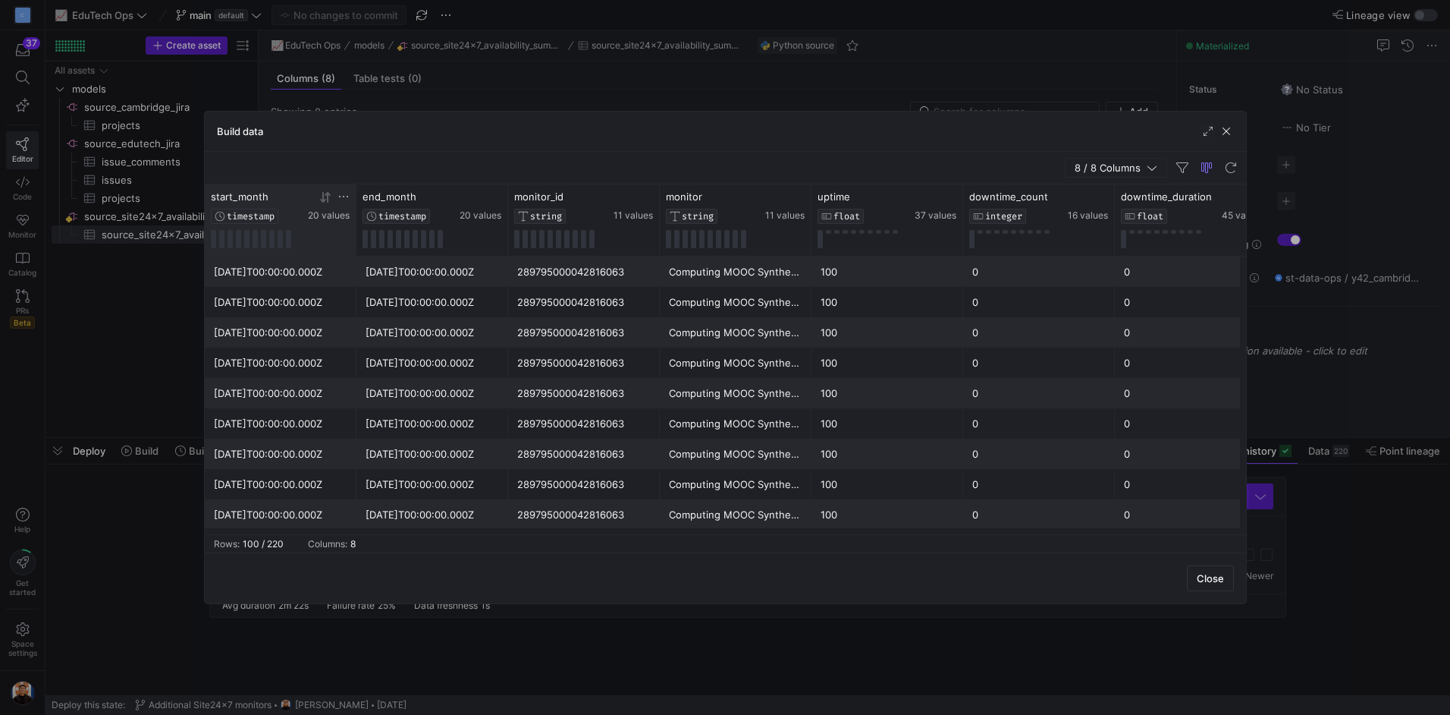
click at [342, 199] on icon at bounding box center [344, 196] width 12 height 12
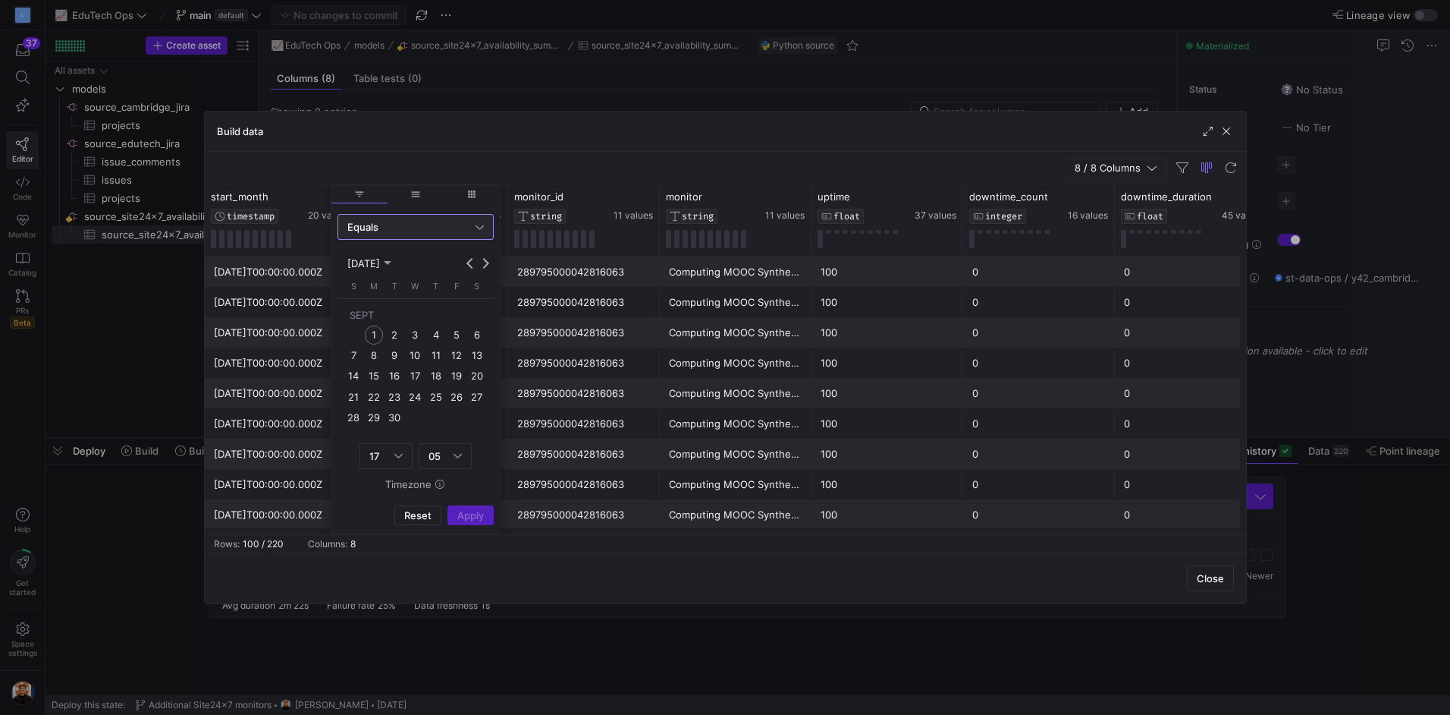
click at [422, 228] on div "Equals" at bounding box center [411, 227] width 128 height 12
click at [391, 365] on mat-option "Between" at bounding box center [415, 376] width 155 height 24
click at [670, 90] on div at bounding box center [725, 357] width 1450 height 715
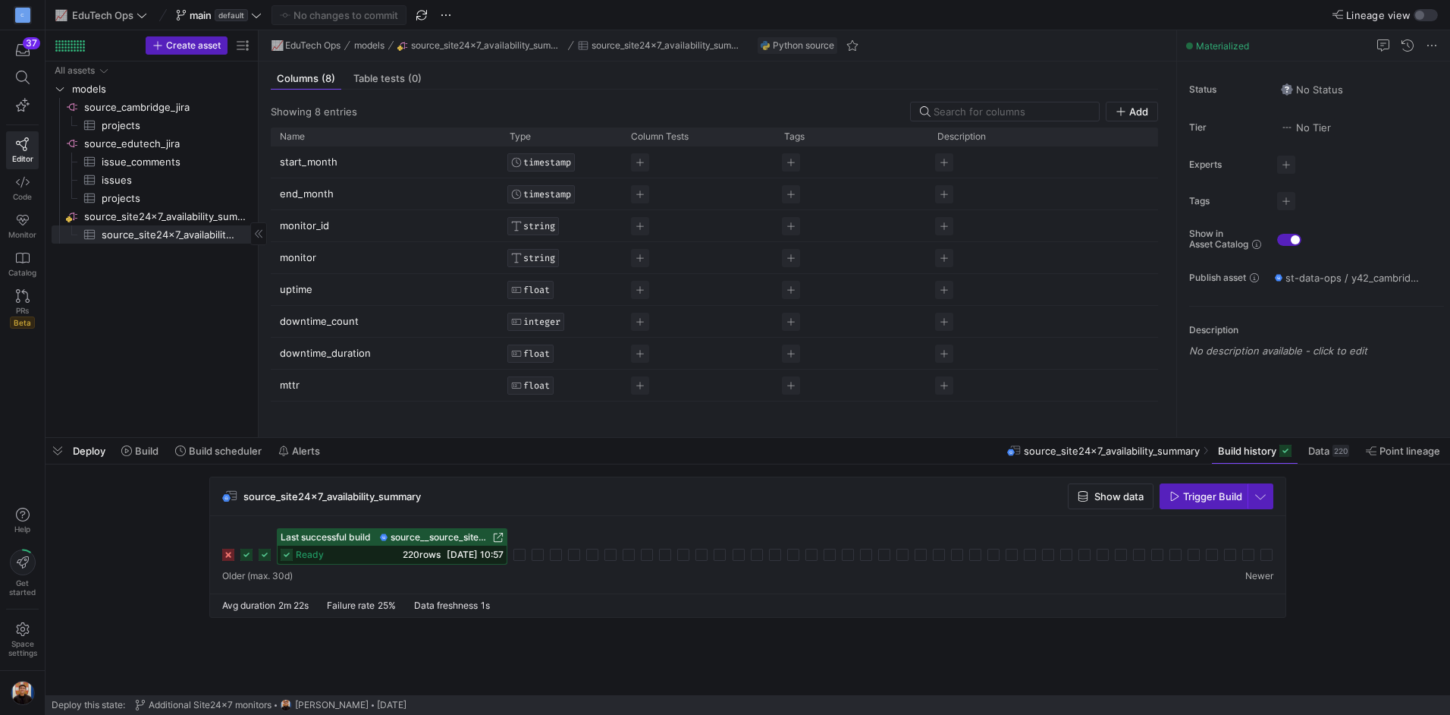
drag, startPoint x: 58, startPoint y: 448, endPoint x: 50, endPoint y: 465, distance: 19.0
click at [58, 451] on span "button" at bounding box center [58, 451] width 24 height 26
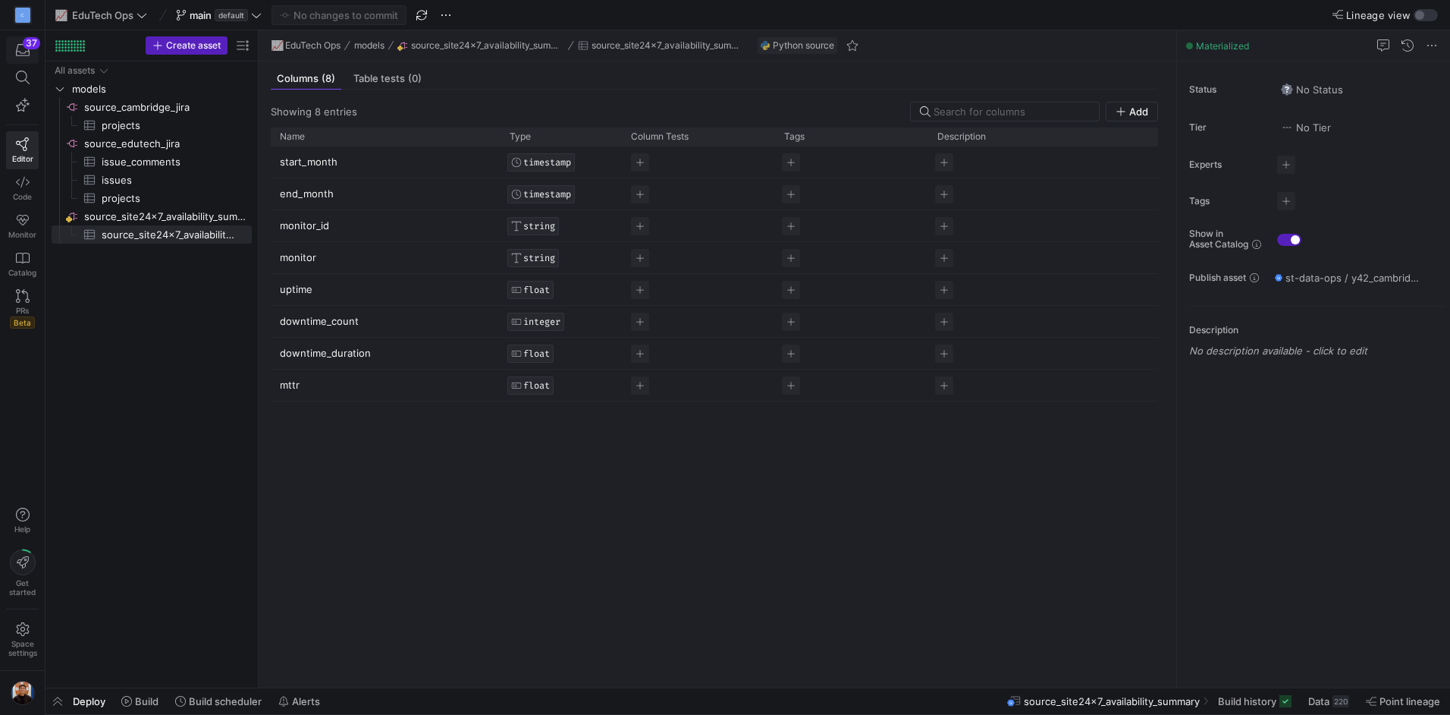
click at [30, 38] on div "37" at bounding box center [31, 43] width 17 height 12
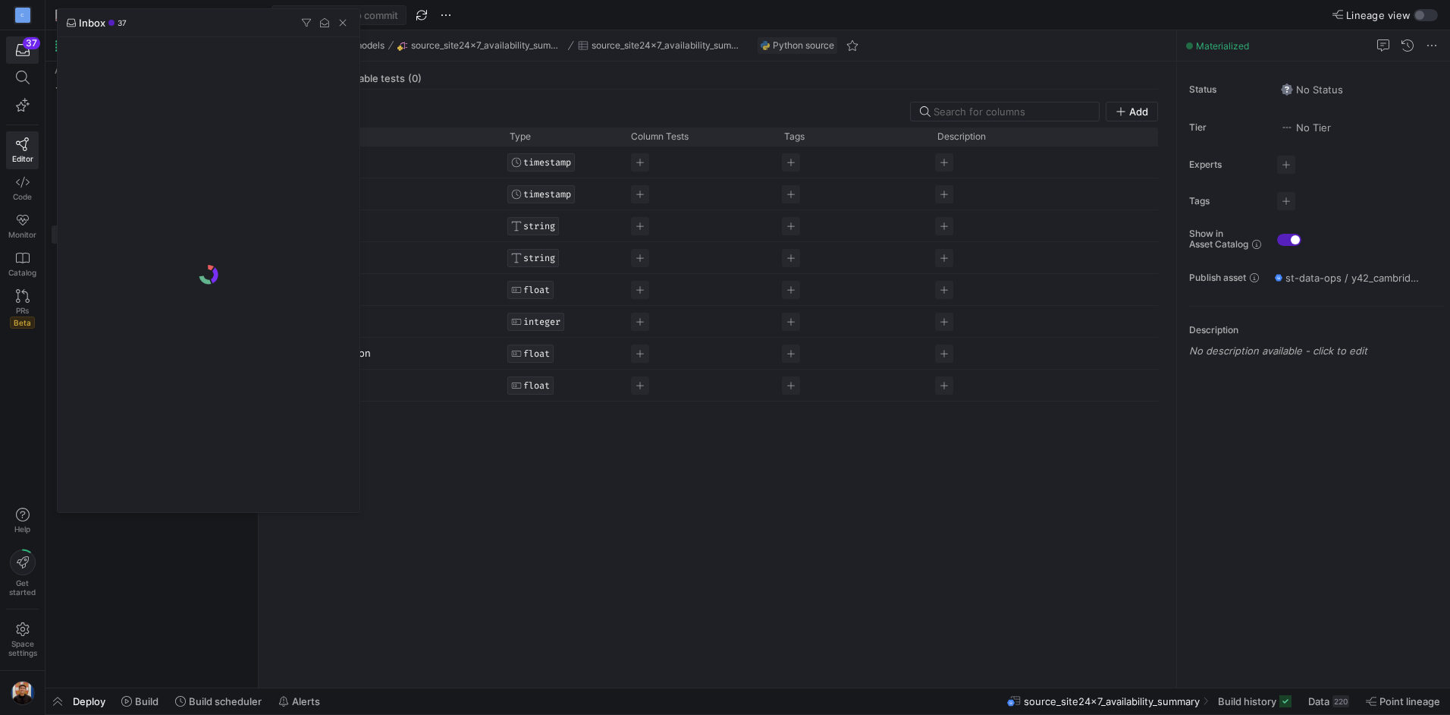
click at [853, 559] on div at bounding box center [725, 357] width 1450 height 715
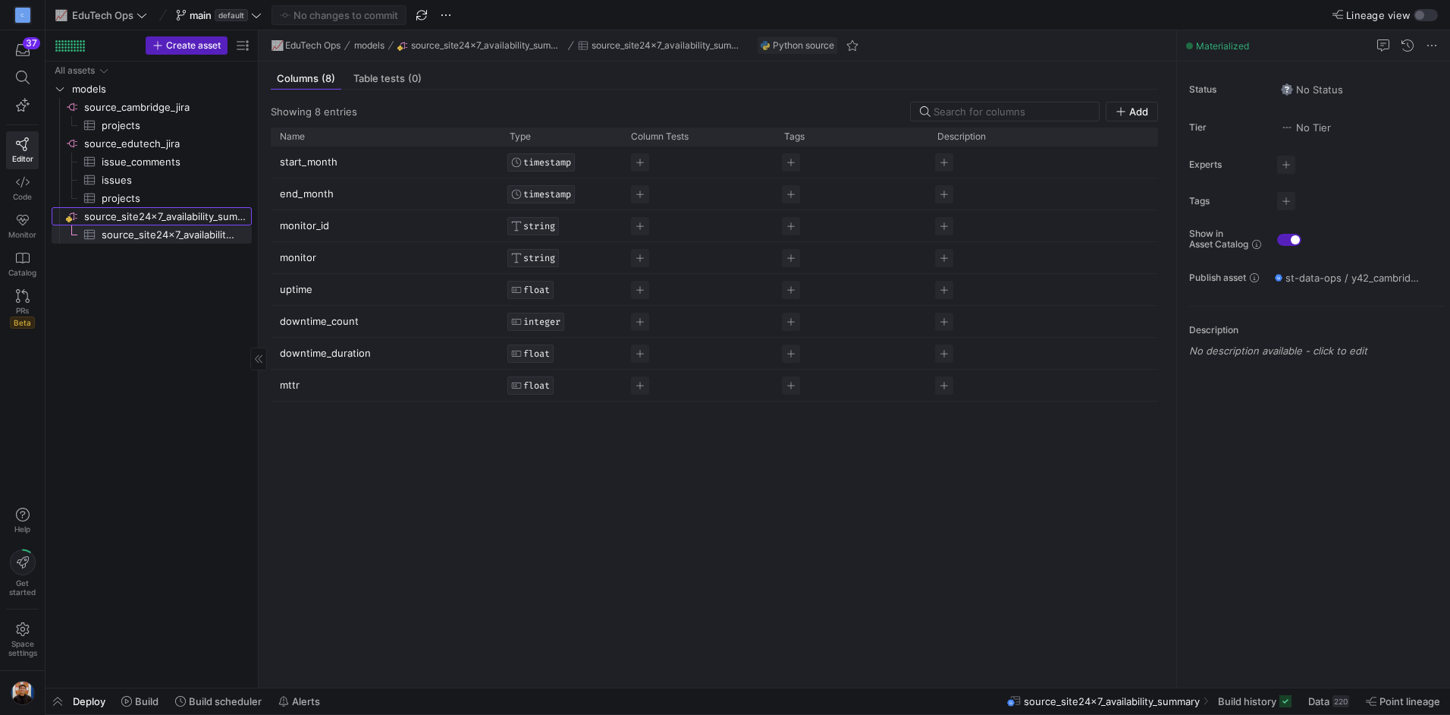
click at [181, 213] on span "source_site24x7_availability_summary​​​​​​​​" at bounding box center [166, 216] width 165 height 17
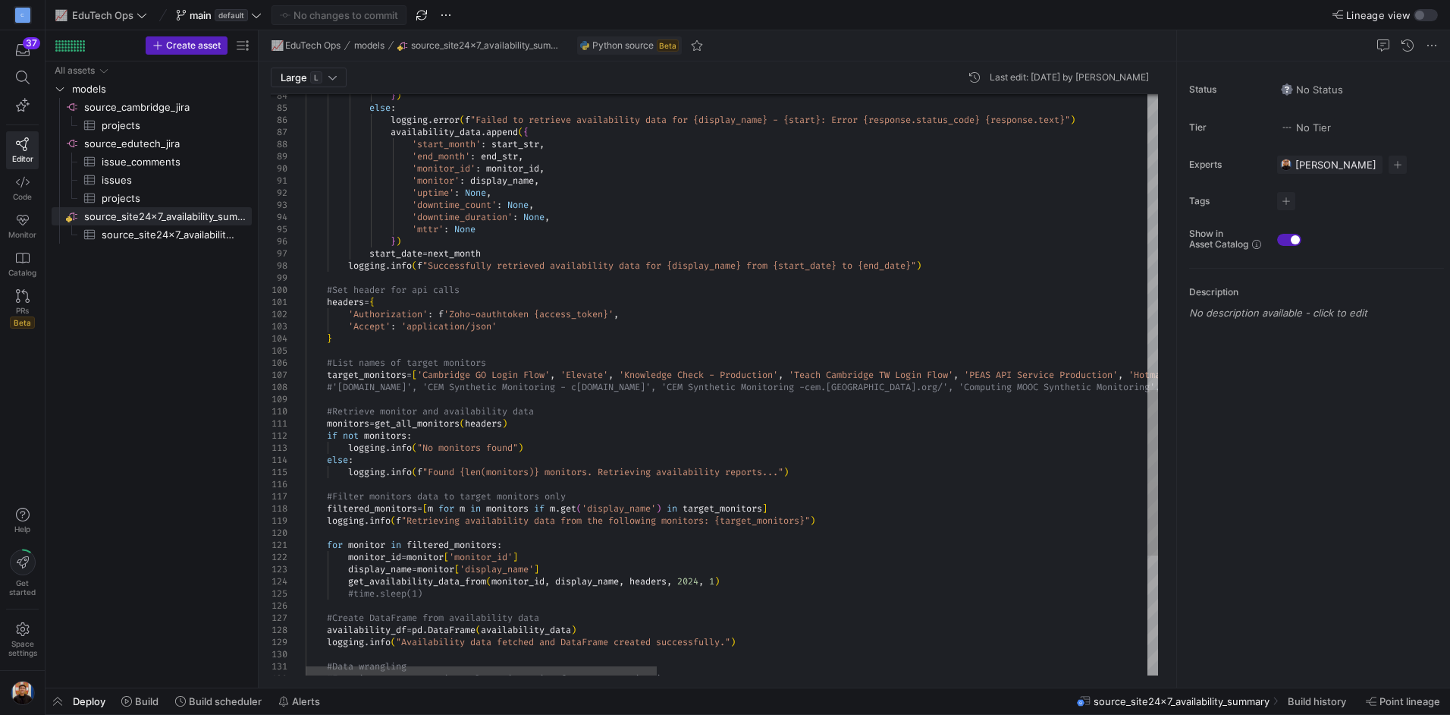
click at [974, 385] on div "logging . info ( f "Found {len(monitors)} monitors. Retrieving availa bility re…" at bounding box center [1327, 77] width 2042 height 2034
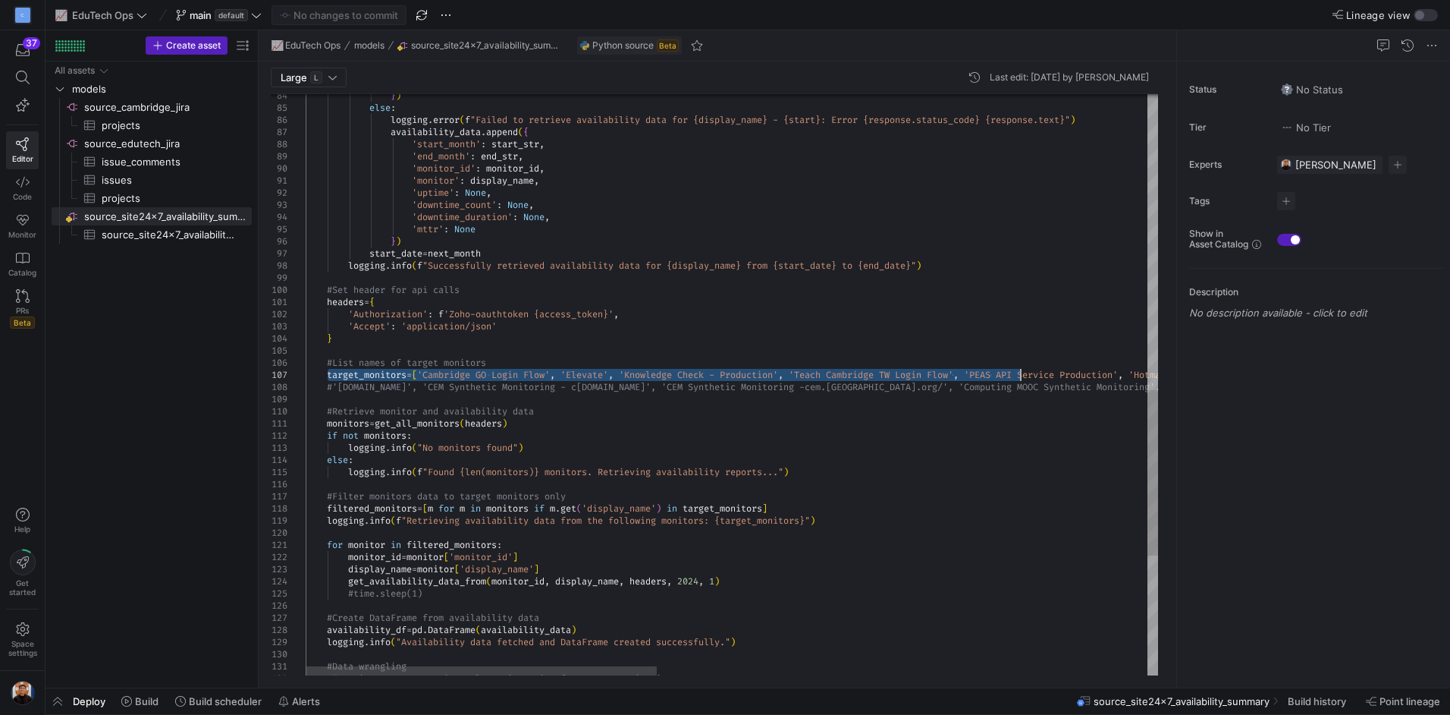
drag, startPoint x: 329, startPoint y: 372, endPoint x: 1013, endPoint y: 372, distance: 683.5
click at [1017, 372] on div "logging . info ( f "Found {len(monitors)} monitors. Retrieving availa bility re…" at bounding box center [1327, 77] width 2042 height 2034
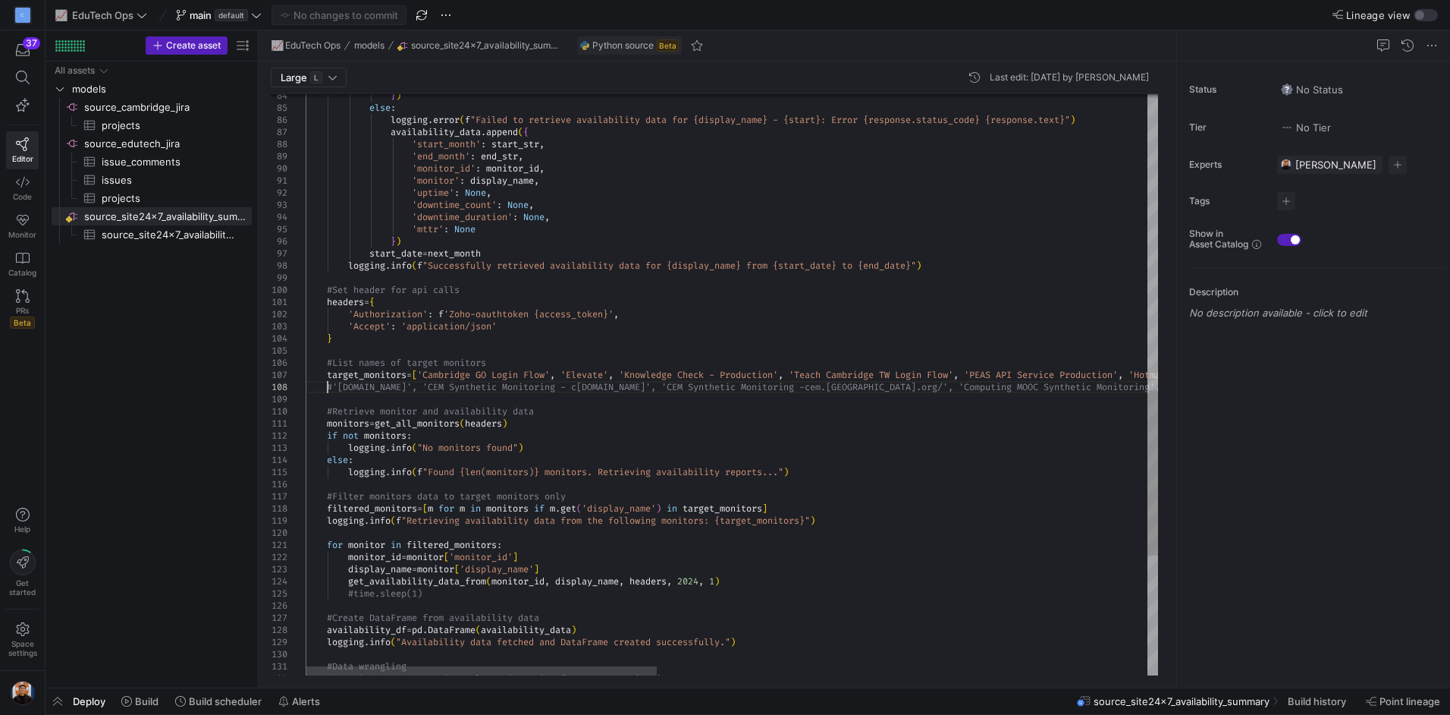
click at [327, 388] on div "logging . info ( f "Found {len(monitors)} monitors. Retrieving availa bility re…" at bounding box center [1327, 77] width 2042 height 2034
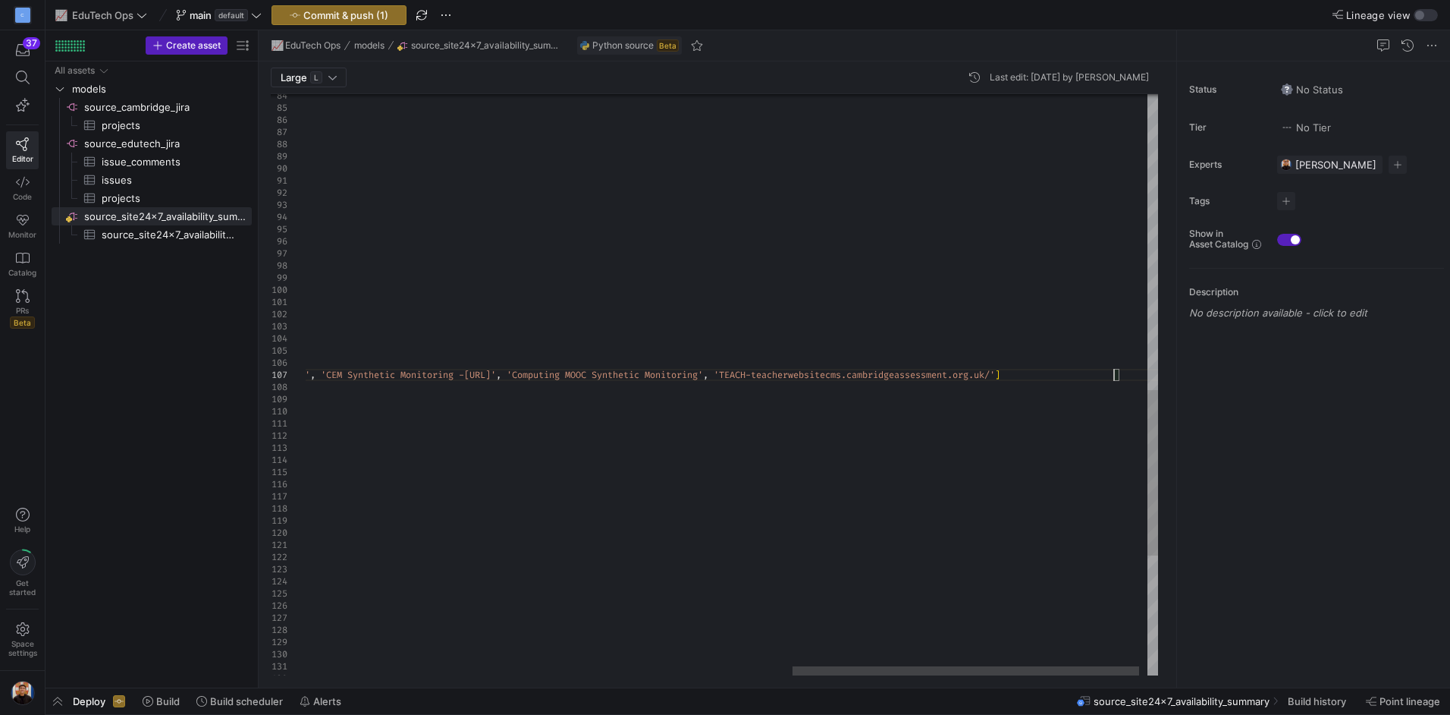
scroll to position [61, 2009]
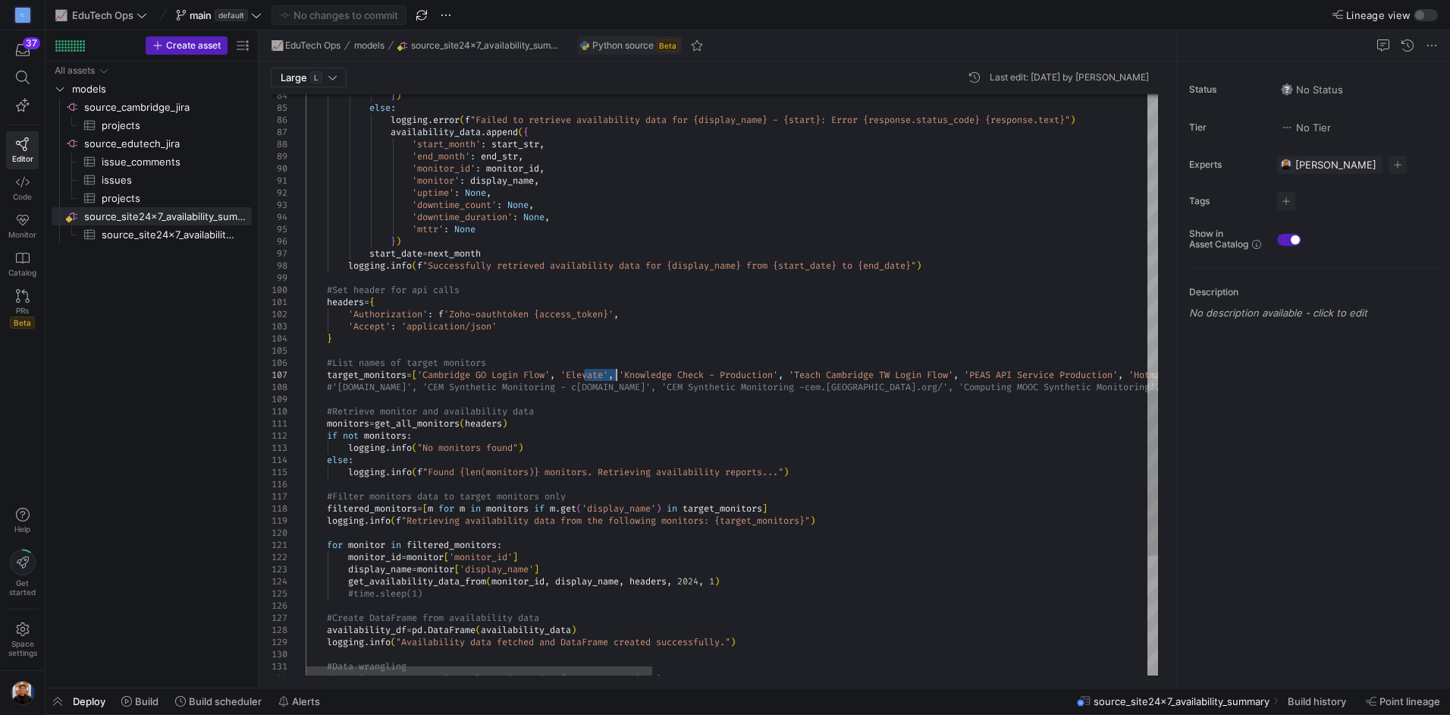
drag, startPoint x: 583, startPoint y: 375, endPoint x: 619, endPoint y: 375, distance: 36.4
click at [619, 375] on div "logging . info ( f "Found {len(monitors)} monitors. Retrieving availa bility re…" at bounding box center [1340, 77] width 2069 height 2034
click at [657, 387] on div "logging . info ( f "Found {len(monitors)} monitors. Retrieving availa bility re…" at bounding box center [1340, 77] width 2069 height 2034
click at [509, 666] on div at bounding box center [479, 670] width 347 height 9
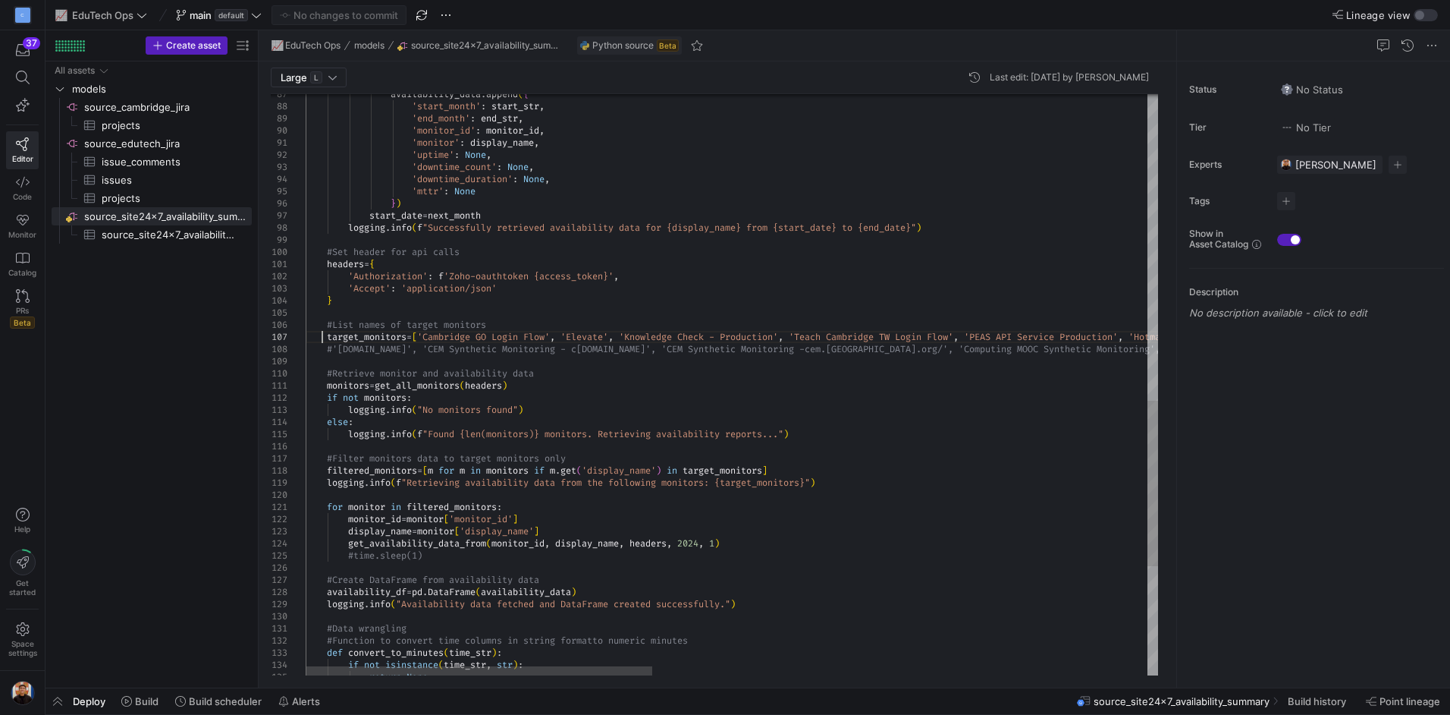
click at [323, 342] on div "logging . info ( f "Found {len(monitors)} monitors. Retrieving availa bility re…" at bounding box center [1340, 39] width 2069 height 2034
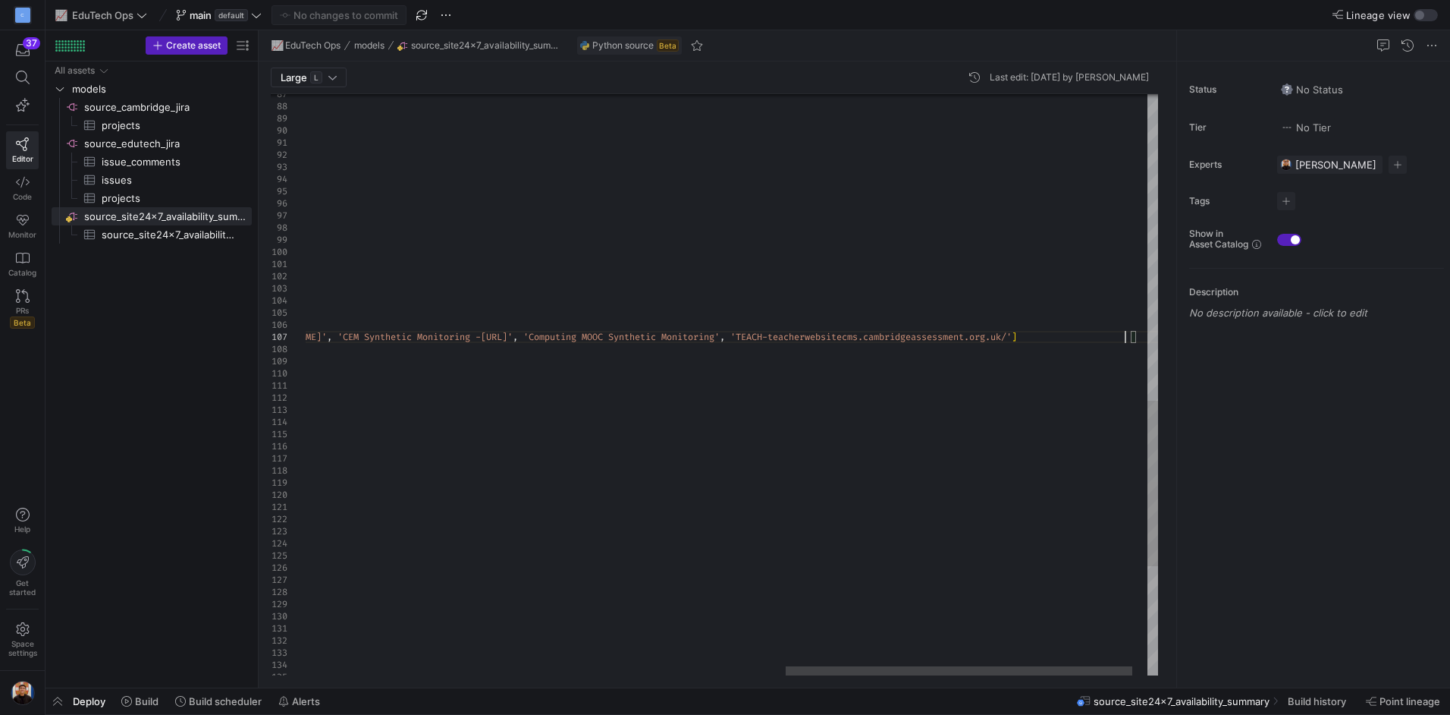
type textarea "'Authorization': f'Zoho-oauthtoken {access_token}', 'Accept': 'application/json…"
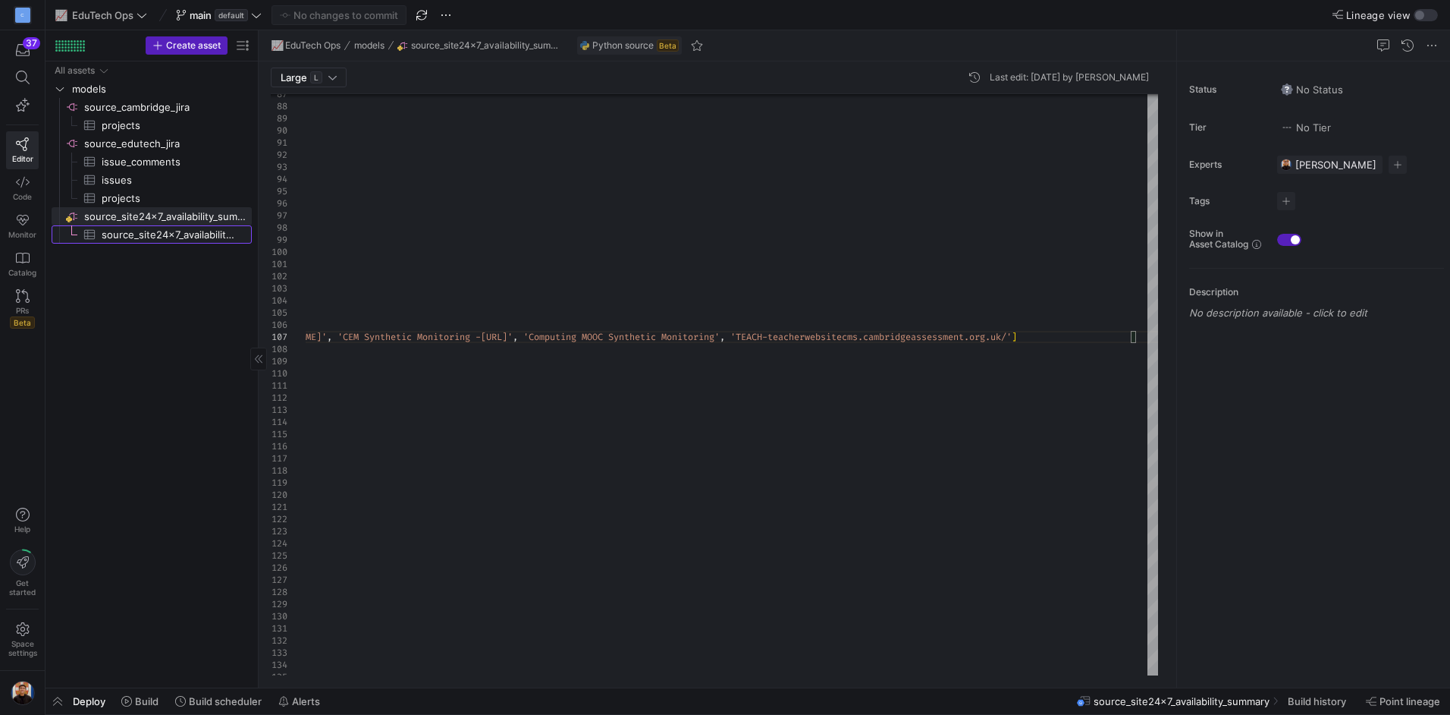
click at [137, 238] on span "source_site24x7_availability_summary​​​​​​​​​" at bounding box center [168, 234] width 133 height 17
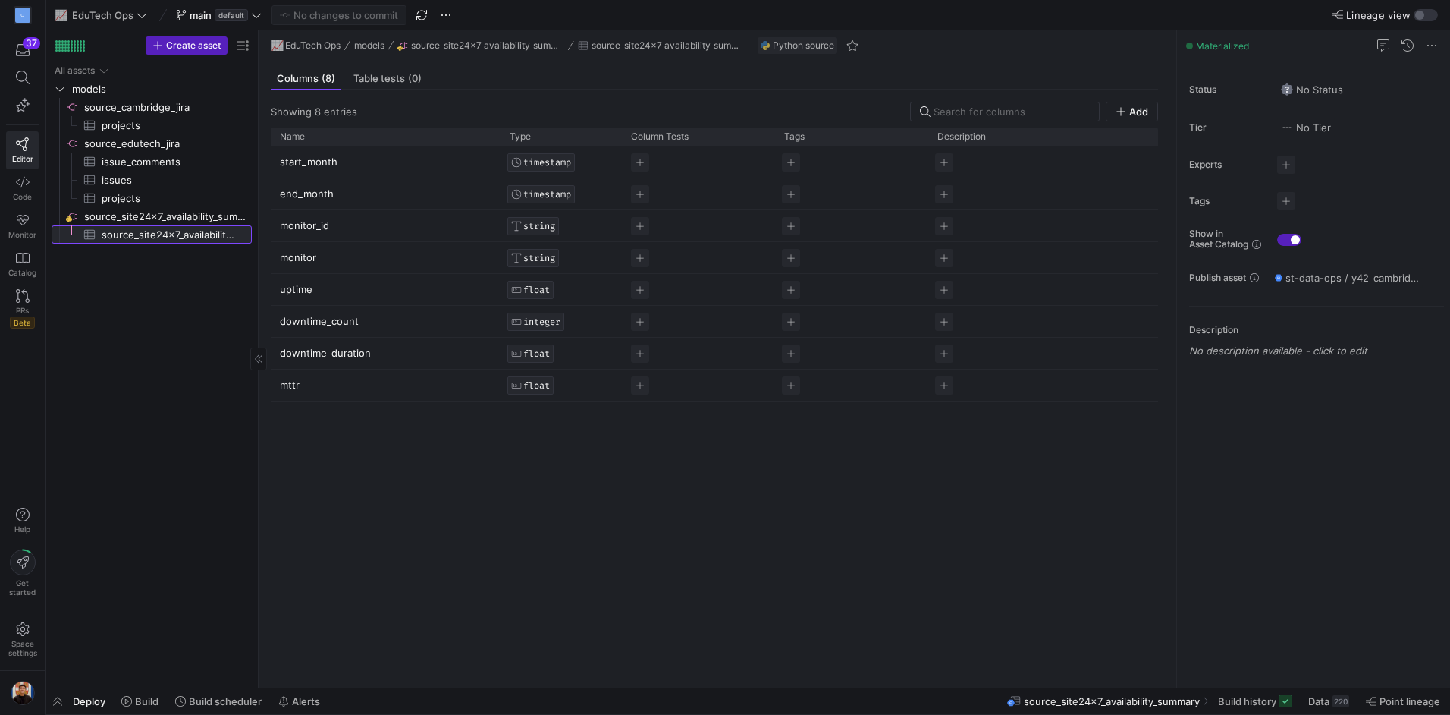
click at [149, 234] on span "source_site24x7_availability_summary​​​​​​​​​" at bounding box center [168, 234] width 133 height 17
drag, startPoint x: 353, startPoint y: 162, endPoint x: 349, endPoint y: 348, distance: 186.7
click at [338, 387] on div "start_month TIMESTAMP end_month TIMESTAMP monitor_id STRING monitor STRING upti…" at bounding box center [715, 273] width 888 height 255
click at [1329, 703] on span "Data 220" at bounding box center [1329, 701] width 41 height 12
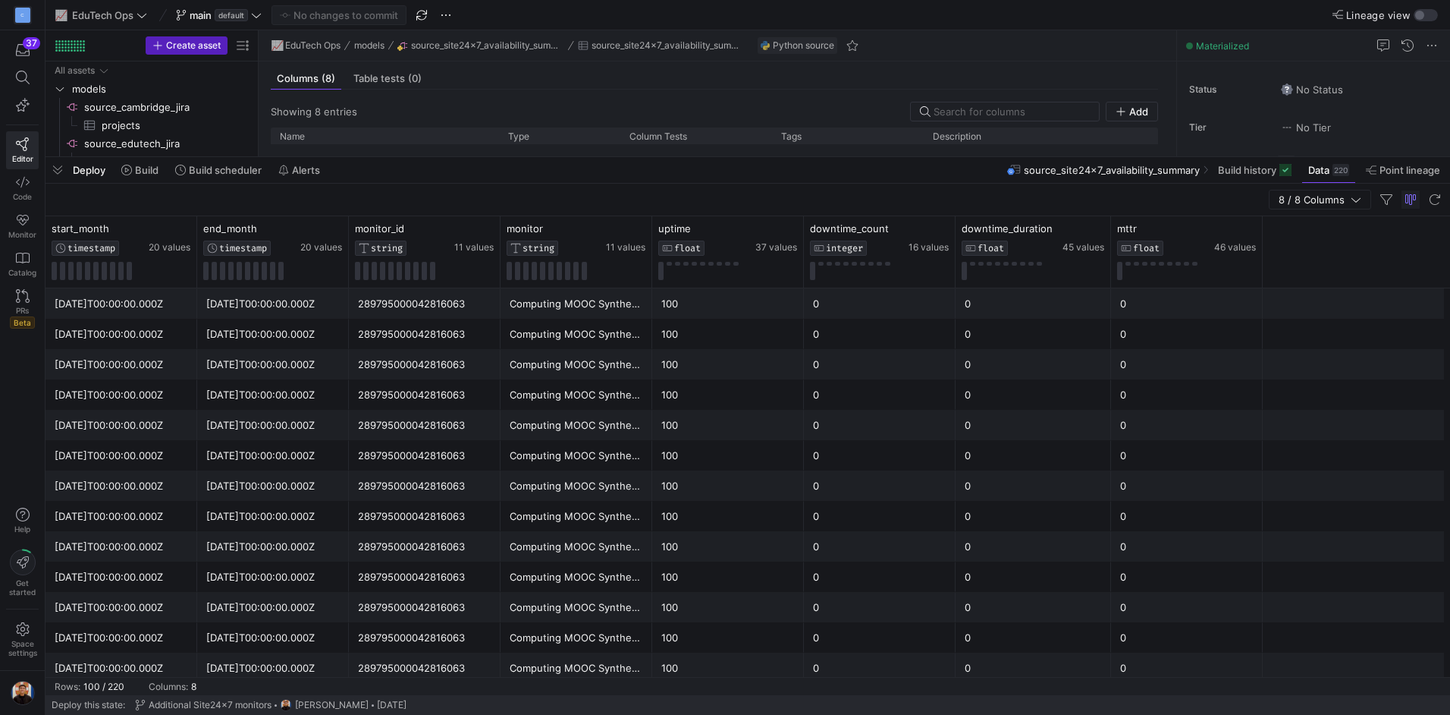
drag, startPoint x: 837, startPoint y: 436, endPoint x: 881, endPoint y: 156, distance: 284.1
click at [881, 156] on div at bounding box center [748, 157] width 1405 height 6
click at [189, 228] on icon at bounding box center [184, 229] width 9 height 2
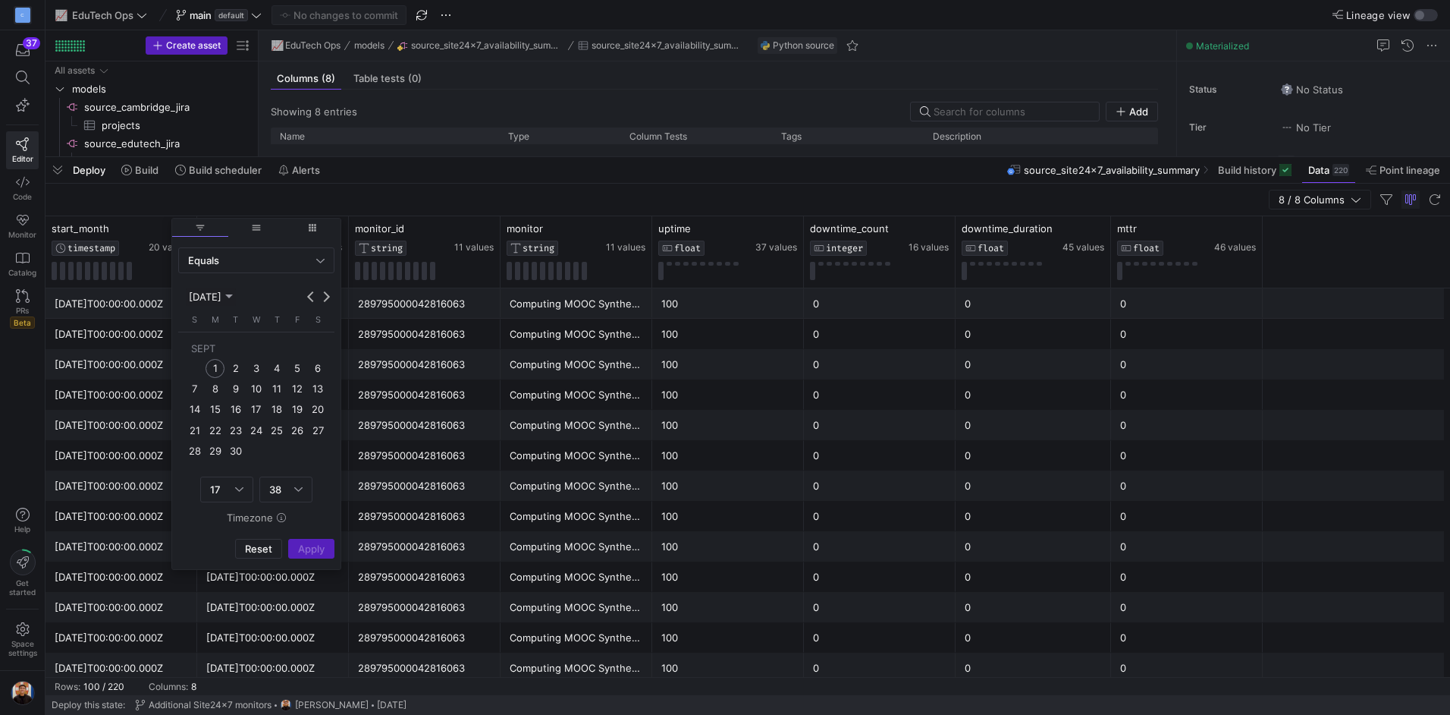
click at [479, 185] on div "8 / 8 Columns" at bounding box center [748, 200] width 1405 height 33
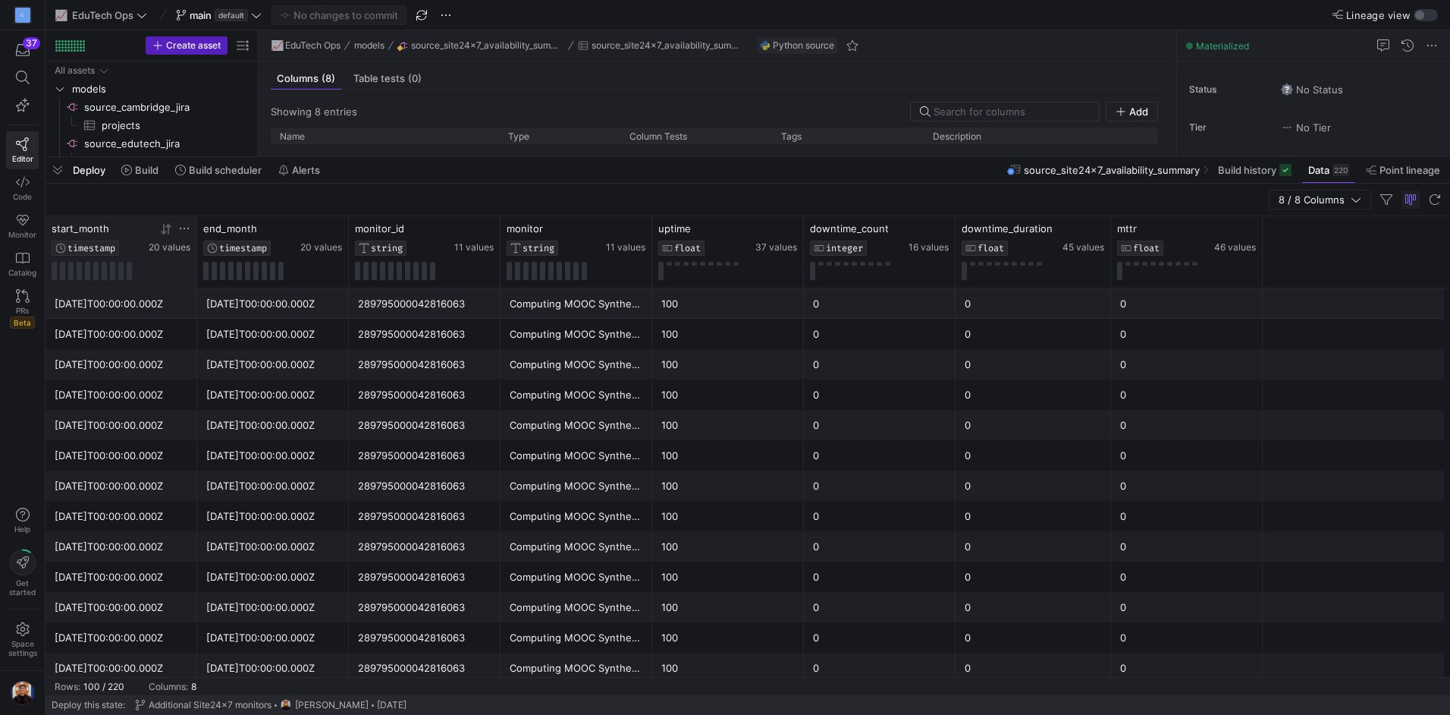
click at [186, 226] on icon at bounding box center [184, 228] width 12 height 12
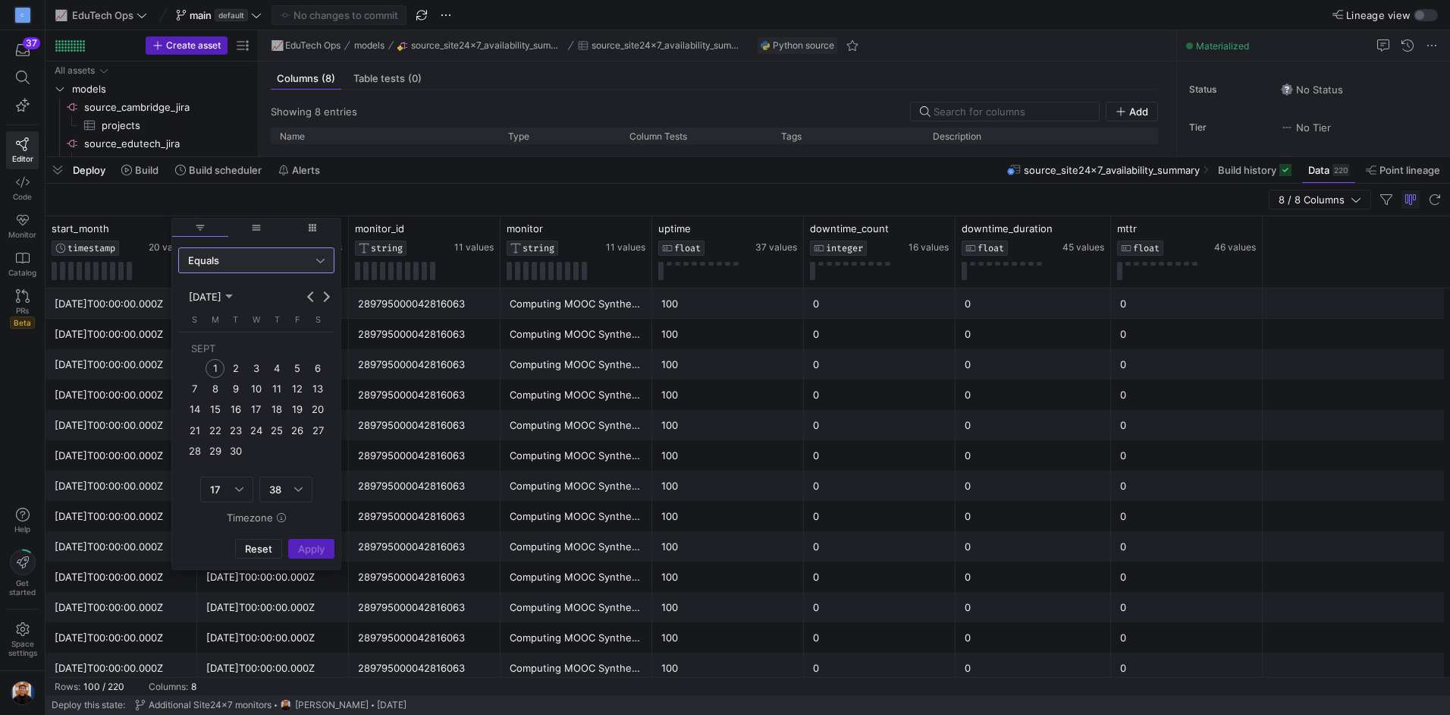
click at [570, 178] on div "Deploy Build Build scheduler Alerts source_site24x7_availability_summary Build …" at bounding box center [748, 170] width 1405 height 26
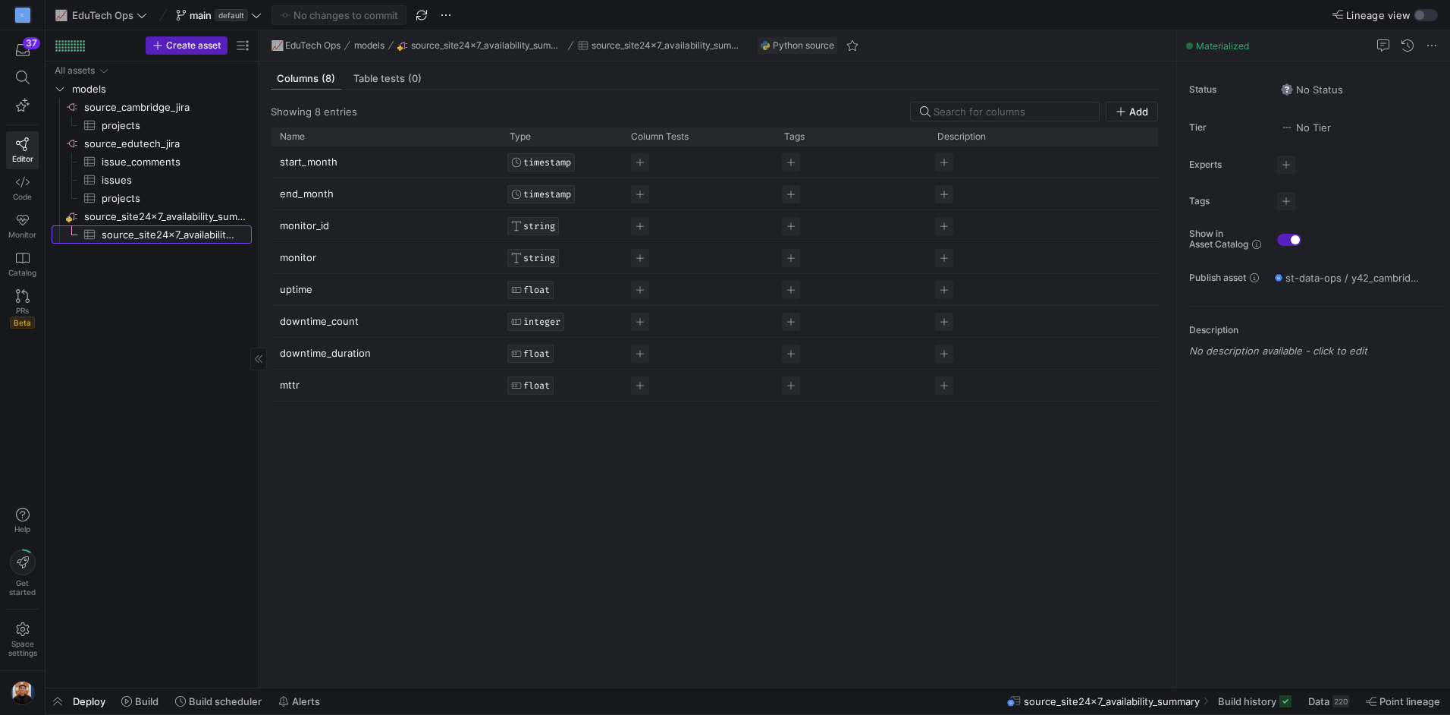
click at [158, 234] on span "source_site24x7_availability_summary​​​​​​​​​" at bounding box center [168, 234] width 133 height 17
click at [1338, 708] on span at bounding box center [1328, 701] width 53 height 24
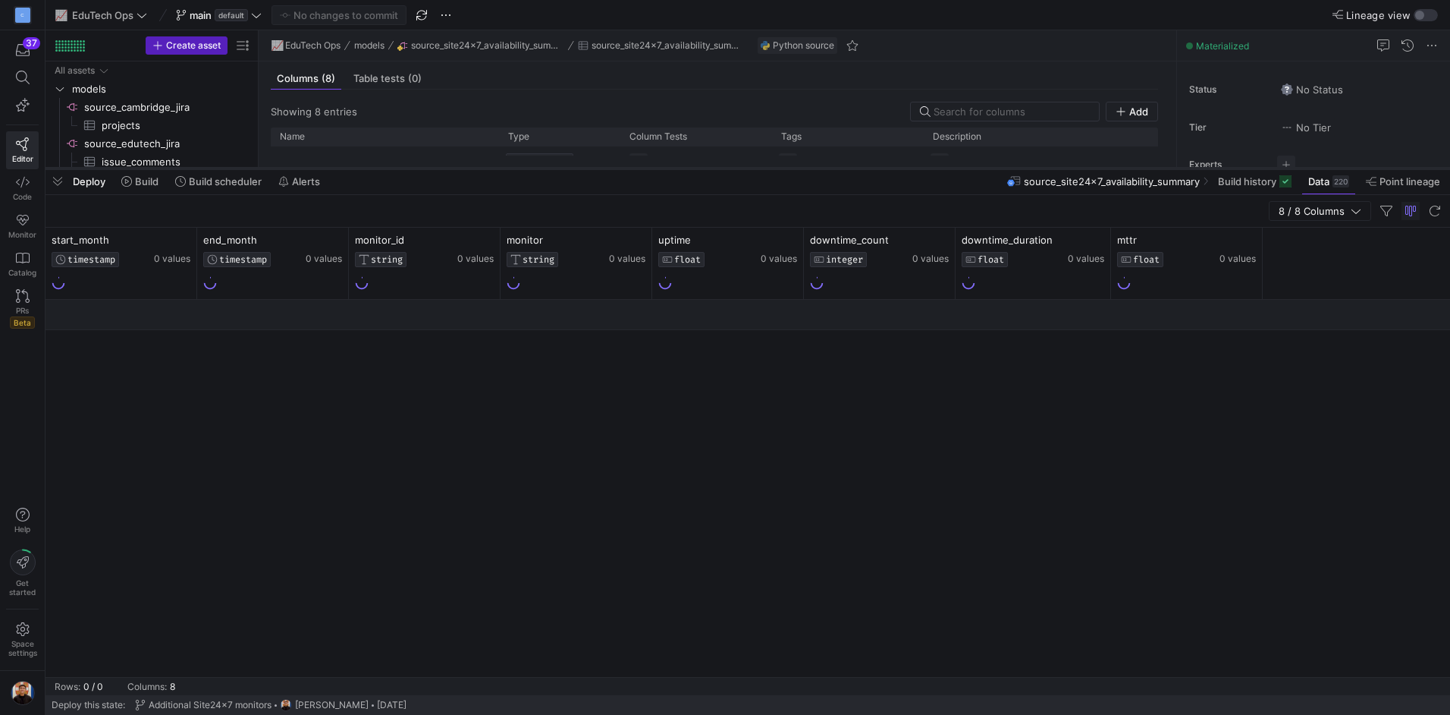
drag, startPoint x: 781, startPoint y: 438, endPoint x: 796, endPoint y: 164, distance: 275.1
click at [796, 165] on div at bounding box center [748, 168] width 1405 height 6
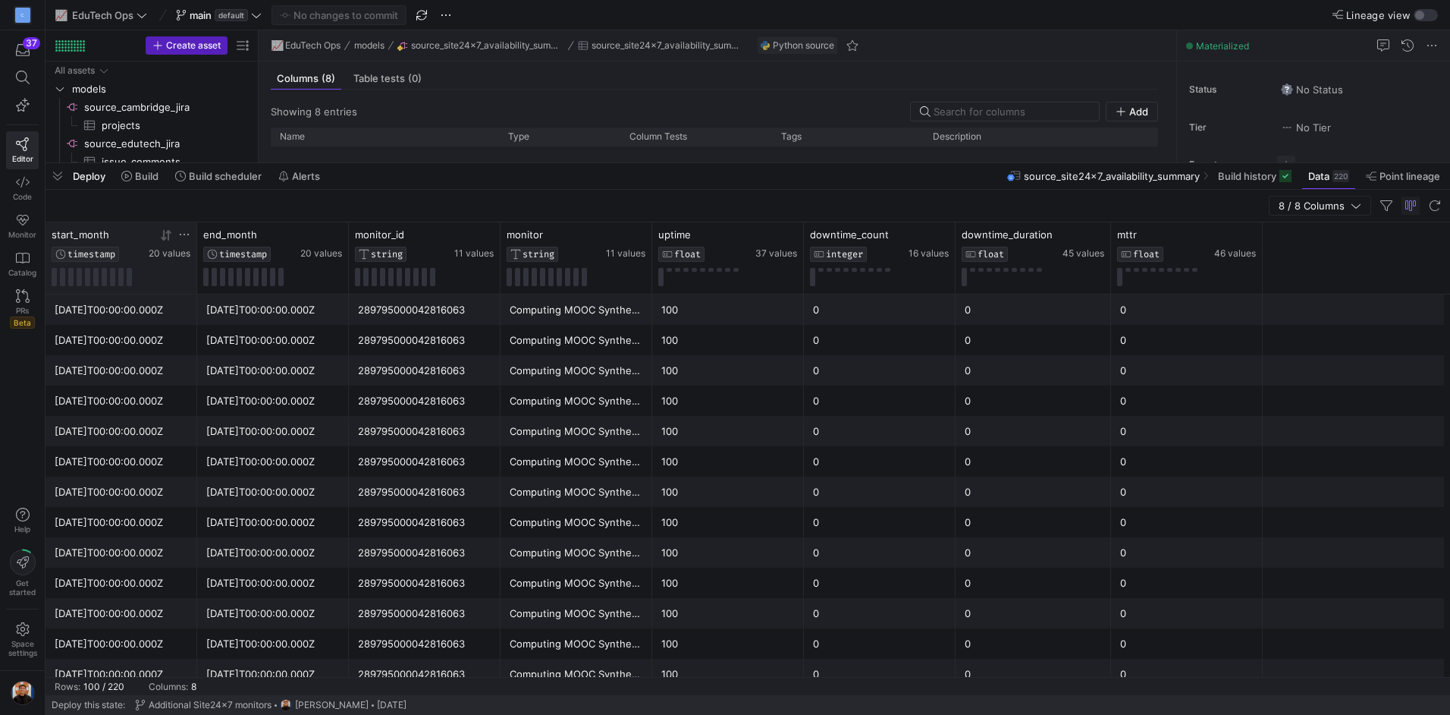
click at [185, 236] on icon at bounding box center [184, 234] width 12 height 12
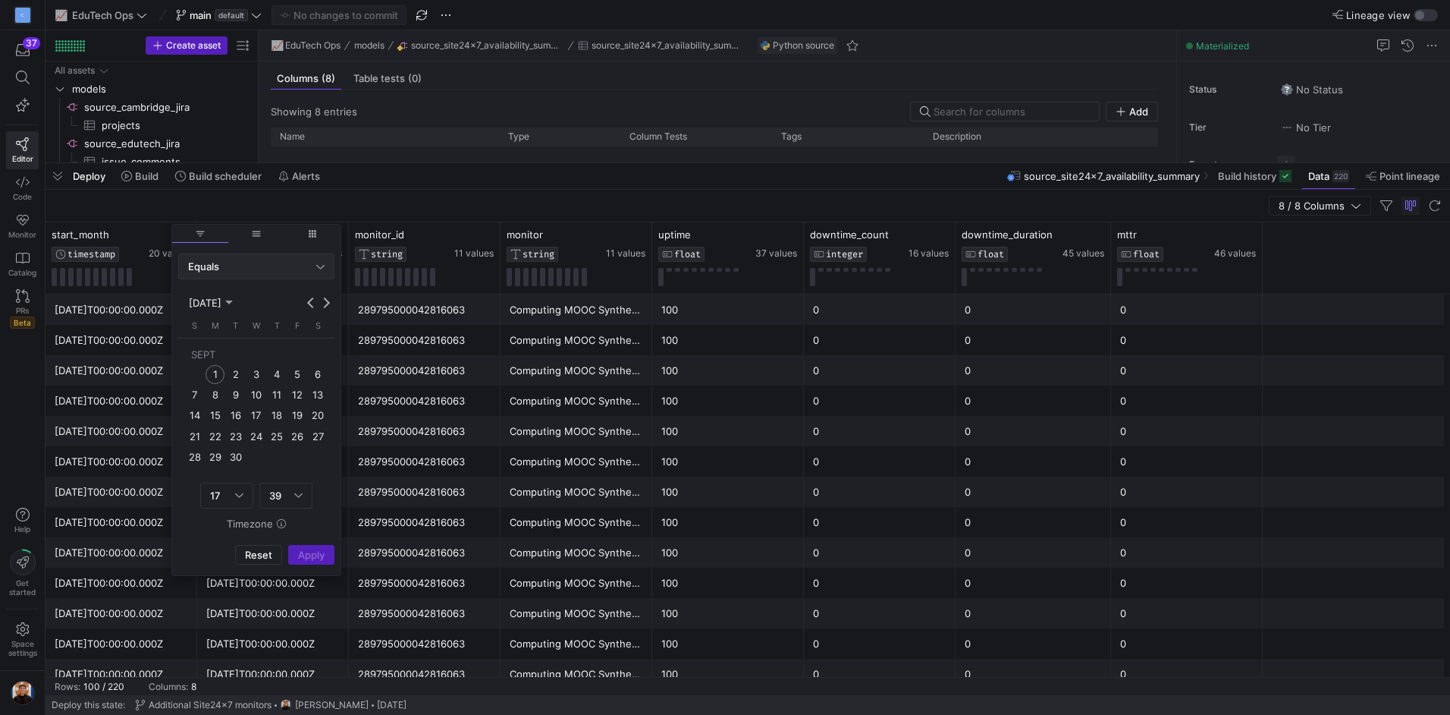
click at [320, 256] on div "Equals" at bounding box center [256, 266] width 137 height 24
click at [241, 413] on span "Between" at bounding box center [256, 416] width 143 height 12
click at [309, 299] on span "Previous month" at bounding box center [310, 302] width 15 height 15
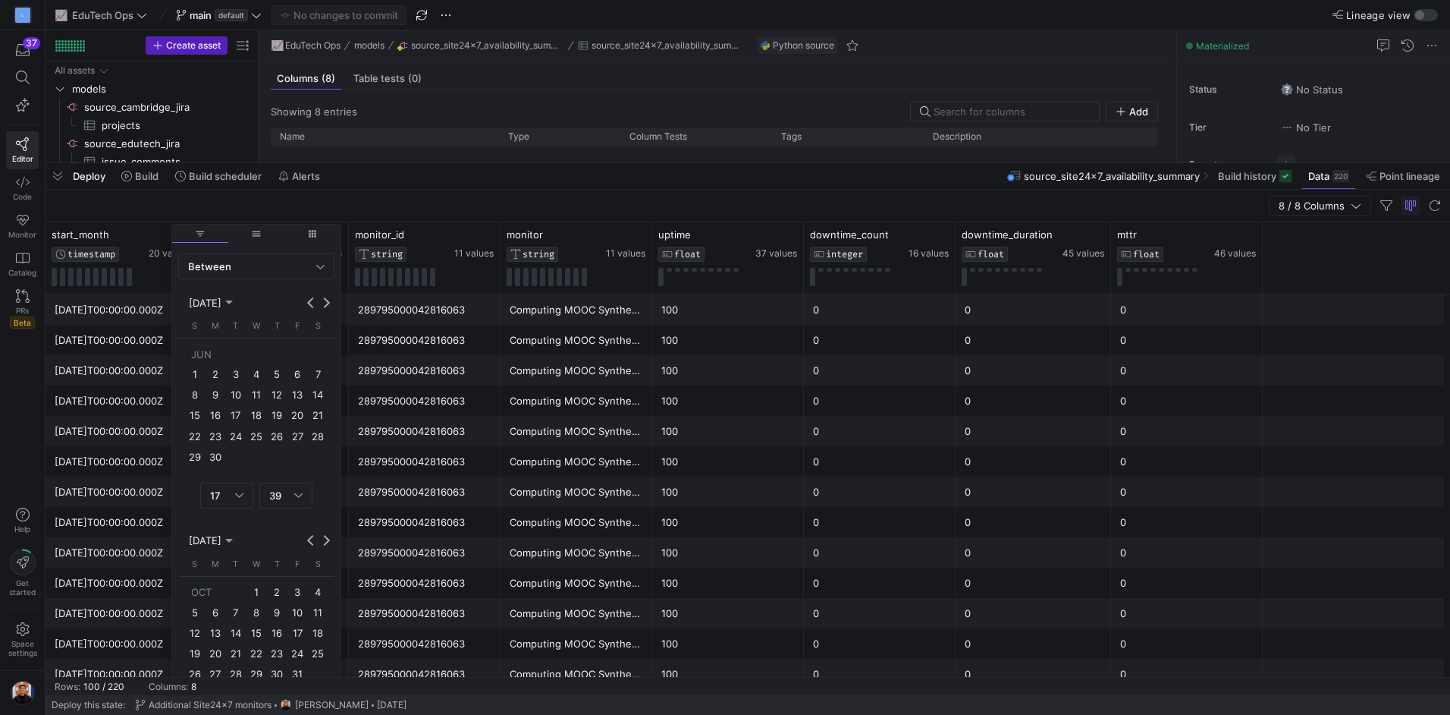
click at [197, 372] on span "1" at bounding box center [194, 374] width 18 height 18
click at [240, 500] on div "Column Menu" at bounding box center [239, 495] width 8 height 12
click at [218, 288] on span "00" at bounding box center [226, 290] width 39 height 12
click at [291, 501] on div "39" at bounding box center [285, 495] width 33 height 24
click at [281, 286] on span "00" at bounding box center [285, 290] width 39 height 12
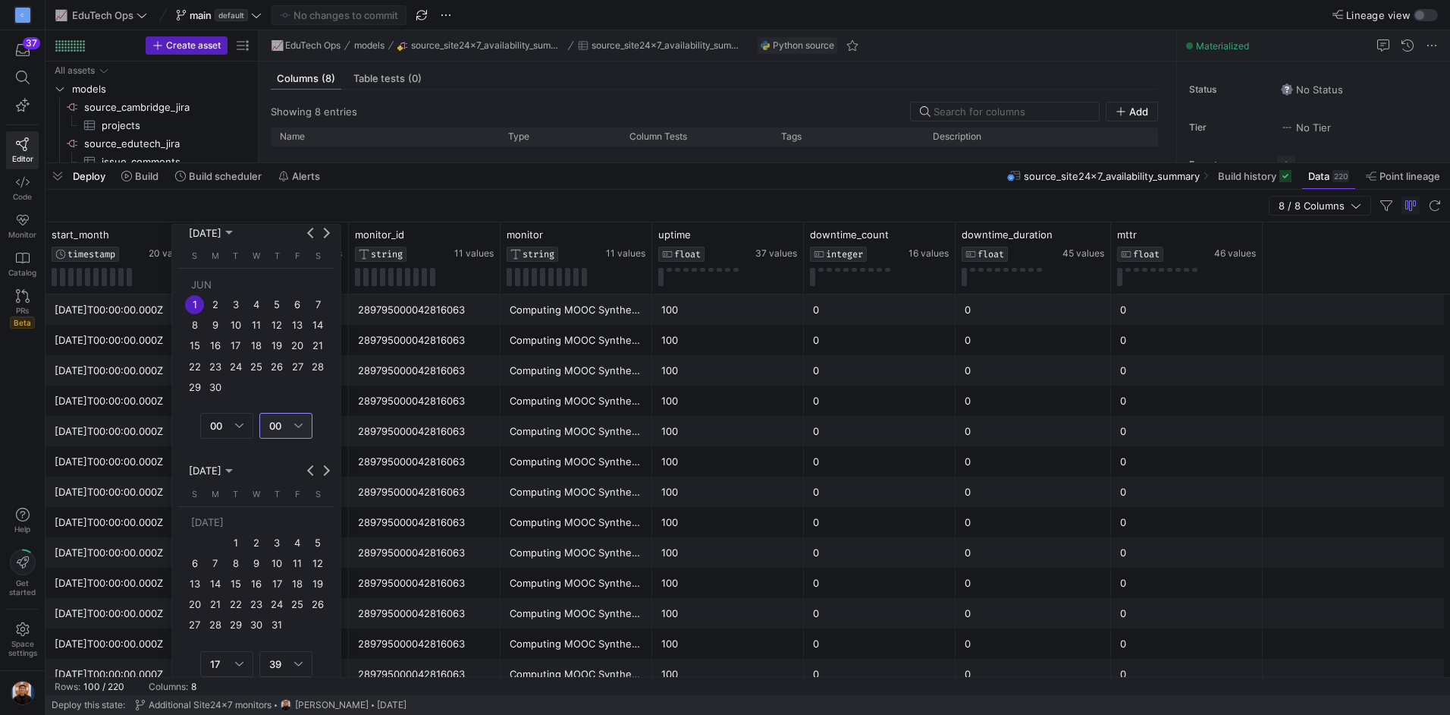
scroll to position [76, 0]
click at [236, 460] on span "Choose month and year" at bounding box center [211, 464] width 50 height 18
click at [244, 538] on span "2025" at bounding box center [238, 538] width 33 height 18
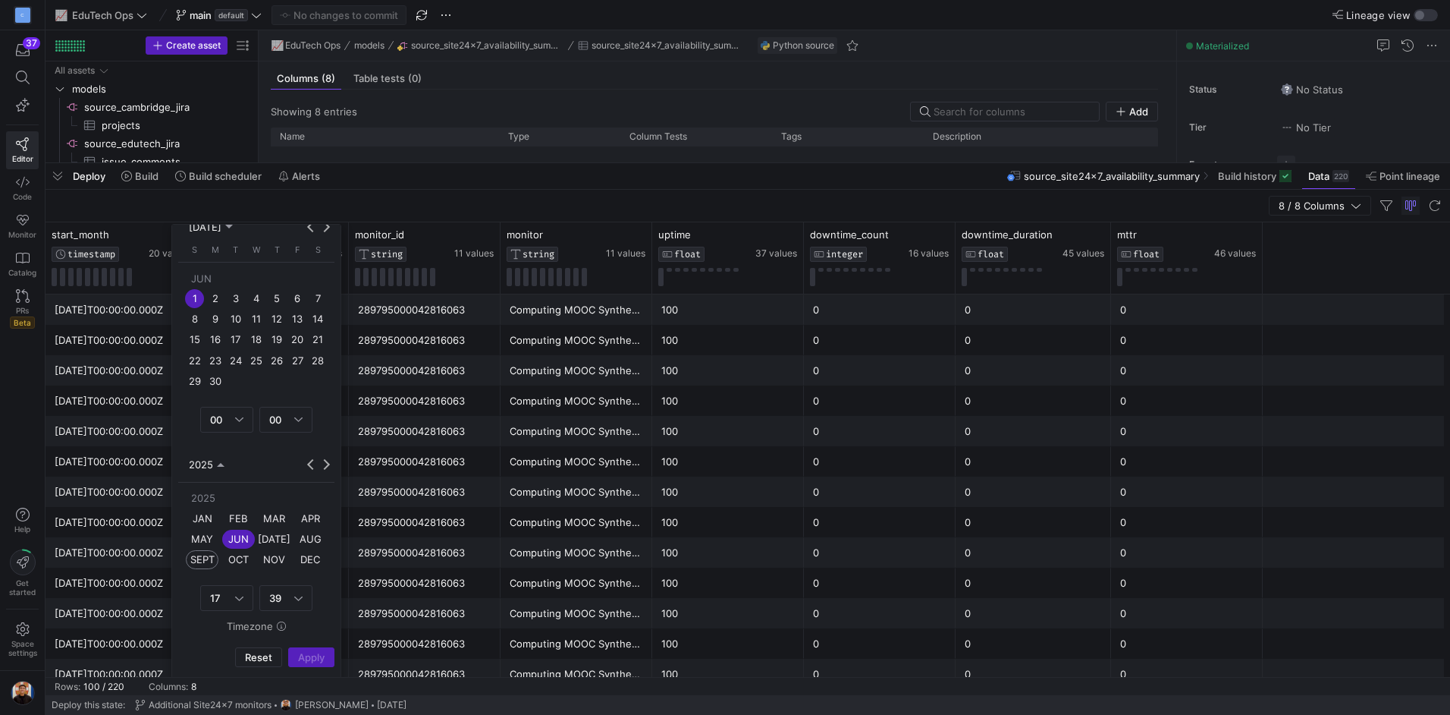
click at [209, 558] on span "SEPT" at bounding box center [202, 559] width 33 height 18
click at [210, 536] on span "1" at bounding box center [215, 536] width 18 height 18
click at [236, 655] on div "Column Menu" at bounding box center [239, 658] width 8 height 12
drag, startPoint x: 218, startPoint y: 445, endPoint x: 269, endPoint y: 646, distance: 207.2
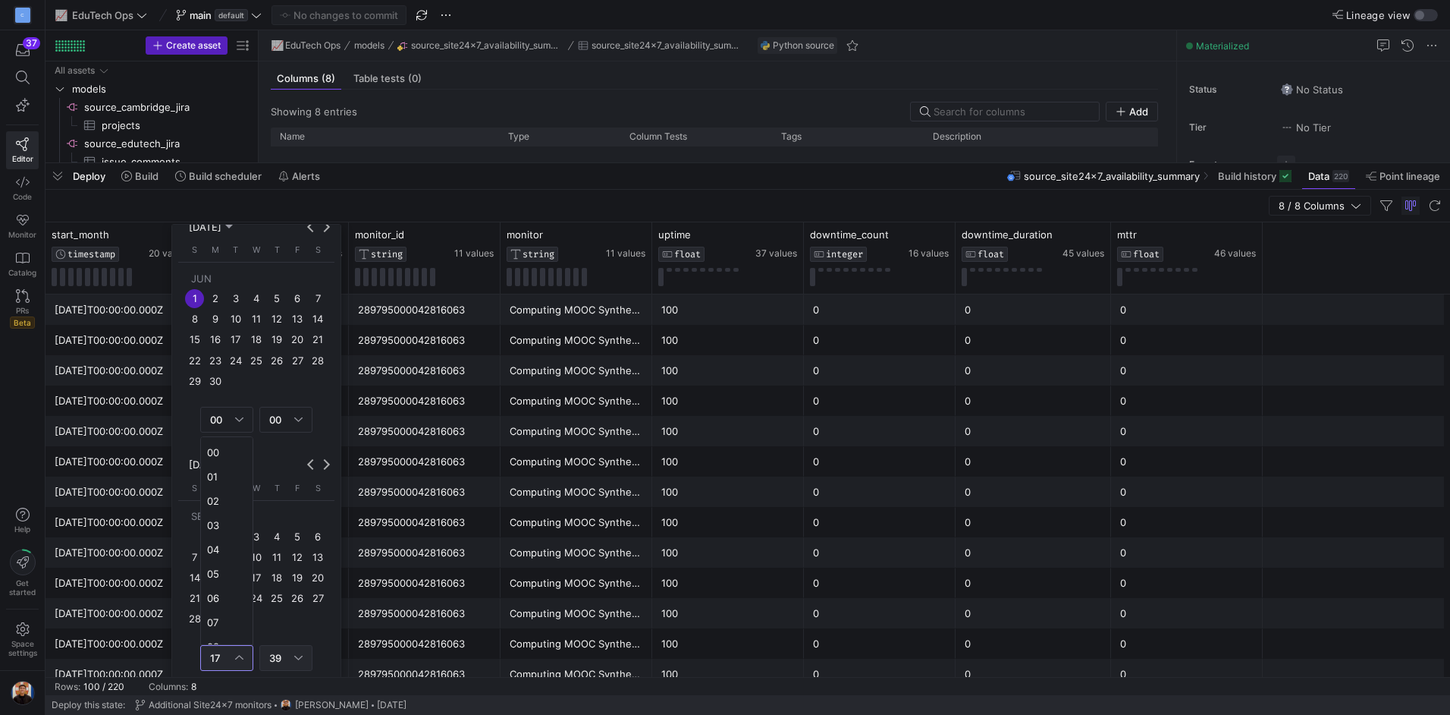
click at [219, 445] on mat-option "00" at bounding box center [227, 452] width 52 height 24
click at [277, 658] on span "39" at bounding box center [275, 658] width 12 height 12
click at [284, 441] on mat-option "00" at bounding box center [286, 452] width 52 height 24
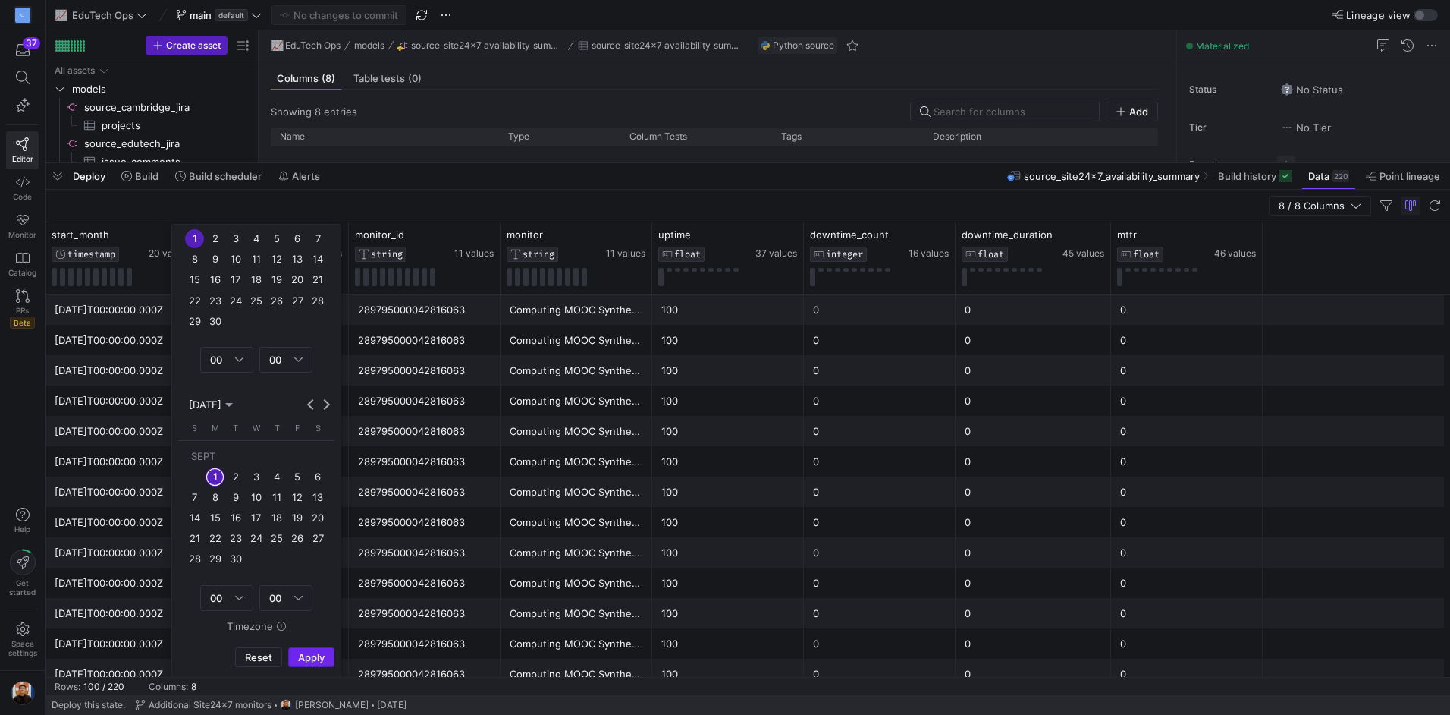
click at [316, 657] on span "Apply" at bounding box center [311, 657] width 27 height 12
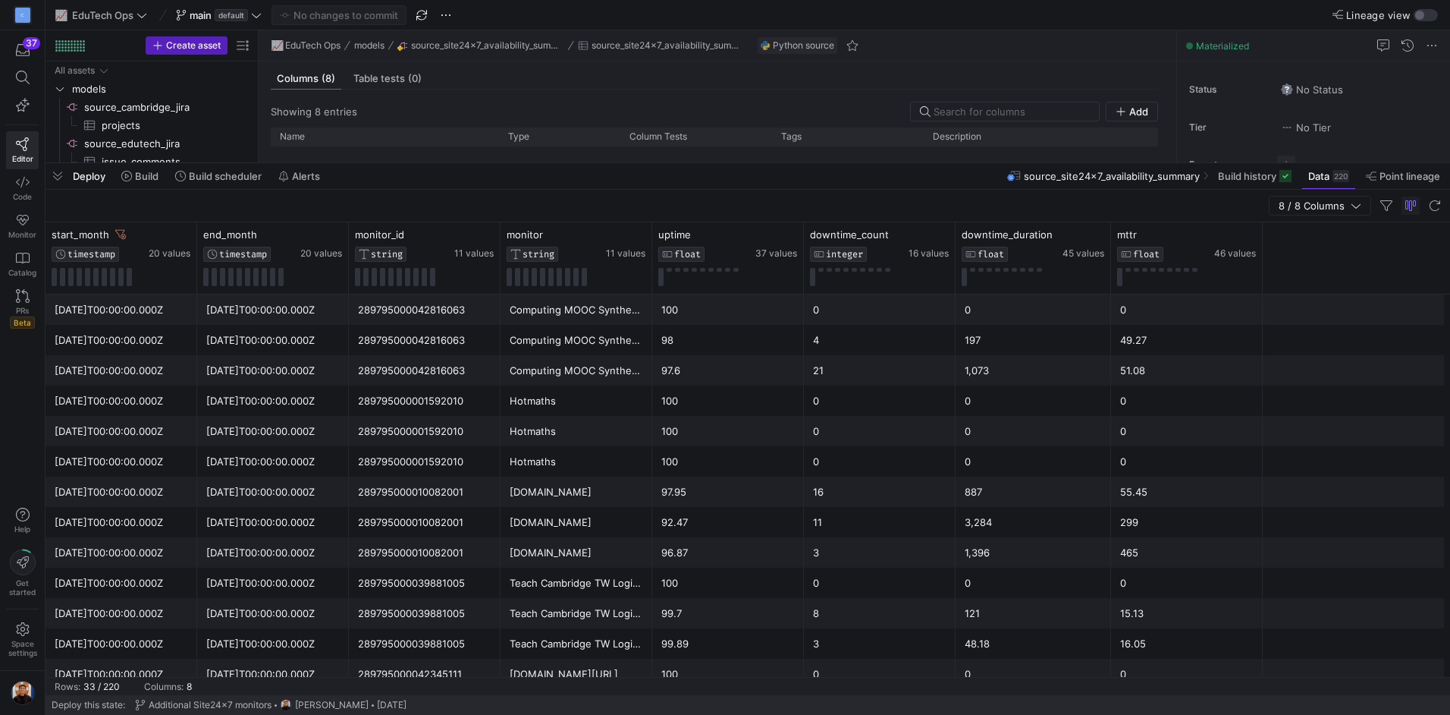
click at [426, 197] on div "8 / 8 Columns" at bounding box center [748, 206] width 1405 height 33
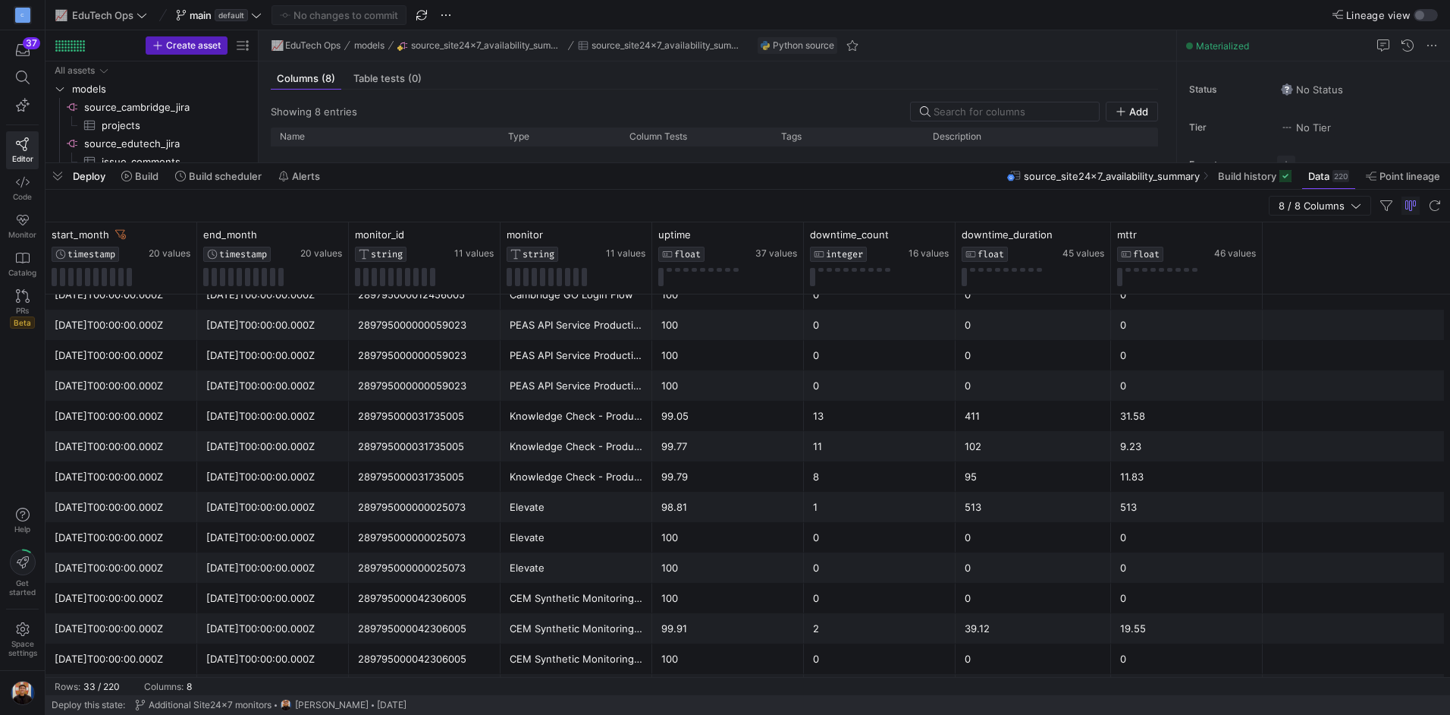
scroll to position [0, 0]
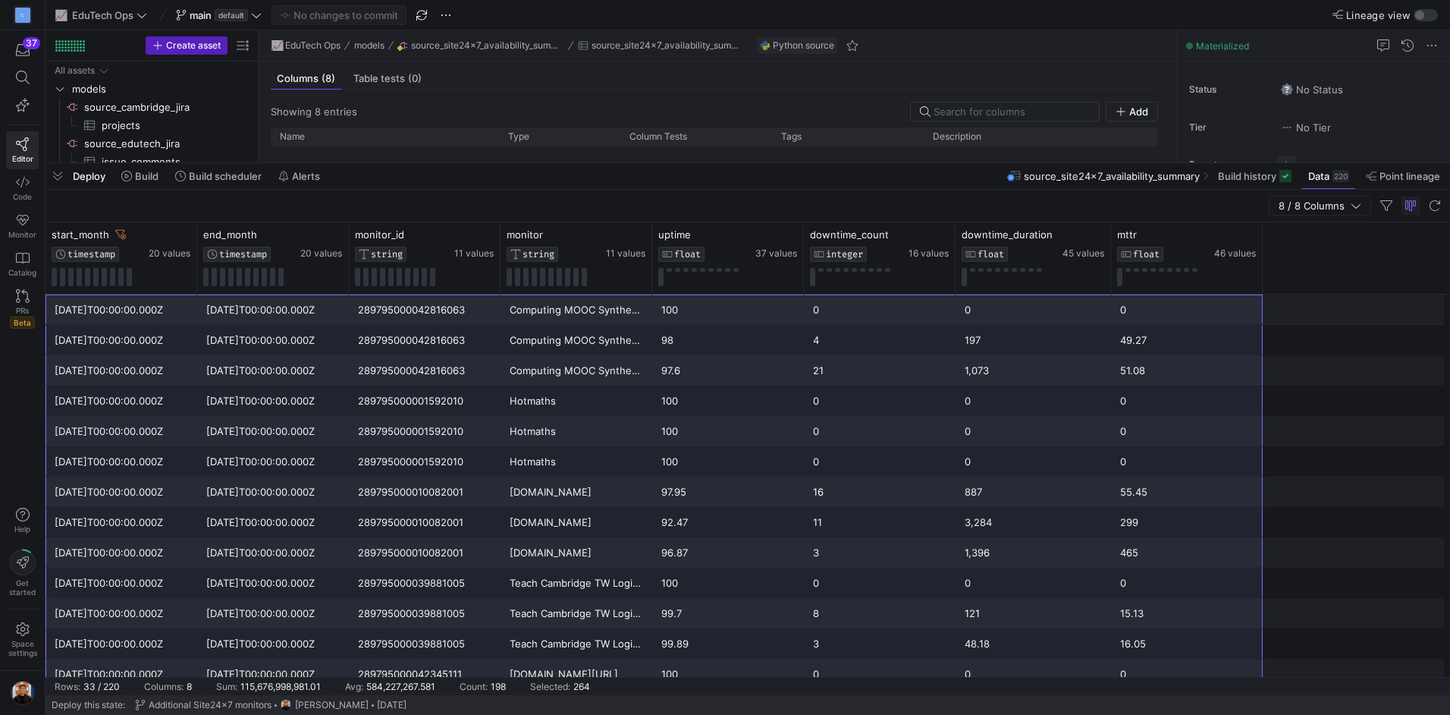
drag, startPoint x: 1183, startPoint y: 668, endPoint x: 58, endPoint y: 205, distance: 1216.4
click at [58, 205] on y42-bottom-drawer-data "8 / 8 Columns Drag here to set row groups Drag here to set column labels start_…" at bounding box center [748, 442] width 1405 height 505
click at [184, 236] on icon at bounding box center [184, 234] width 12 height 12
click at [932, 168] on div "Deploy Build Build scheduler Alerts source_site24x7_availability_summary Build …" at bounding box center [748, 176] width 1405 height 26
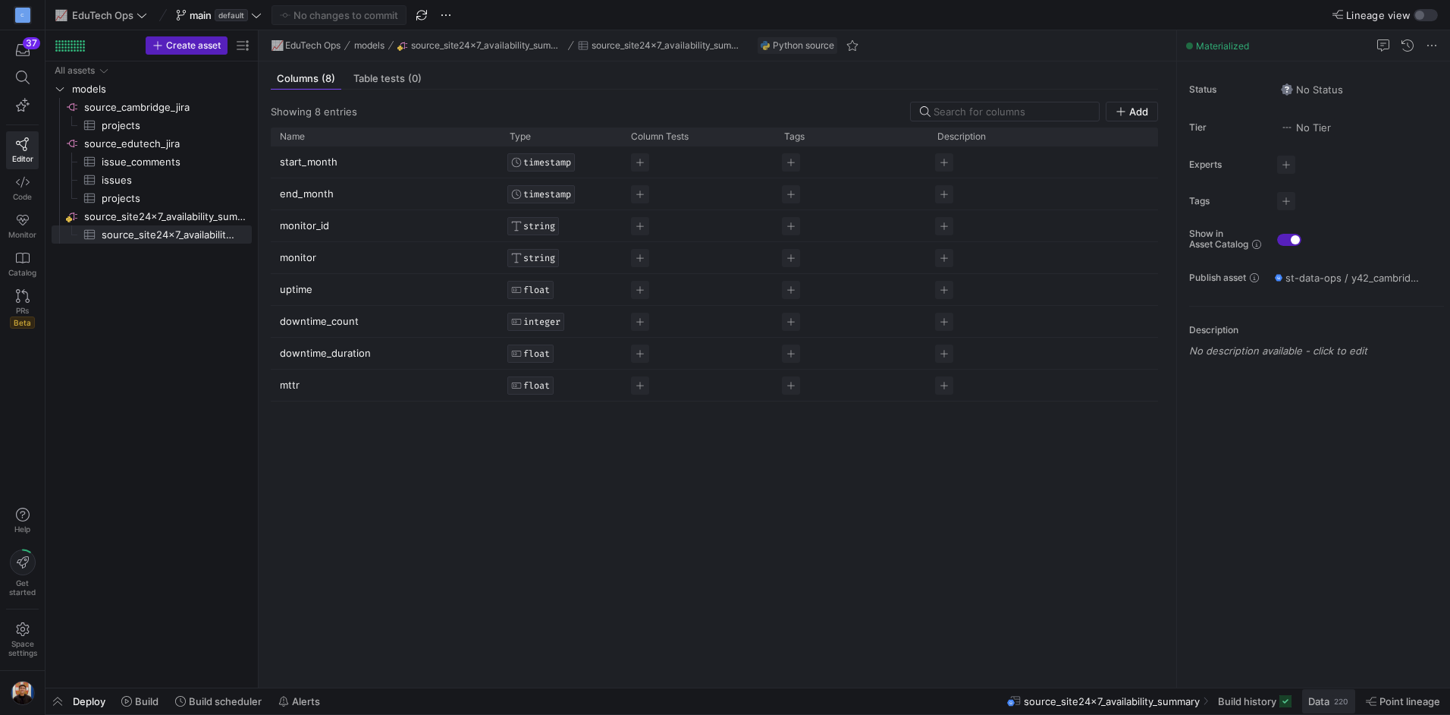
click at [1340, 705] on div "220" at bounding box center [1341, 701] width 17 height 12
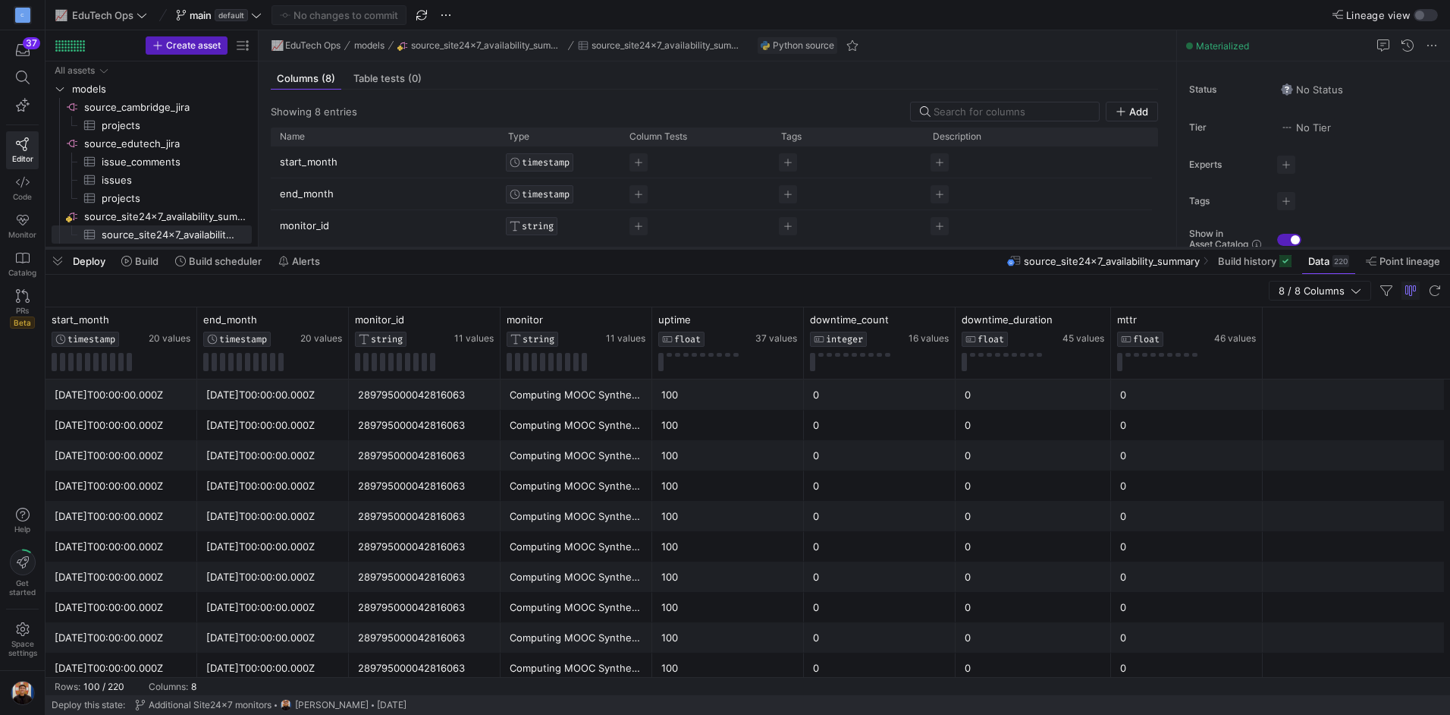
drag, startPoint x: 1091, startPoint y: 440, endPoint x: 1078, endPoint y: 250, distance: 190.1
click at [1078, 250] on div at bounding box center [748, 248] width 1405 height 6
click at [63, 267] on span "button" at bounding box center [58, 261] width 24 height 26
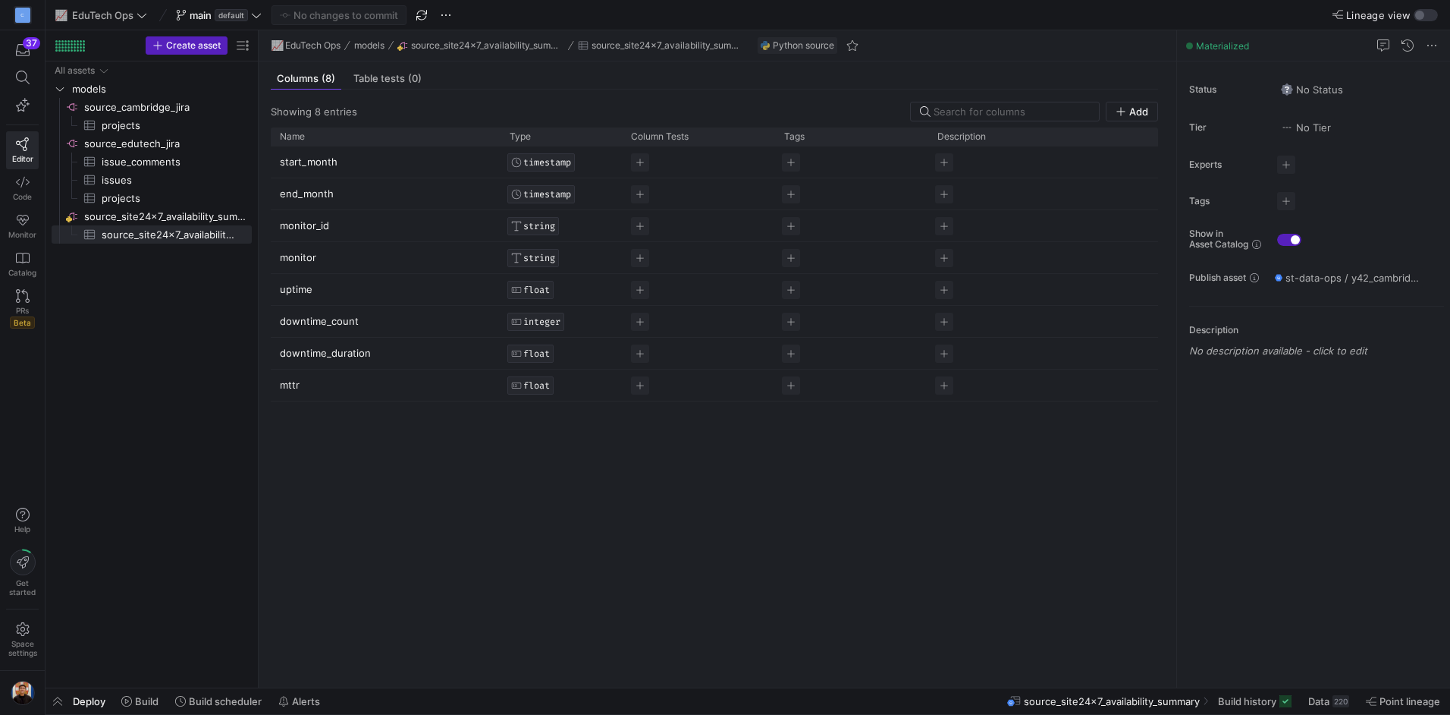
click at [1337, 714] on y42-bottom-drawer-toolbar "Deploy Build Build scheduler Alerts source_site24x7_availability_summary Build …" at bounding box center [748, 701] width 1405 height 27
click at [1342, 700] on div "220" at bounding box center [1341, 701] width 17 height 12
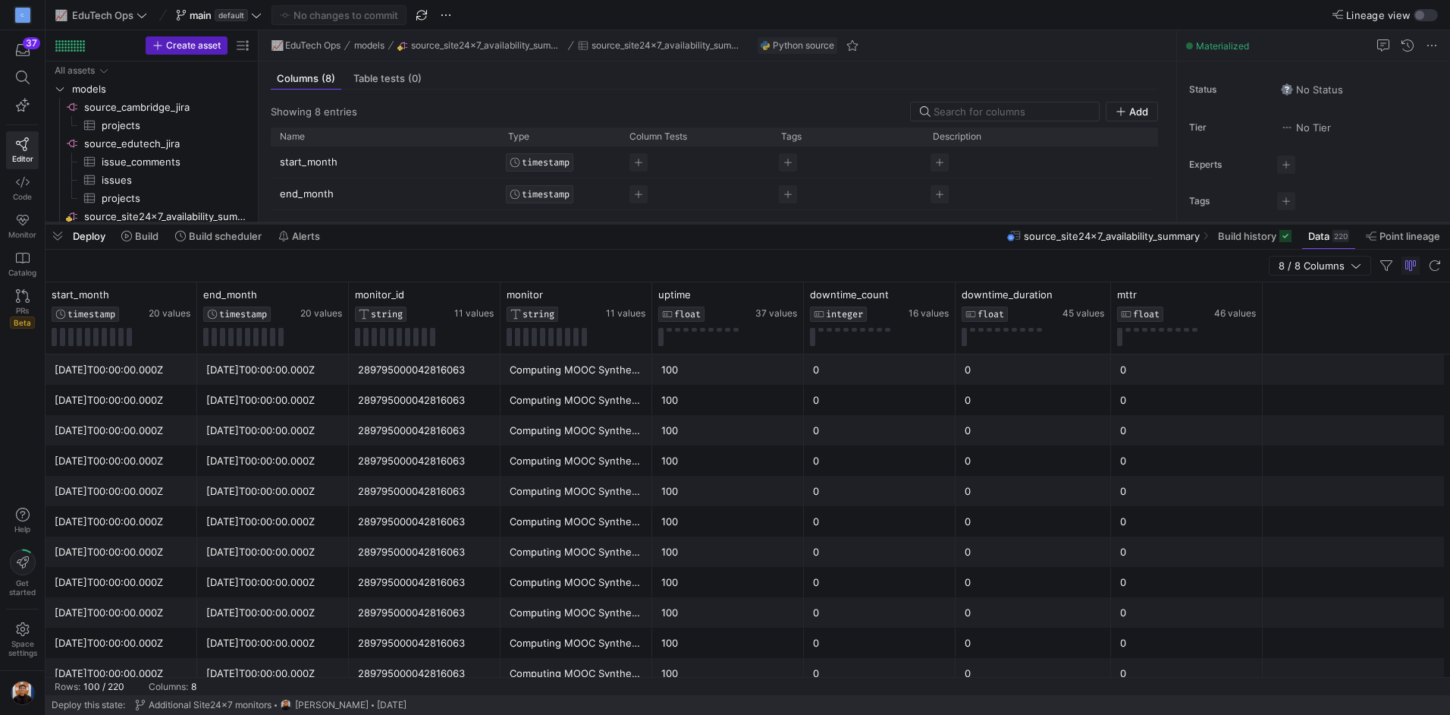
drag, startPoint x: 917, startPoint y: 437, endPoint x: 922, endPoint y: 222, distance: 214.7
click at [922, 222] on div at bounding box center [748, 223] width 1405 height 6
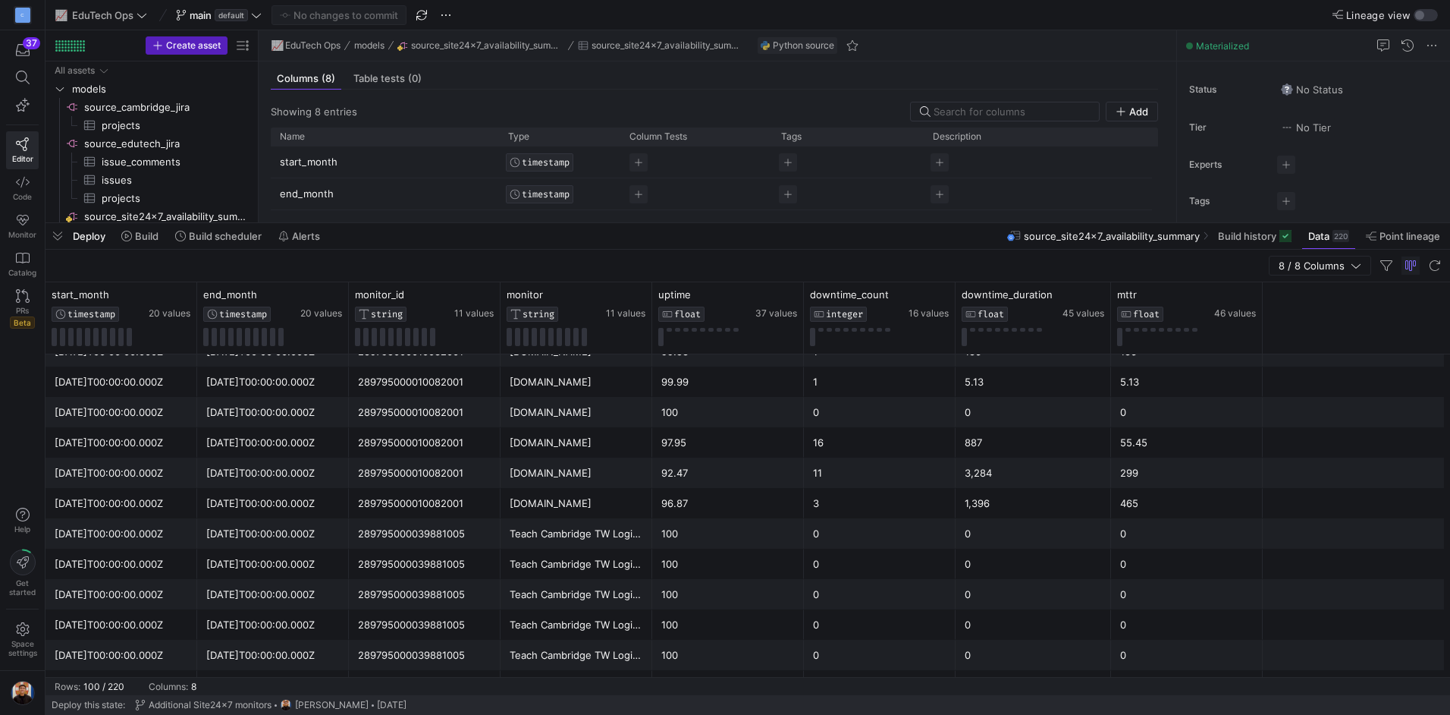
scroll to position [1529, 0]
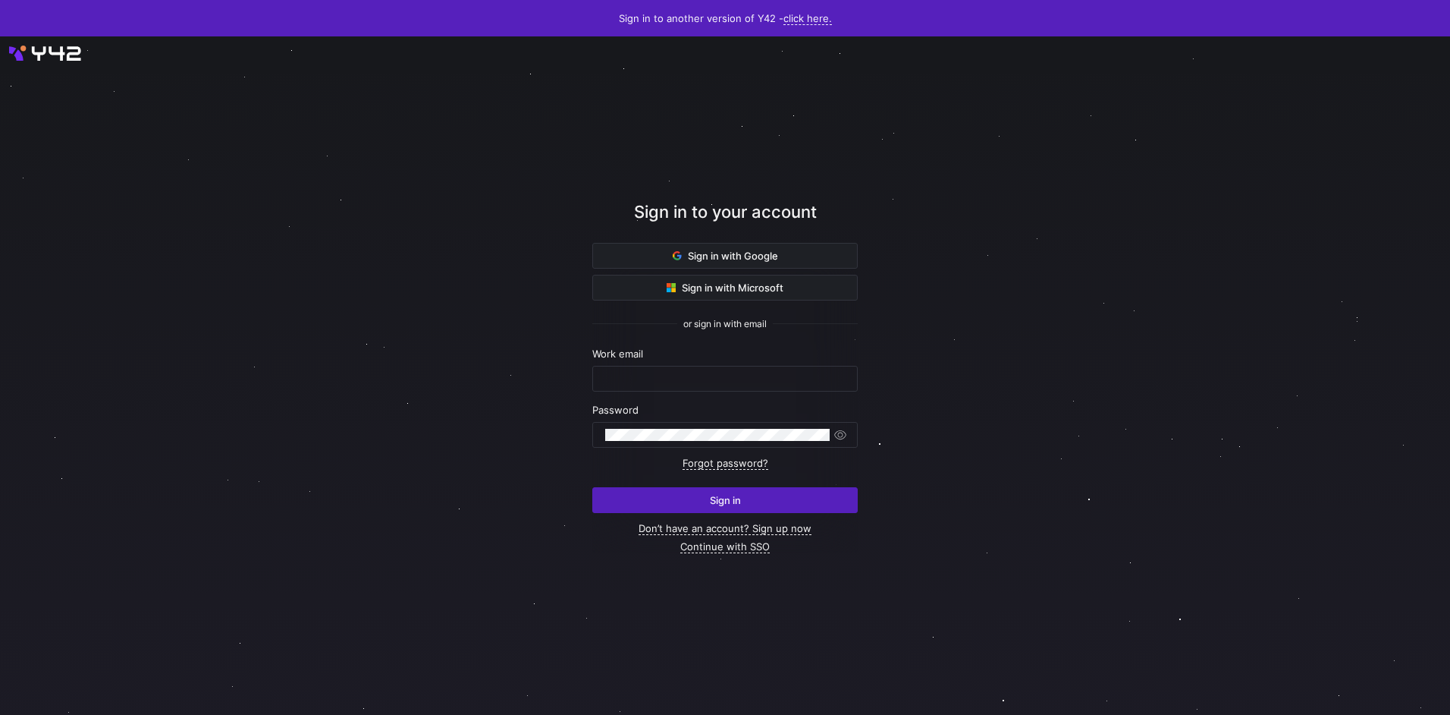
type input "[EMAIL_ADDRESS][DOMAIN_NAME]"
click at [759, 495] on span "submit" at bounding box center [725, 500] width 264 height 24
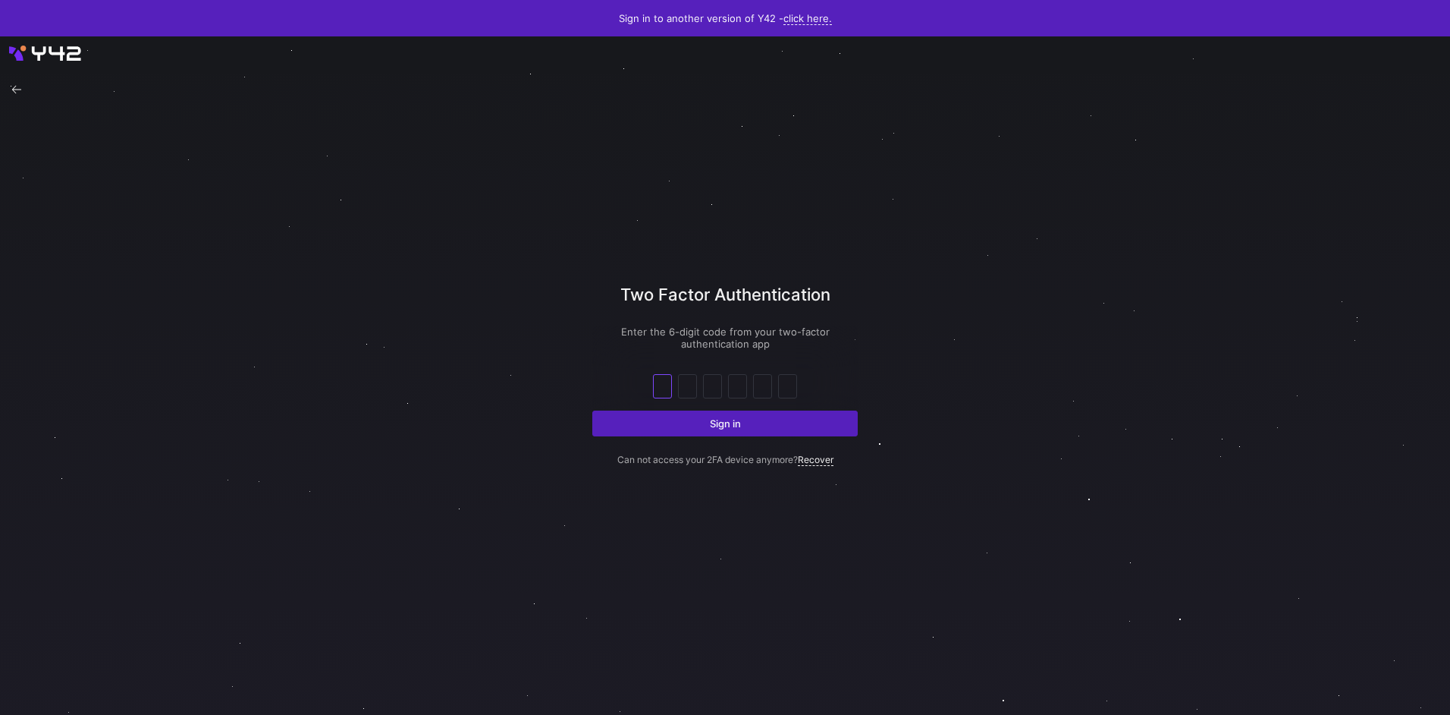
type input "8"
type input "0"
type input "6"
type input "1"
type input "6"
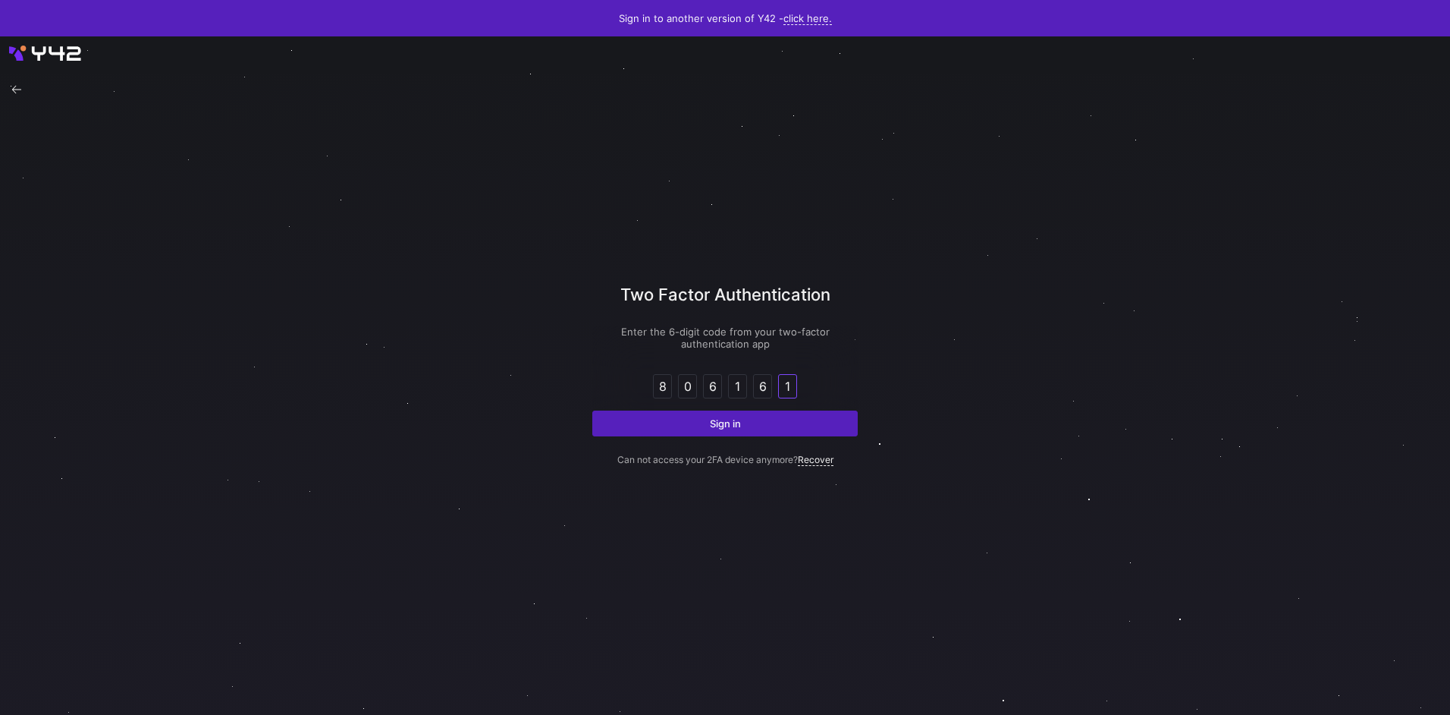
type input "1"
click at [592, 410] on button "Sign in" at bounding box center [724, 423] width 265 height 26
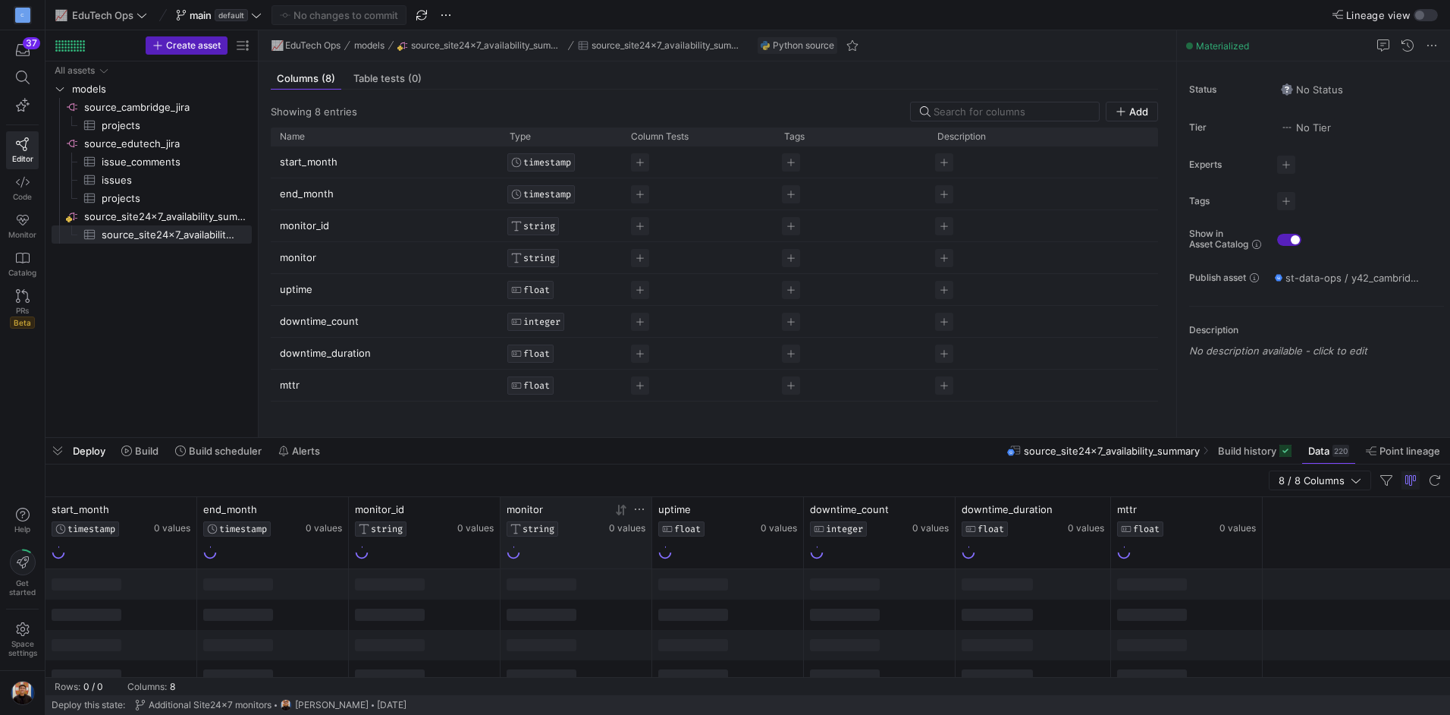
drag, startPoint x: 612, startPoint y: 581, endPoint x: 569, endPoint y: 554, distance: 51.1
drag, startPoint x: 569, startPoint y: 554, endPoint x: 952, endPoint y: 451, distance: 396.7
click at [950, 457] on div "Deploy Build Build scheduler Alerts source_site24x7_availability_summary Build …" at bounding box center [748, 451] width 1405 height 26
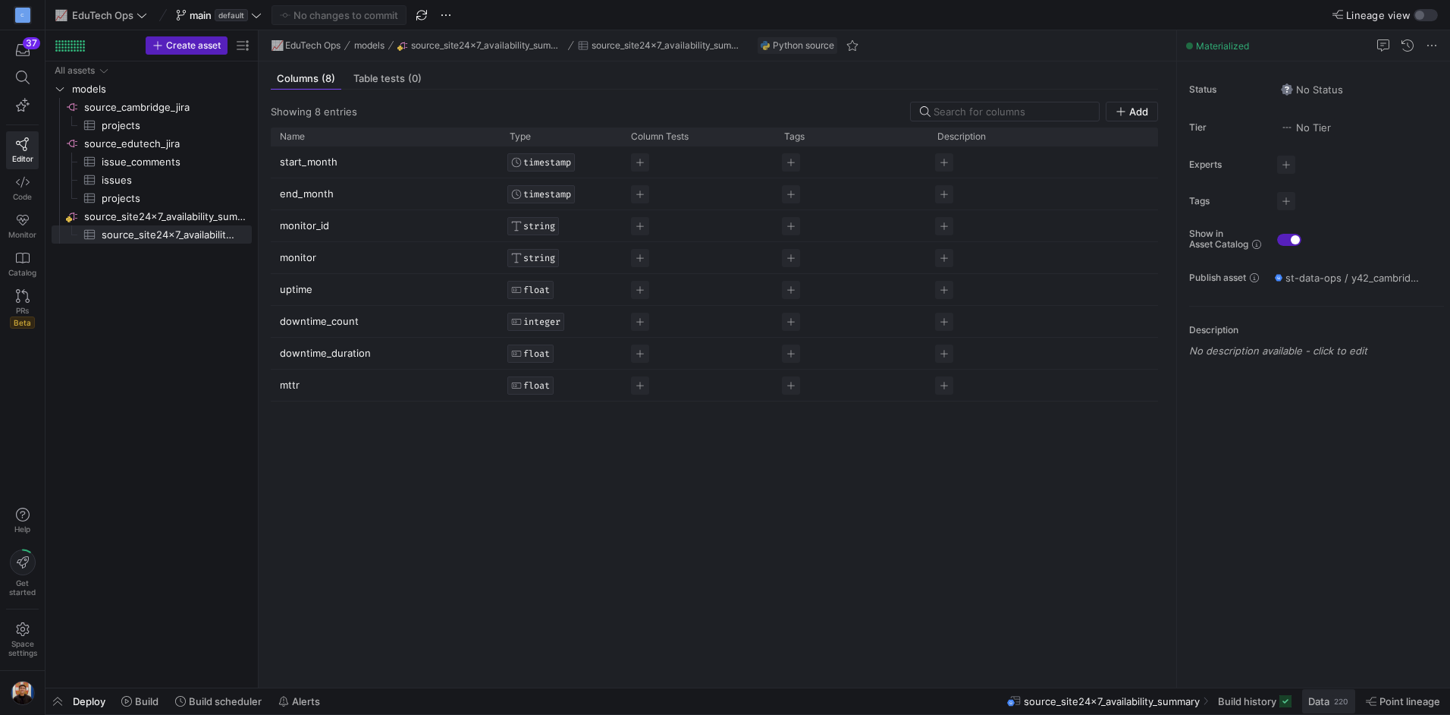
click at [1328, 695] on span "Data" at bounding box center [1319, 701] width 21 height 12
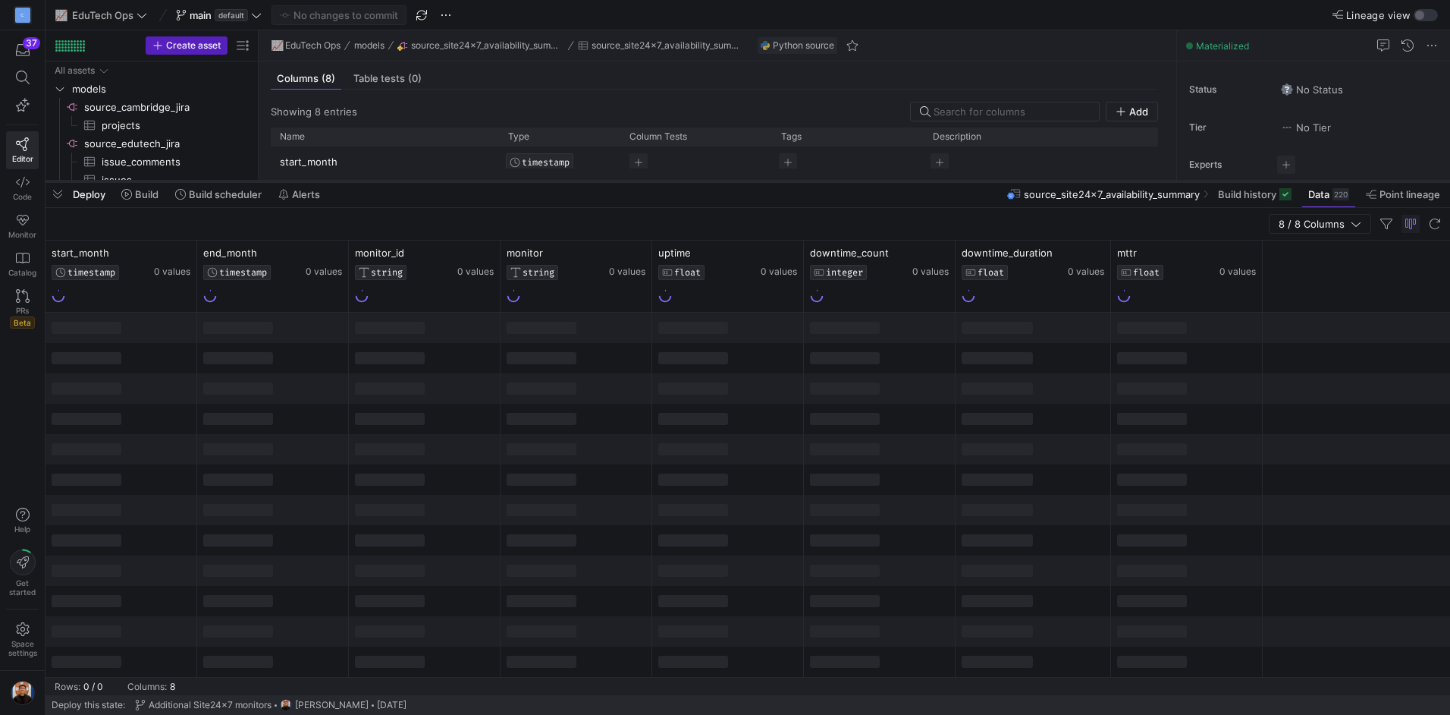
drag, startPoint x: 919, startPoint y: 437, endPoint x: 944, endPoint y: 193, distance: 244.8
click at [944, 184] on div at bounding box center [748, 181] width 1405 height 6
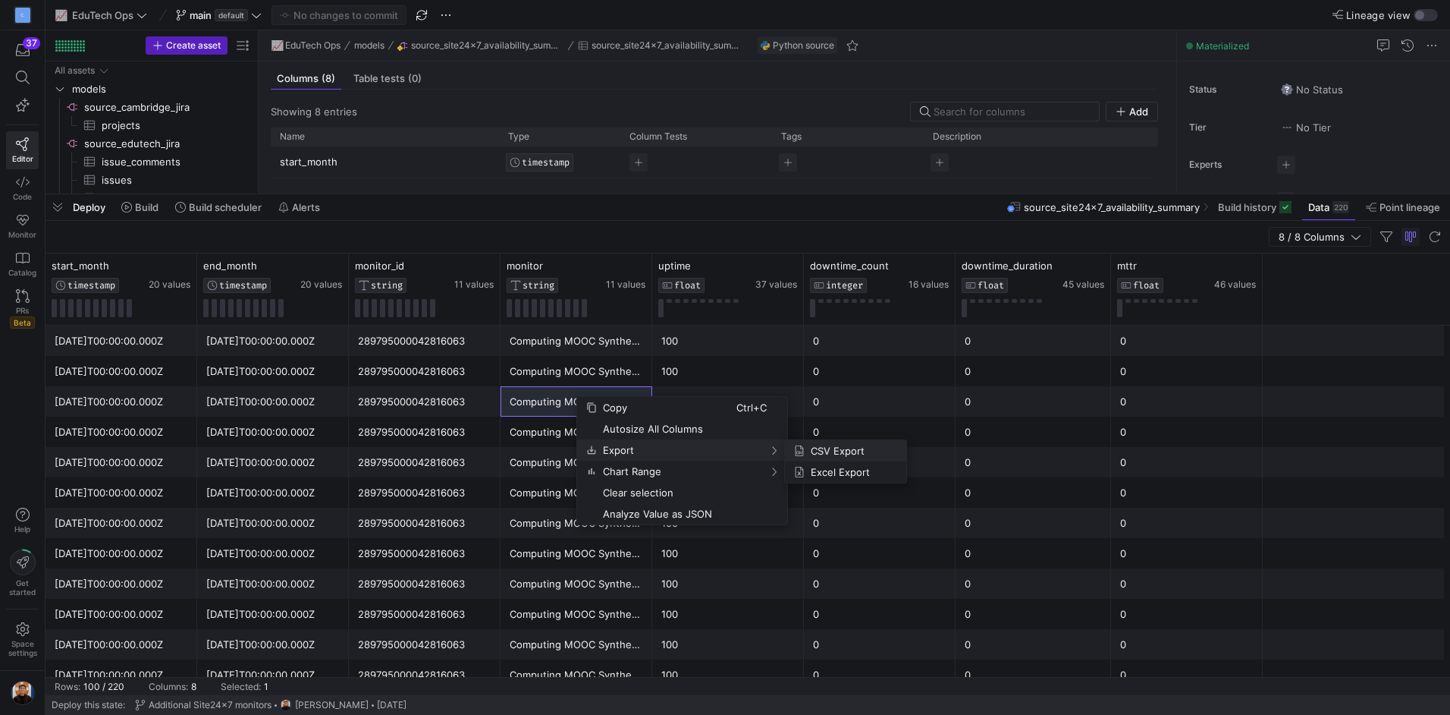
click at [866, 457] on span "CSV Export" at bounding box center [850, 450] width 90 height 21
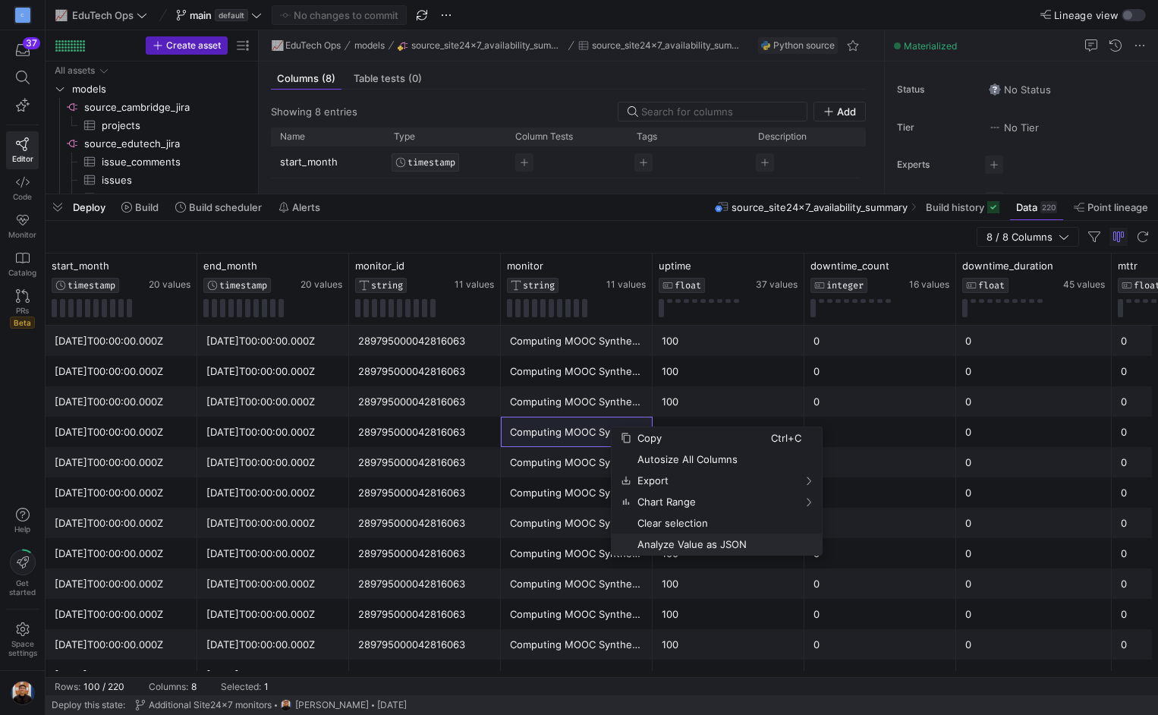
click at [708, 545] on span "Analyze Value as JSON" at bounding box center [701, 543] width 140 height 21
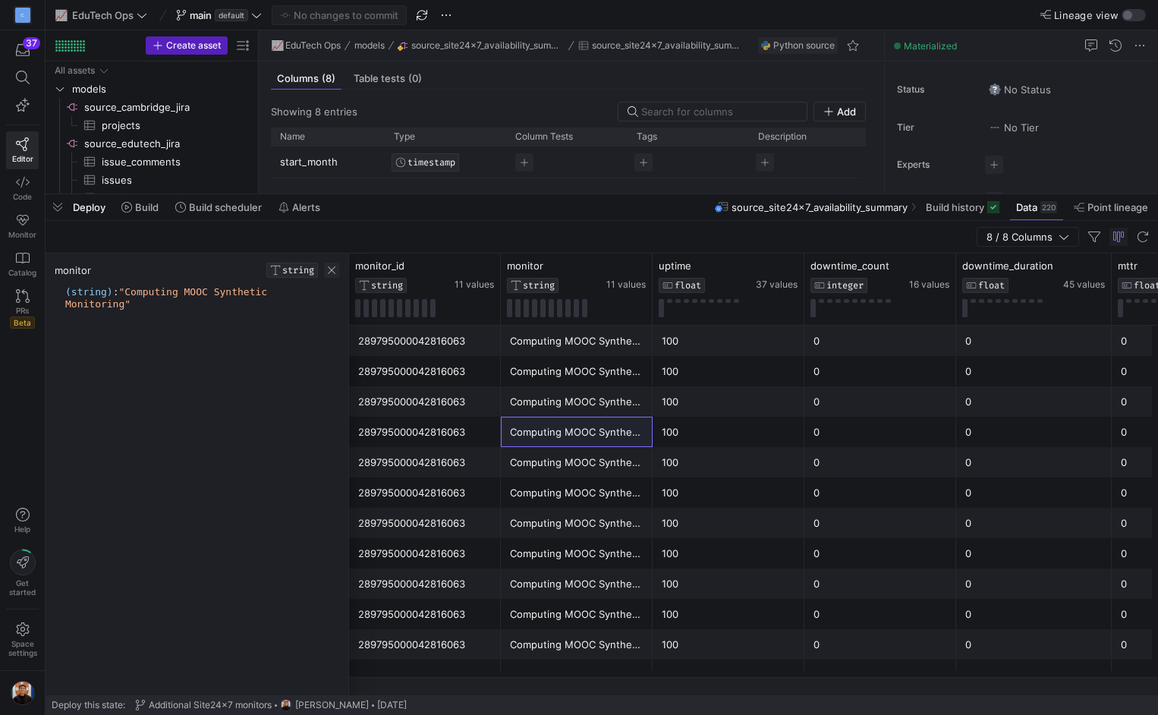
click at [324, 270] on span "button" at bounding box center [331, 269] width 15 height 15
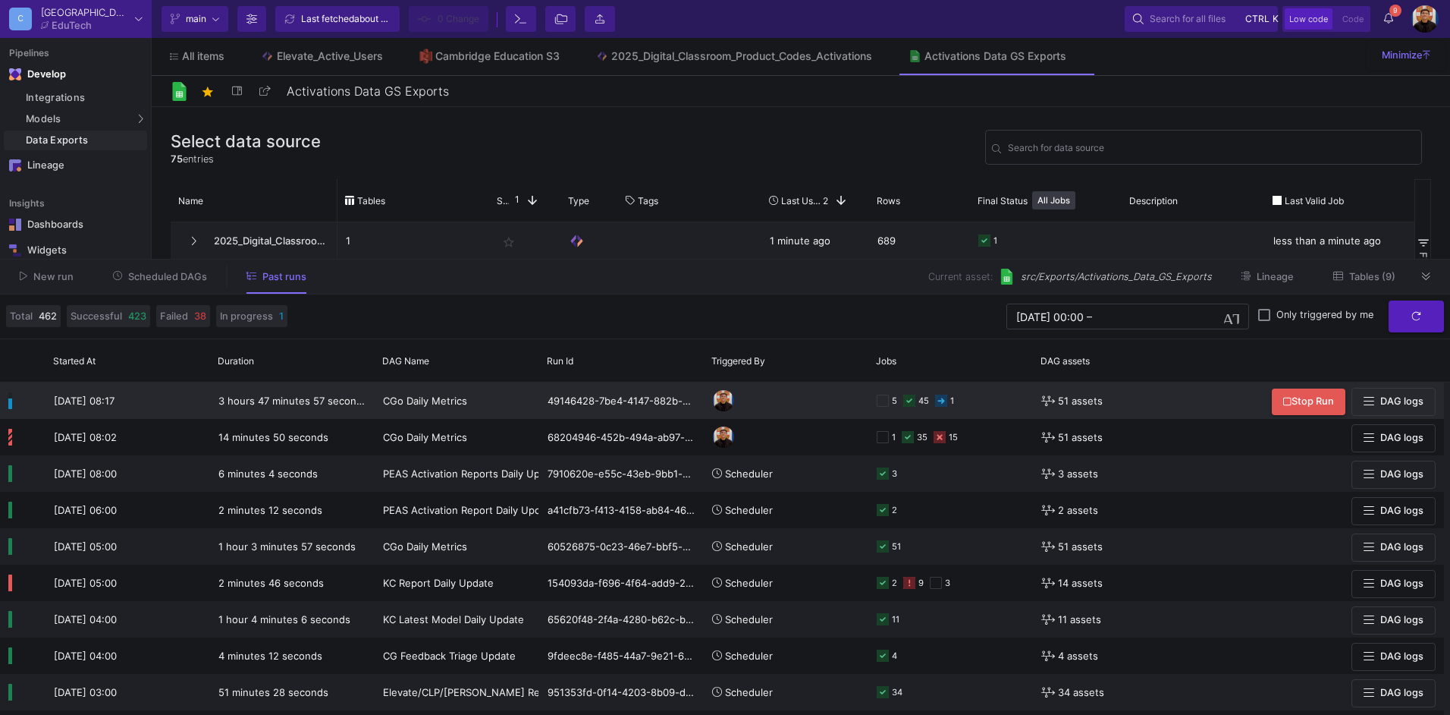
click at [990, 397] on div "5 45 1" at bounding box center [951, 400] width 148 height 35
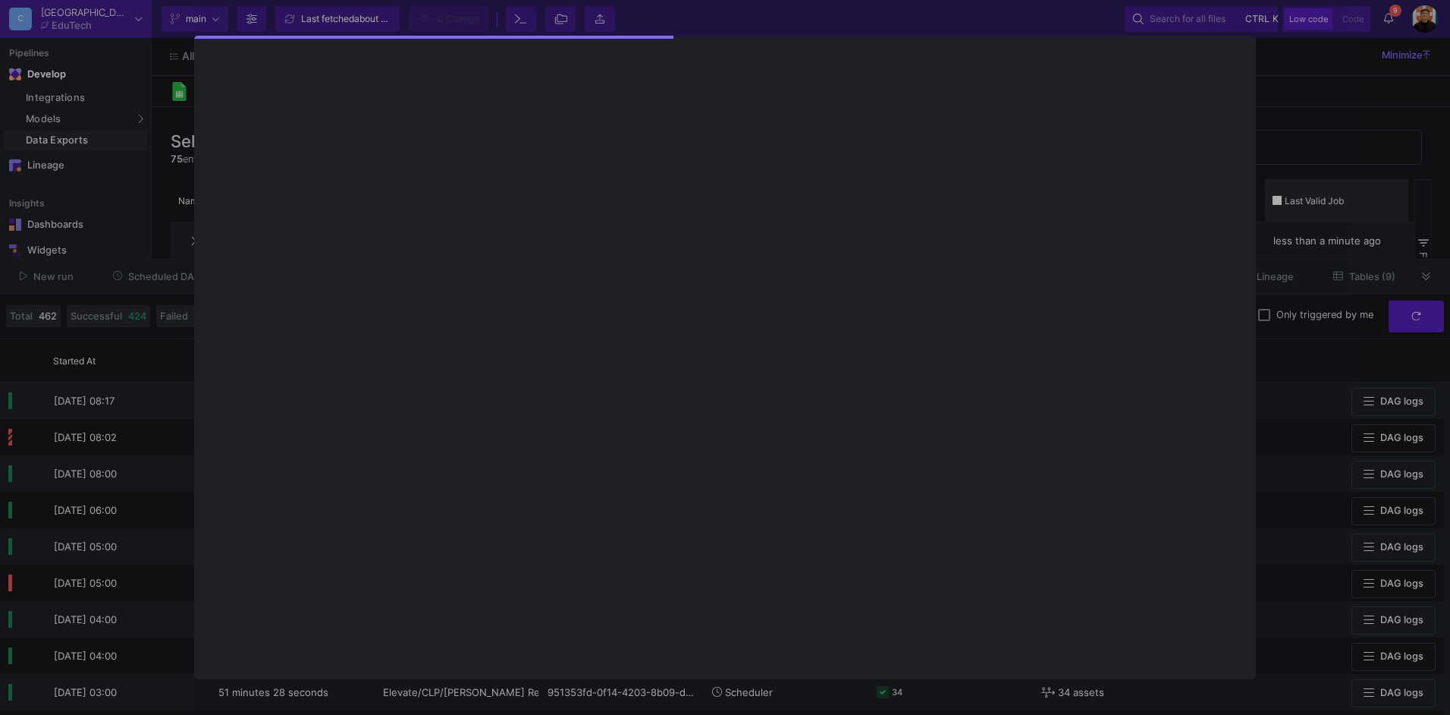
click at [1329, 212] on div at bounding box center [725, 357] width 1450 height 715
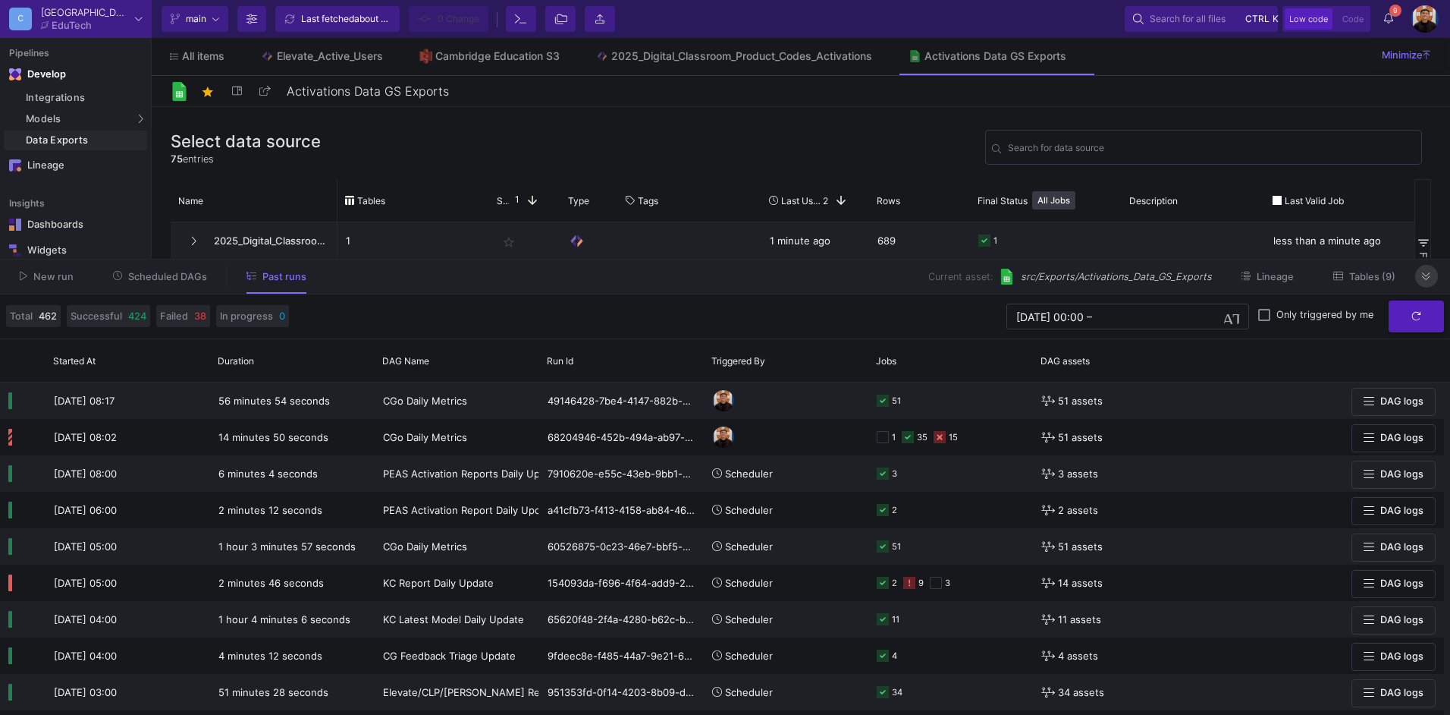
click at [1432, 275] on button at bounding box center [1426, 276] width 23 height 23
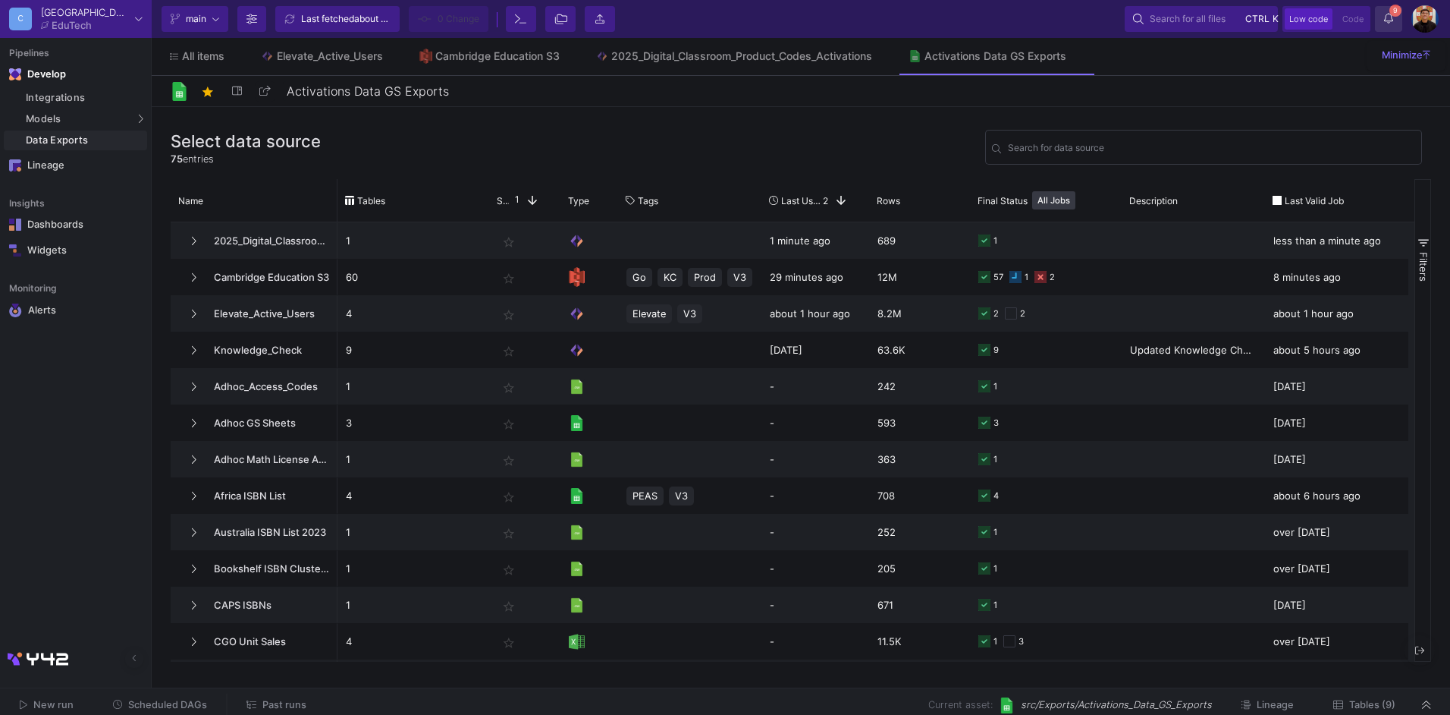
click at [1393, 26] on y42-notifications-label "9 9 Notifications" at bounding box center [1388, 20] width 9 height 24
